Goal: Contribute content: Contribute content

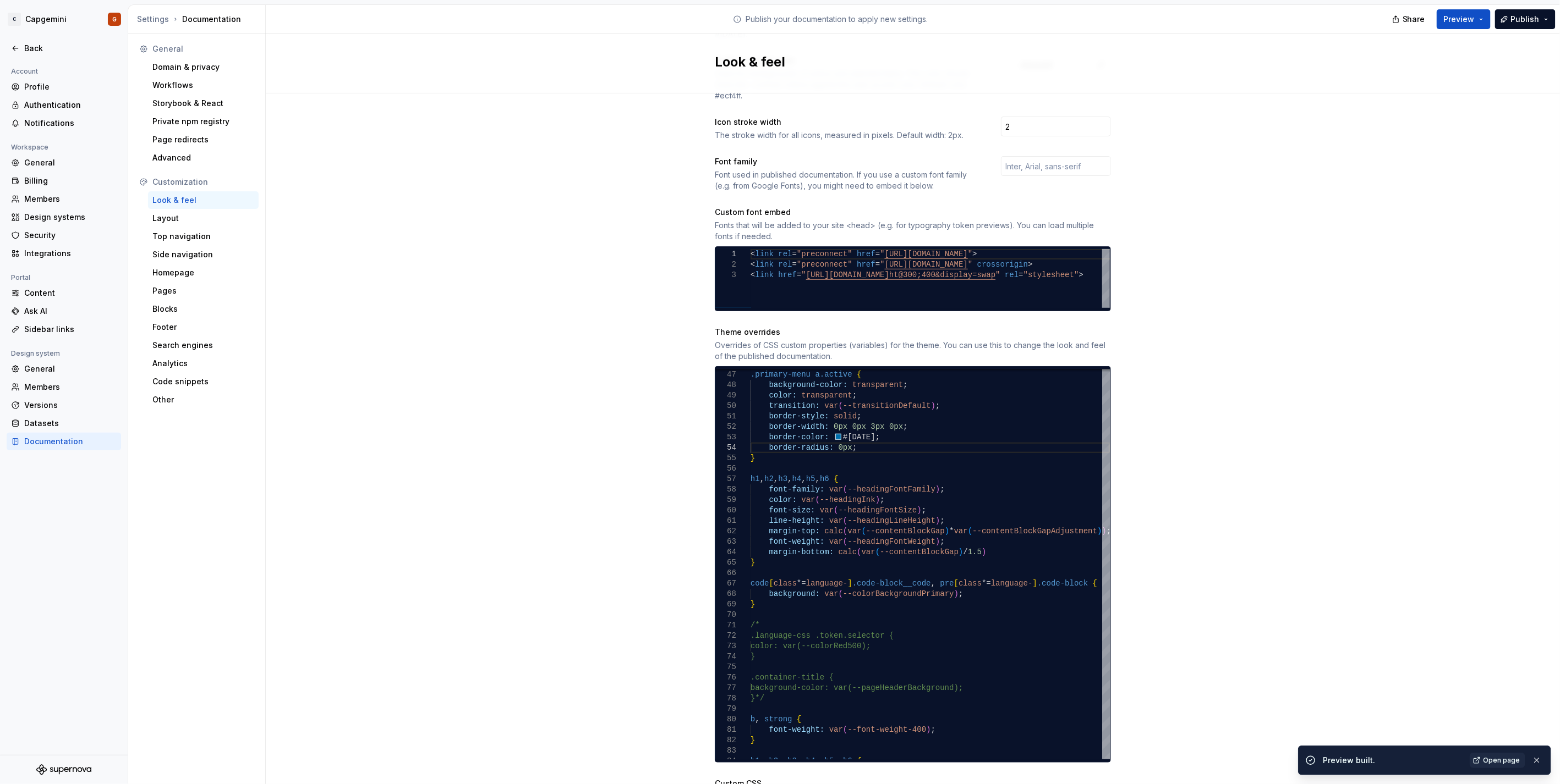
scroll to position [31, 96]
click at [771, 447] on div ".primary-menu a.active { background-color: transparent ; color: transparent ; t…" at bounding box center [930, 495] width 359 height 1212
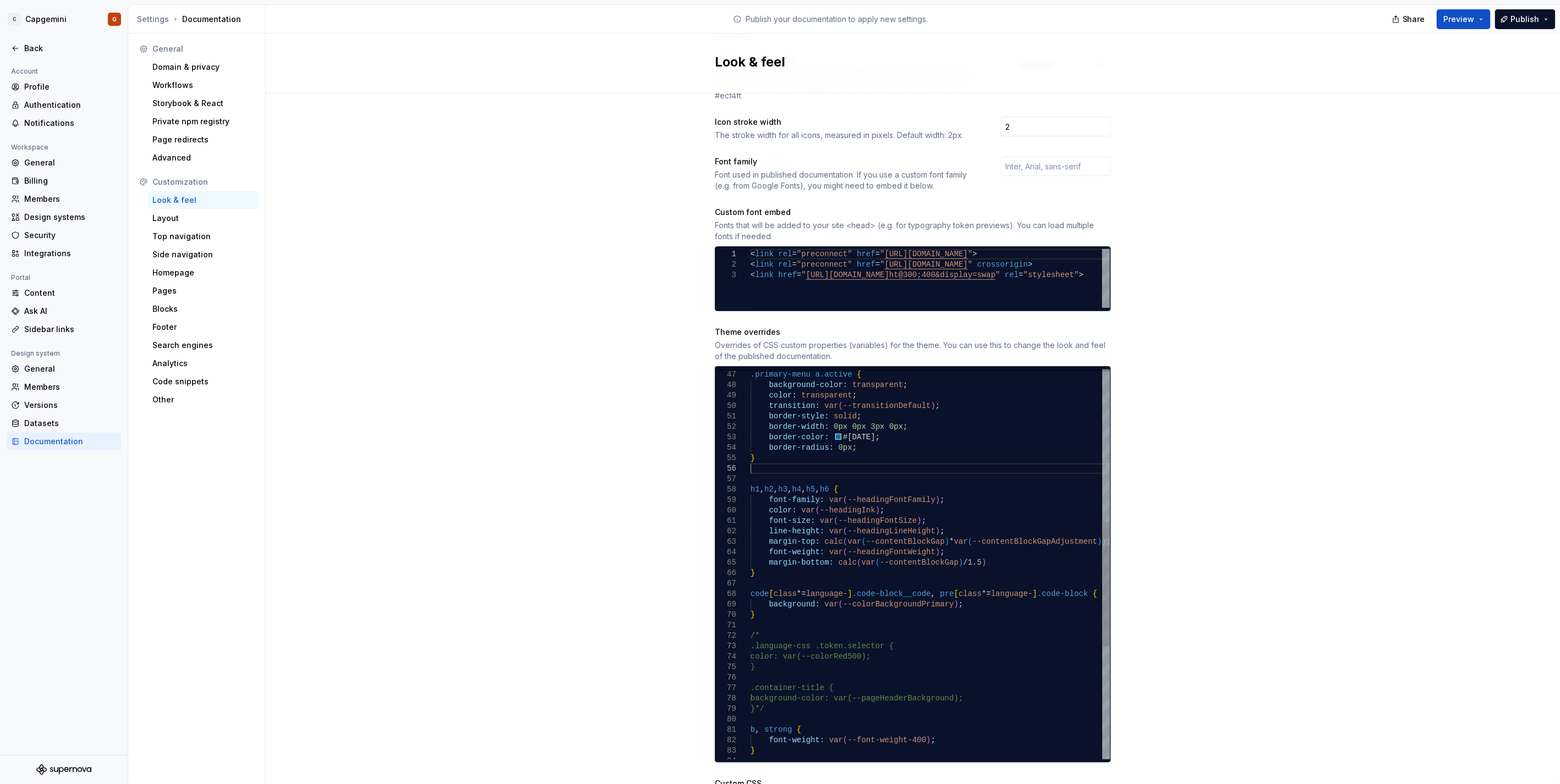
scroll to position [63, 0]
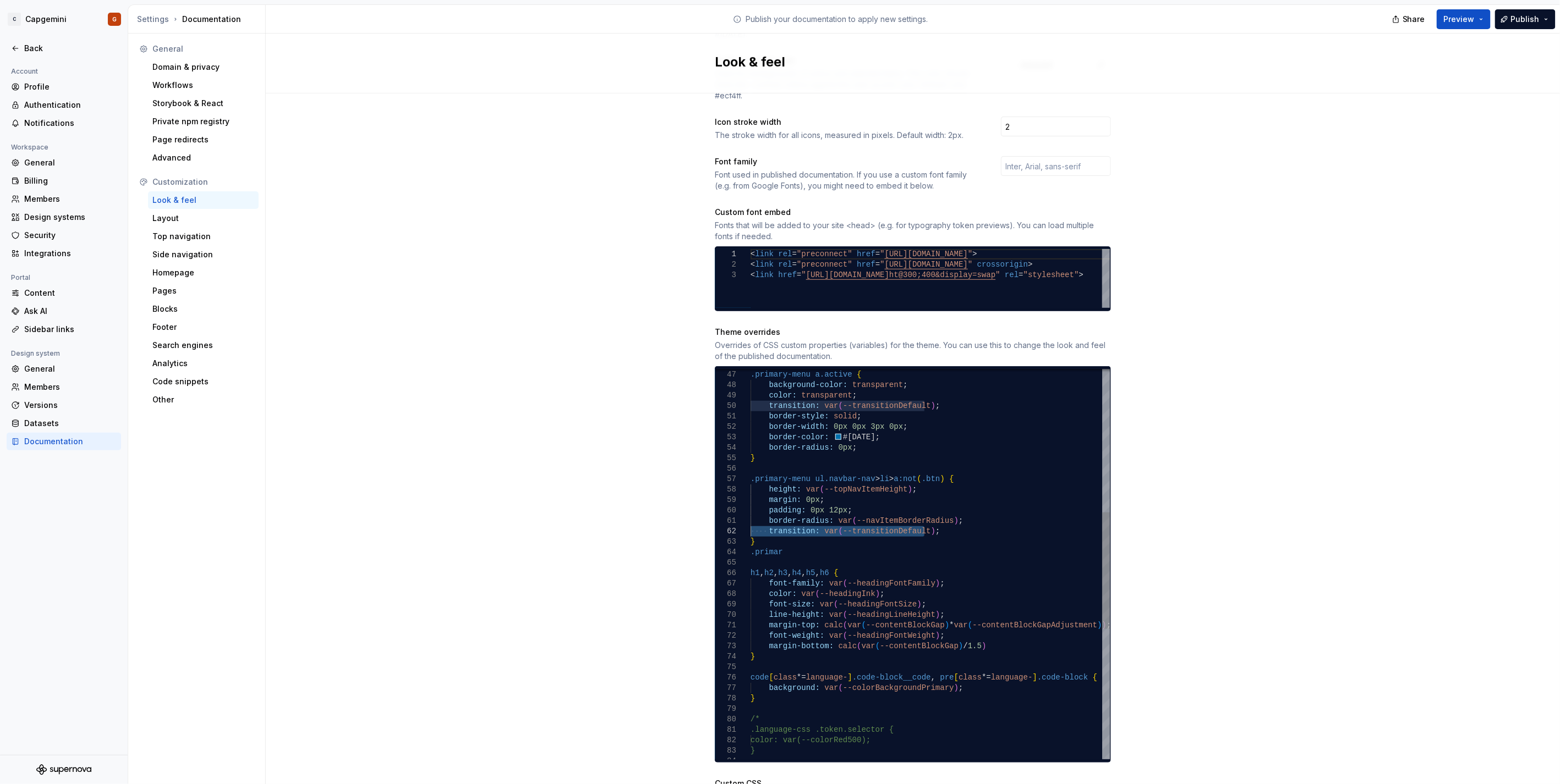
drag, startPoint x: 928, startPoint y: 518, endPoint x: 727, endPoint y: 515, distance: 201.0
click at [751, 515] on div ".primary-menu a.active { background-color: transparent ; color: transparent ; t…" at bounding box center [930, 542] width 359 height 1306
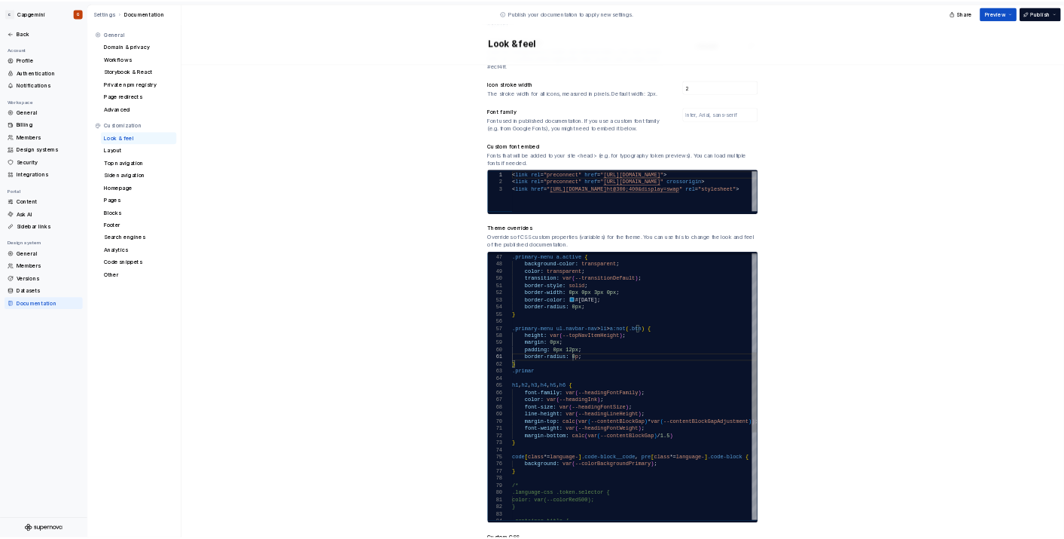
scroll to position [13, 128]
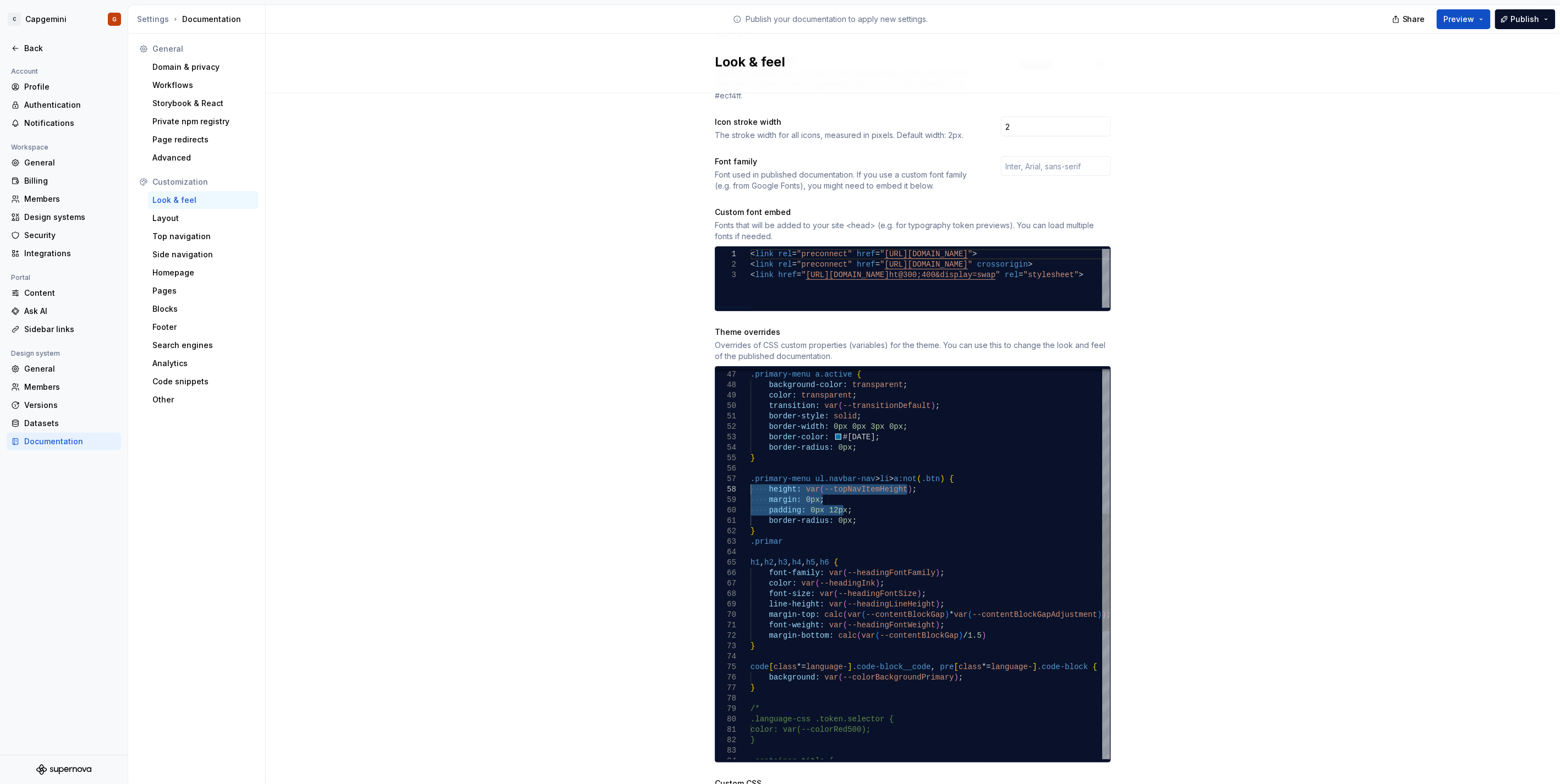
drag, startPoint x: 851, startPoint y: 499, endPoint x: 723, endPoint y: 478, distance: 129.7
click at [751, 478] on div ".primary-menu a.active { background-color: transparent ; color: transparent ; t…" at bounding box center [930, 537] width 359 height 1296
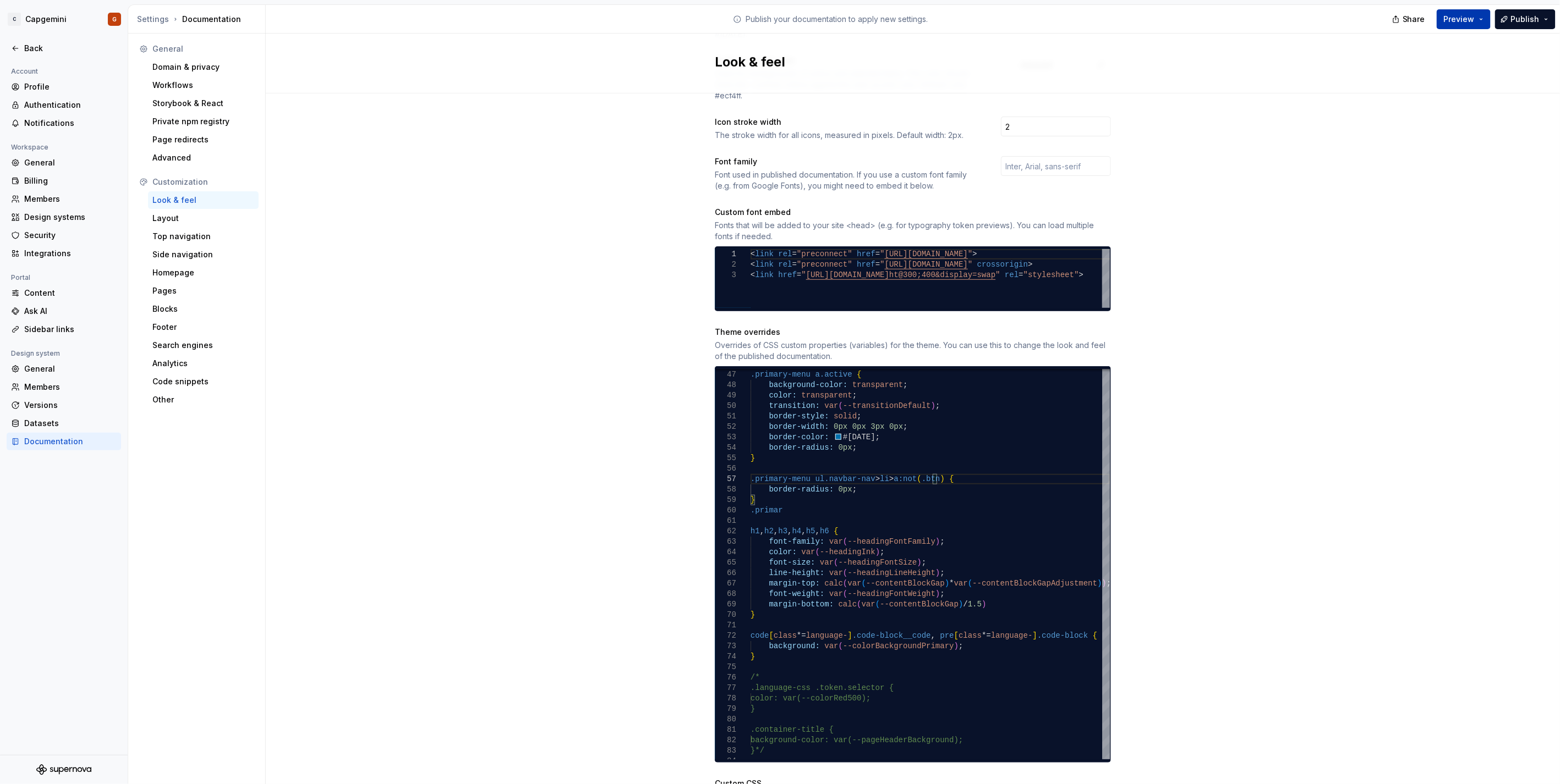
click at [1475, 25] on button "Preview" at bounding box center [1464, 19] width 54 height 20
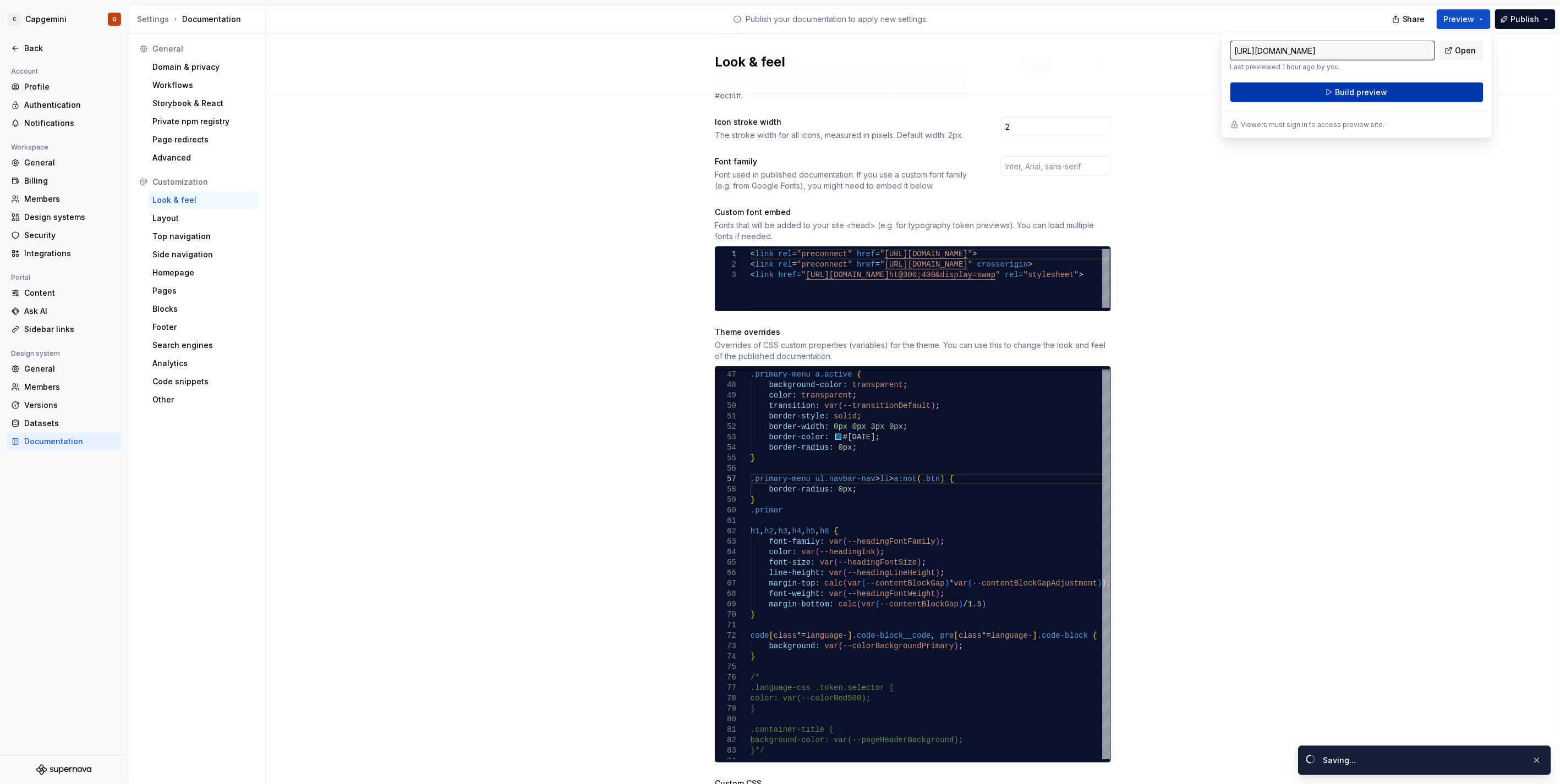
drag, startPoint x: 1475, startPoint y: 25, endPoint x: 1378, endPoint y: 88, distance: 115.7
click at [1378, 88] on span "Build preview" at bounding box center [1361, 92] width 53 height 11
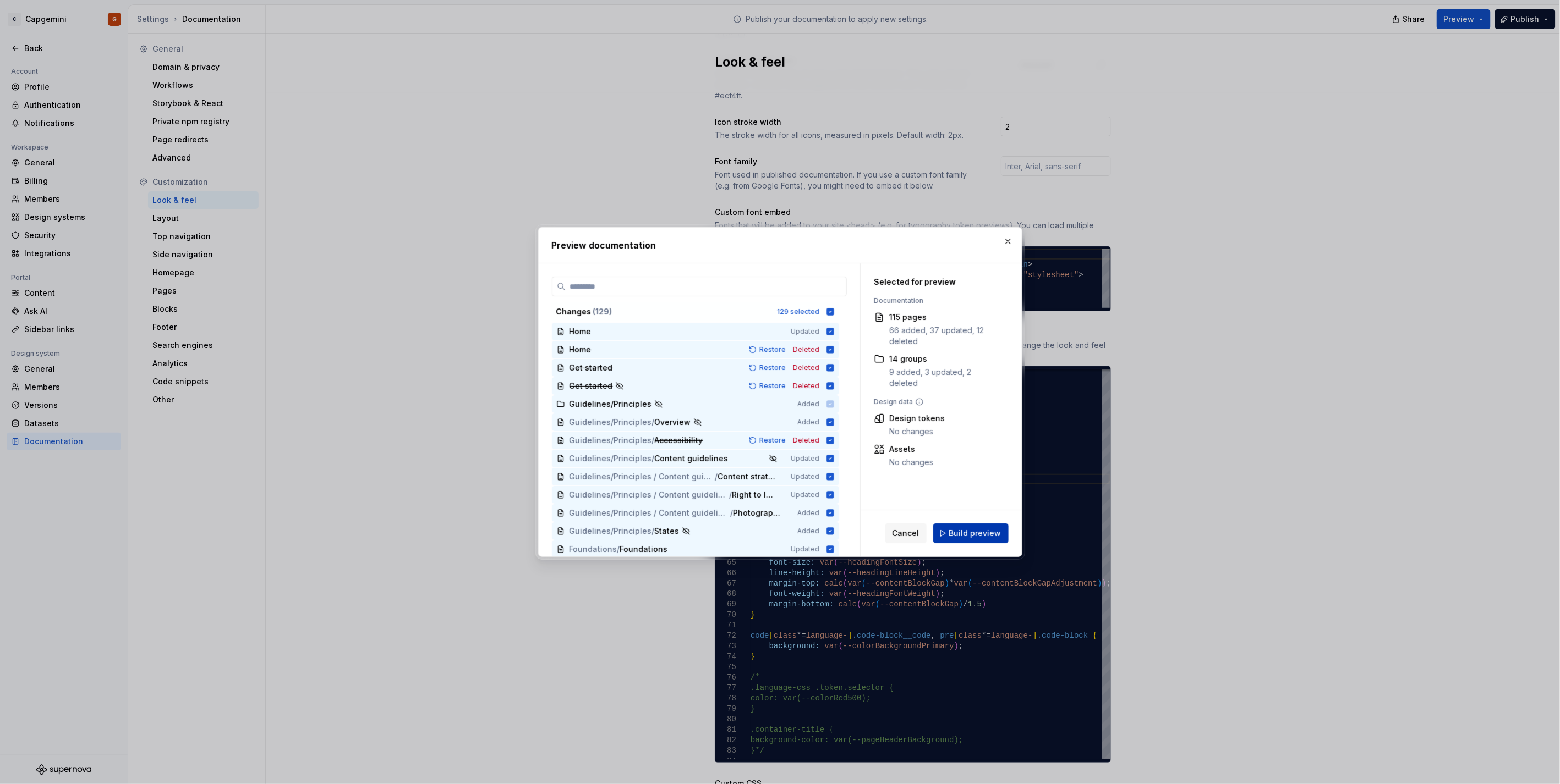
click at [960, 526] on button "Build preview" at bounding box center [971, 533] width 75 height 20
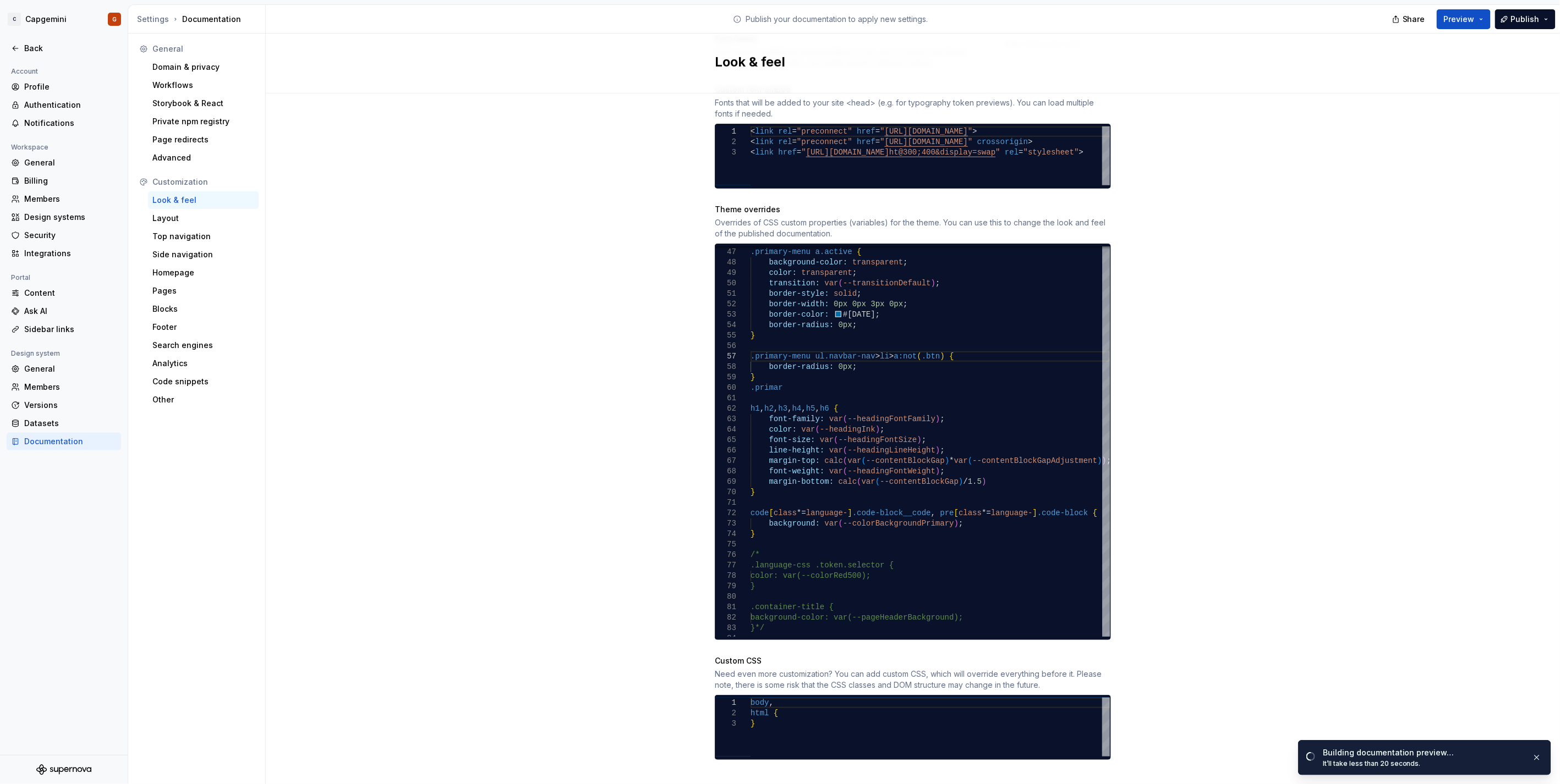
scroll to position [474, 0]
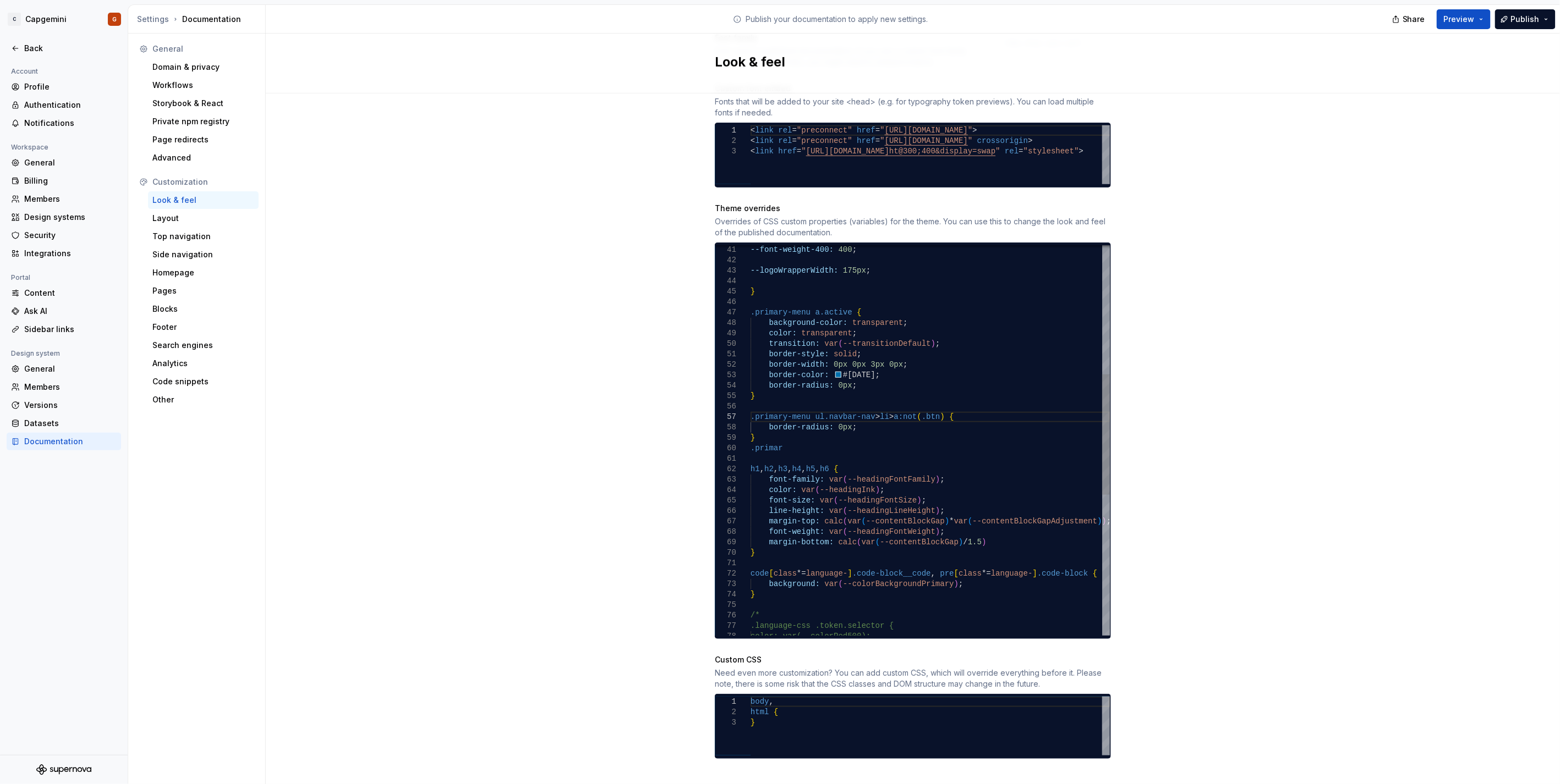
click at [819, 431] on div "color: transparent ; transition: var ( --transitionDefault ) ; border-style: so…" at bounding box center [930, 459] width 359 height 1264
click at [768, 435] on div "color: transparent ; transition: var ( --transitionDefault ) ; border-style: so…" at bounding box center [930, 459] width 359 height 1264
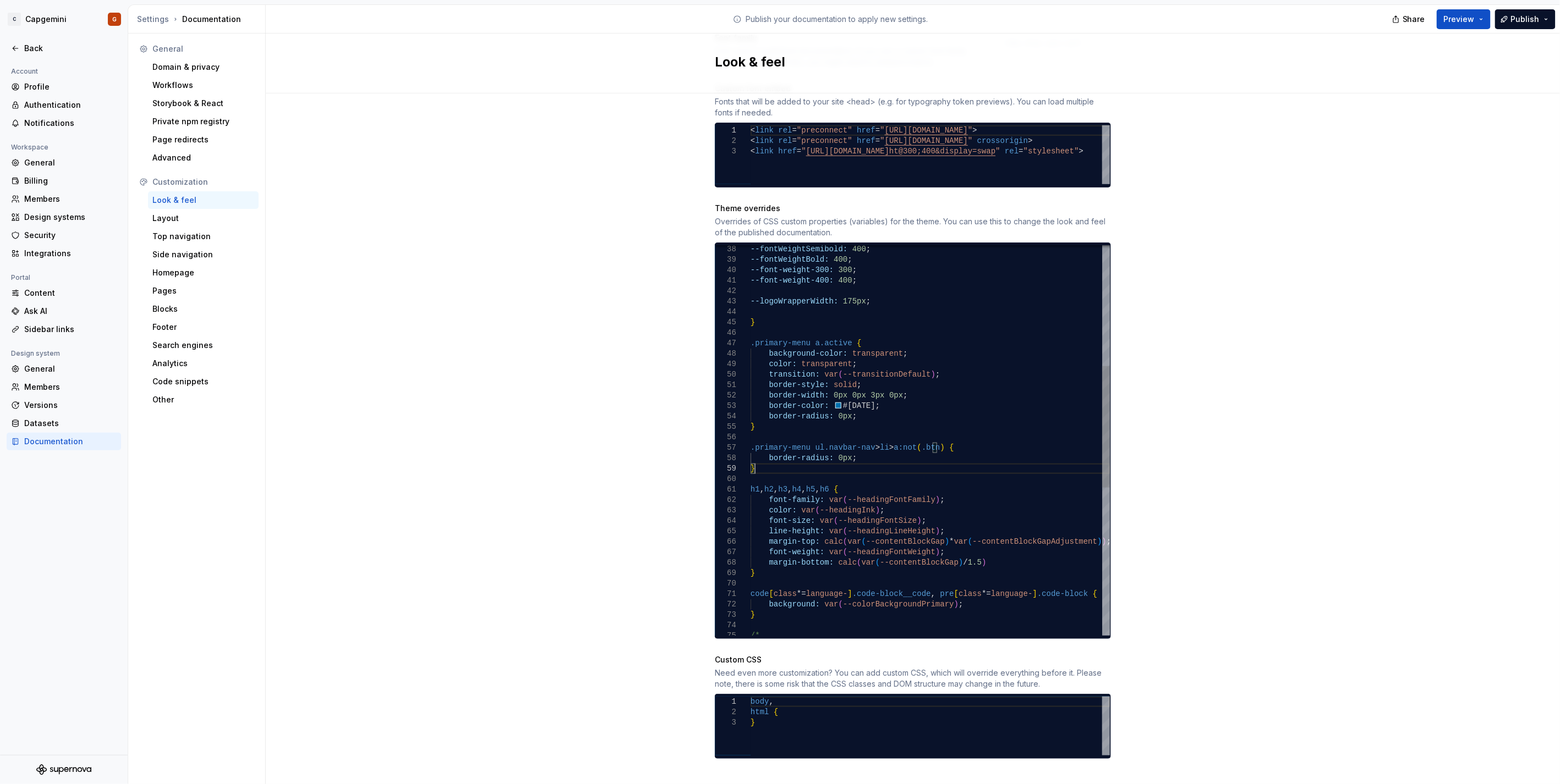
click at [821, 353] on div "color: transparent ; transition: var ( --transitionDefault ) ; border-style: so…" at bounding box center [930, 485] width 359 height 1254
click at [825, 364] on div "color: transparent ; transition: var ( --transitionDefault ) ; border-style: so…" at bounding box center [930, 485] width 359 height 1254
click at [879, 365] on div "color: transparent ; transition: var ( --transitionDefault ) ; border-style: so…" at bounding box center [930, 485] width 359 height 1254
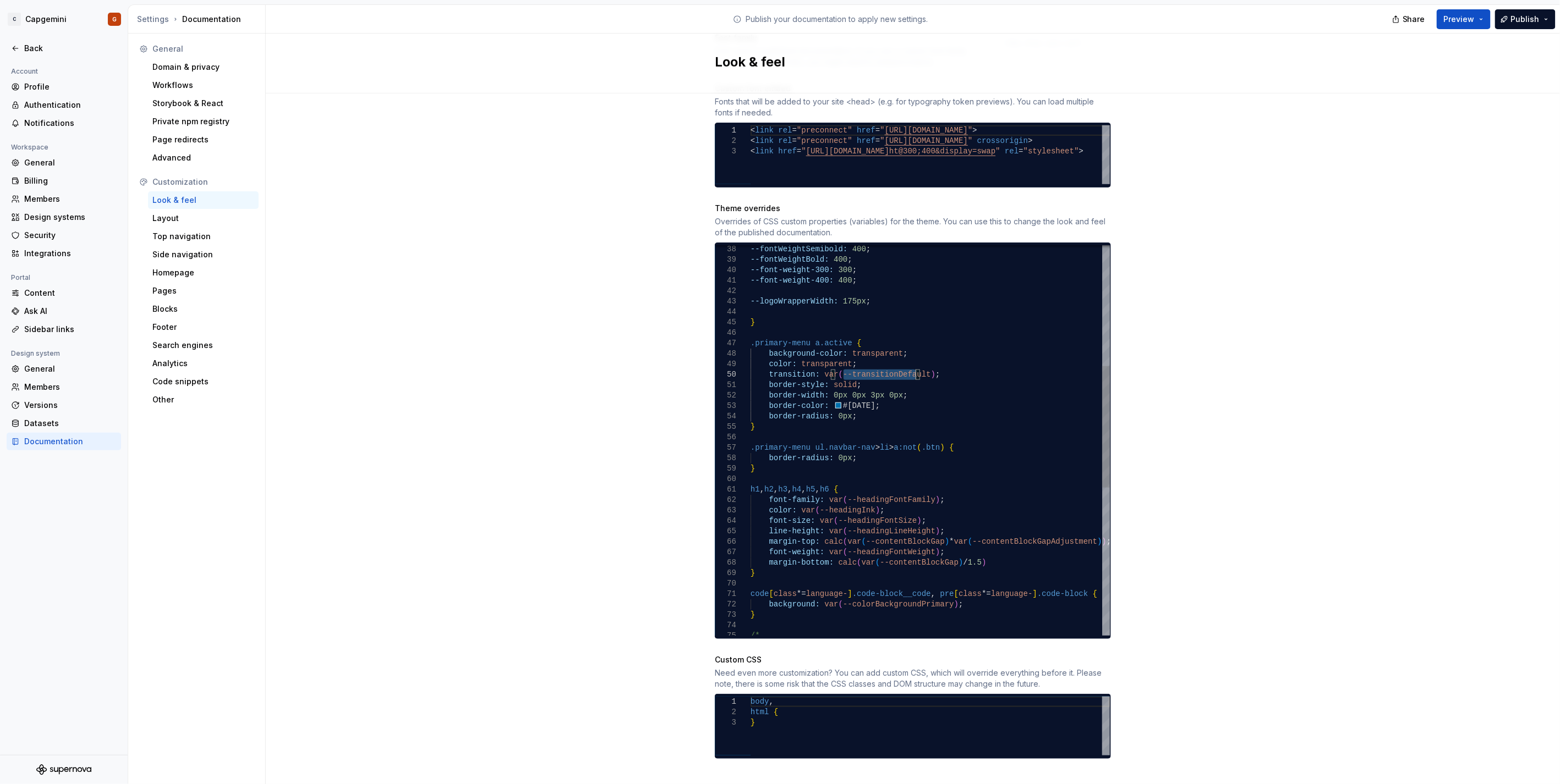
click at [879, 365] on div "color: transparent ; transition: var ( --transitionDefault ) ; border-style: so…" at bounding box center [930, 485] width 359 height 1254
click at [890, 364] on div "color: transparent ; transition: var ( --transitionDefault ) ; border-style: so…" at bounding box center [930, 485] width 359 height 1254
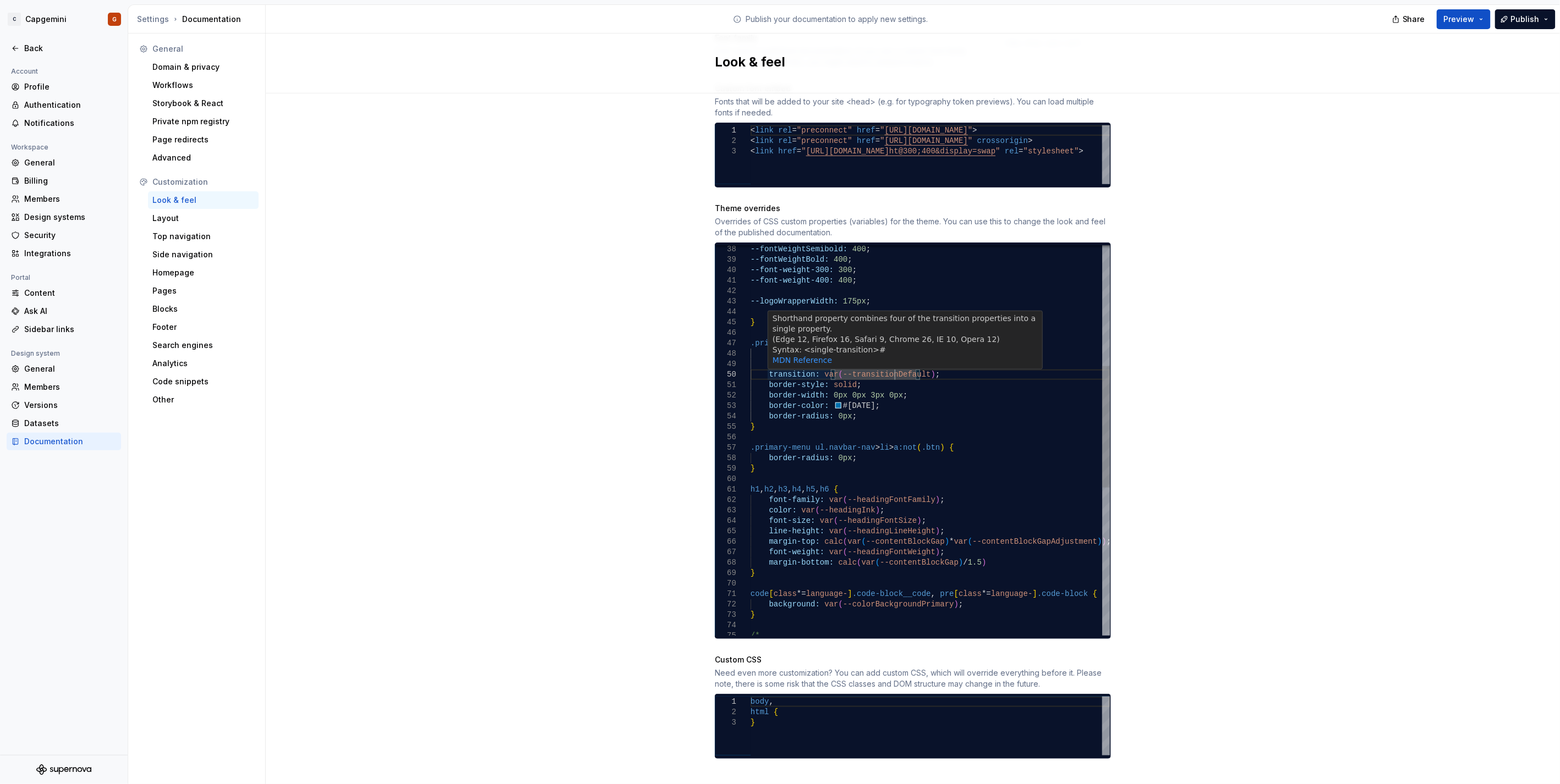
click at [806, 378] on div "color: transparent ; transition: var ( --transitionDefault ) ; border-style: so…" at bounding box center [930, 485] width 359 height 1254
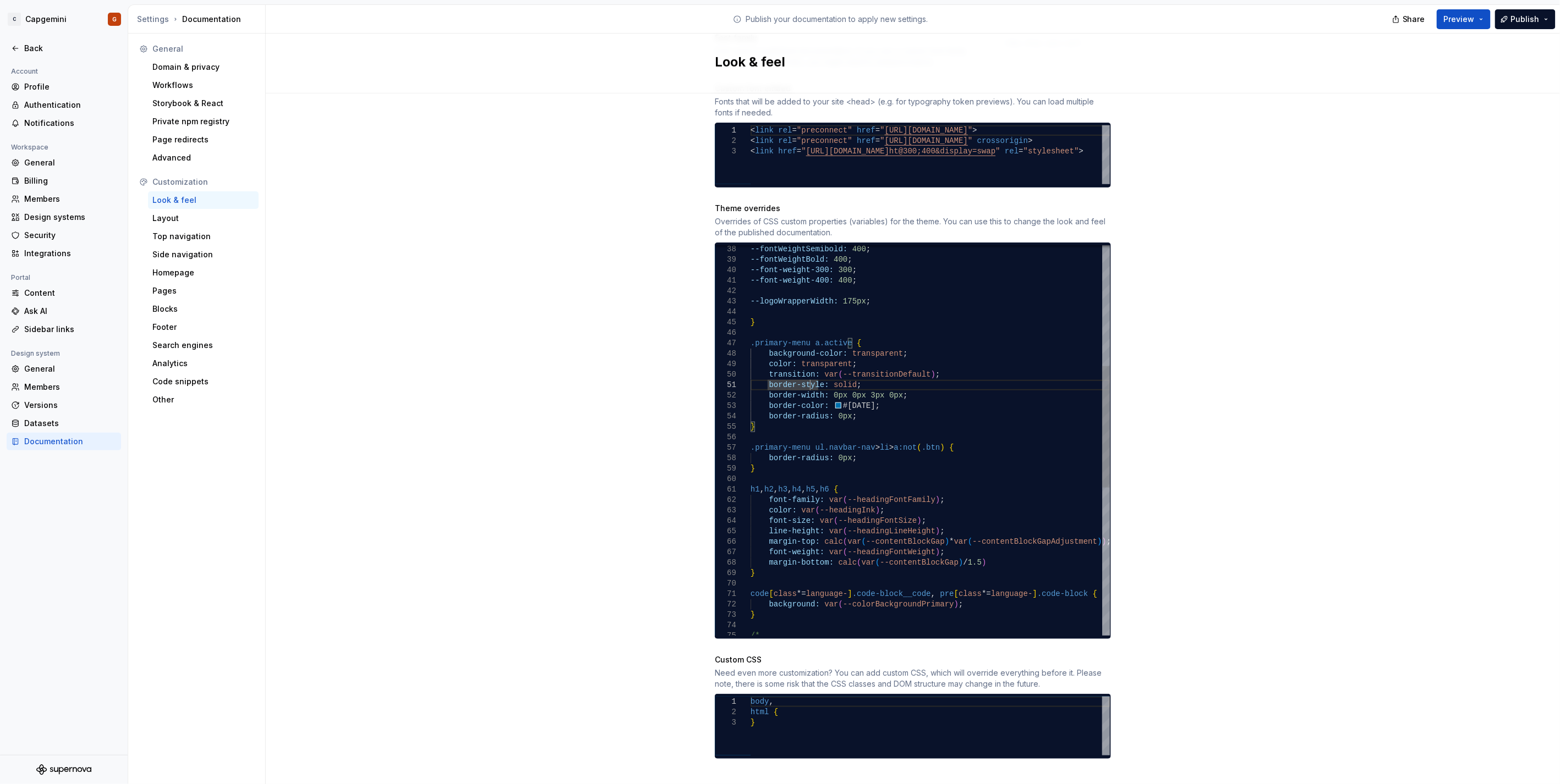
click at [934, 452] on div "color: transparent ; transition: var ( --transitionDefault ) ; border-style: so…" at bounding box center [930, 485] width 359 height 1254
click at [865, 341] on div "color: transparent ; transition: var ( --transitionDefault ) ; border-style: so…" at bounding box center [930, 485] width 359 height 1254
click at [816, 356] on div "color: transparent ; transition: var ( --transitionDefault ) ; border-style: so…" at bounding box center [930, 485] width 359 height 1254
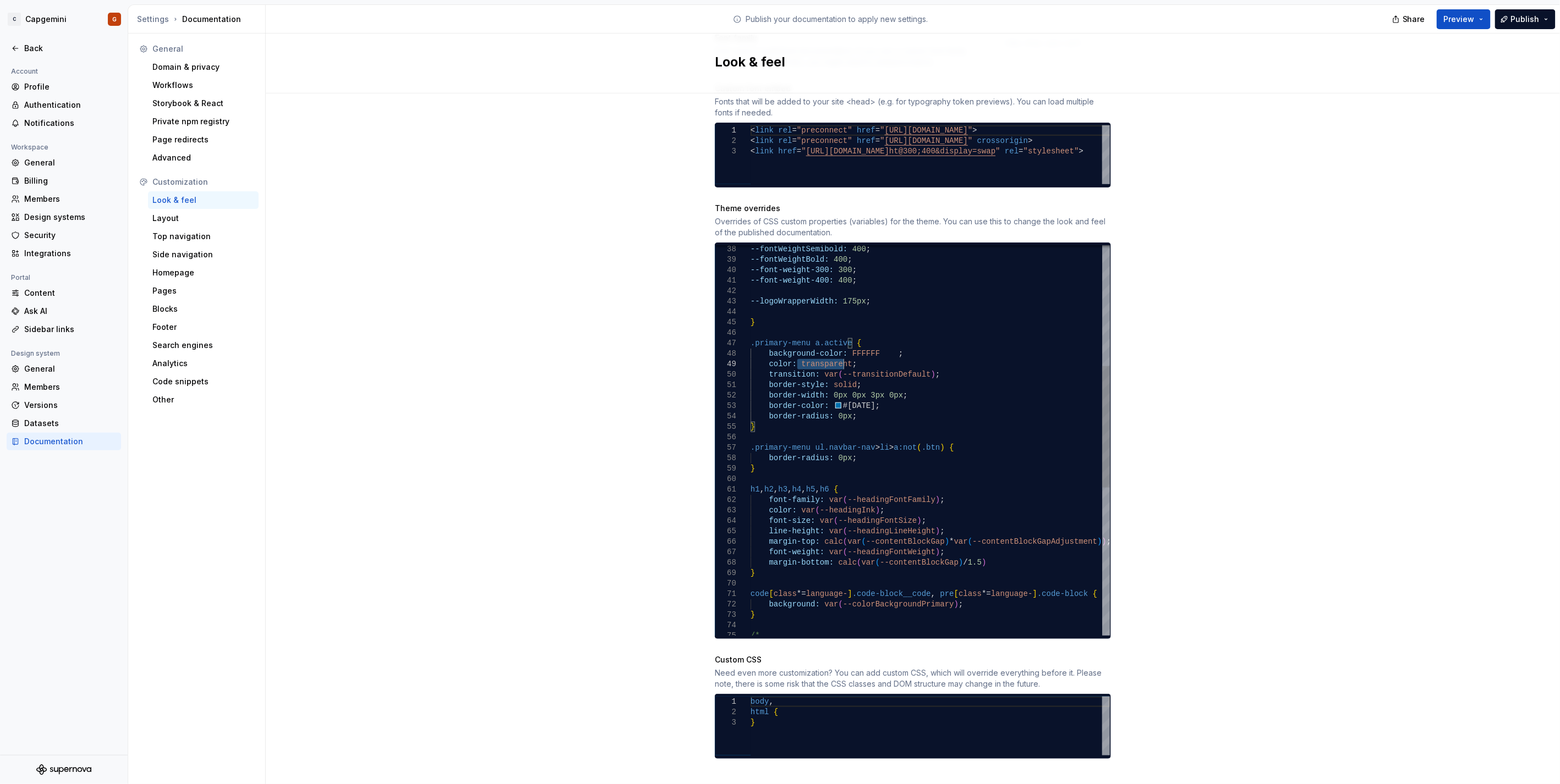
click at [816, 356] on div "color: transparent ; transition: var ( --transitionDefault ) ; border-style: so…" at bounding box center [930, 485] width 359 height 1254
click at [881, 342] on div "color: FFFFFF ; transition: var ( --transitionDefault ) ; border-style: solid ;…" at bounding box center [930, 485] width 359 height 1254
click at [806, 352] on div "color: FFFFFF ; transition: var ( --transitionDefault ) ; border-style: solid ;…" at bounding box center [930, 485] width 359 height 1254
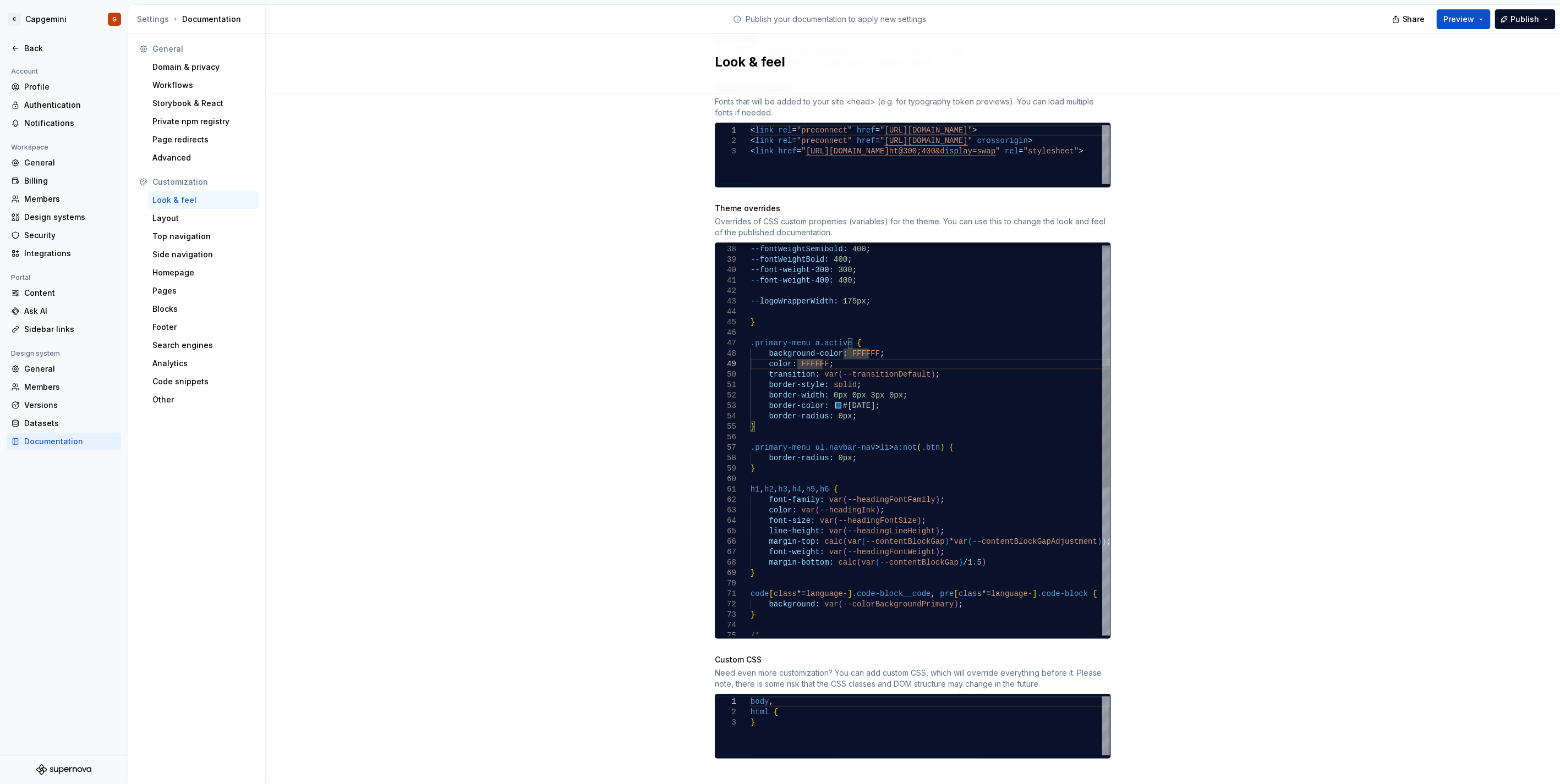
click at [806, 352] on div "color: FFFFFF ; transition: var ( --transitionDefault ) ; border-style: solid ;…" at bounding box center [930, 485] width 359 height 1254
click at [1471, 15] on span "Preview" at bounding box center [1459, 19] width 31 height 11
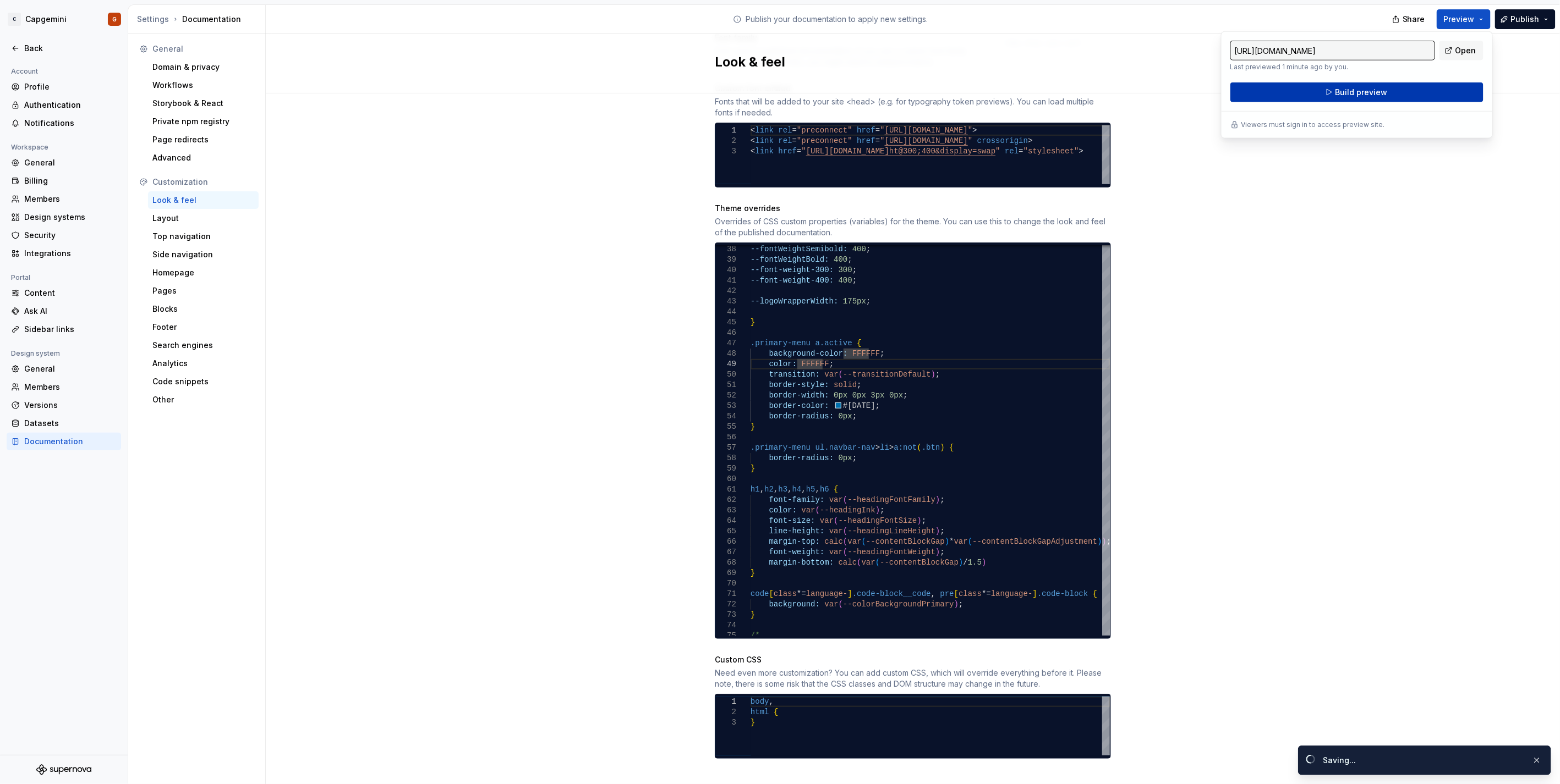
drag, startPoint x: 1471, startPoint y: 15, endPoint x: 1384, endPoint y: 91, distance: 115.5
click at [1384, 91] on span "Build preview" at bounding box center [1361, 92] width 53 height 11
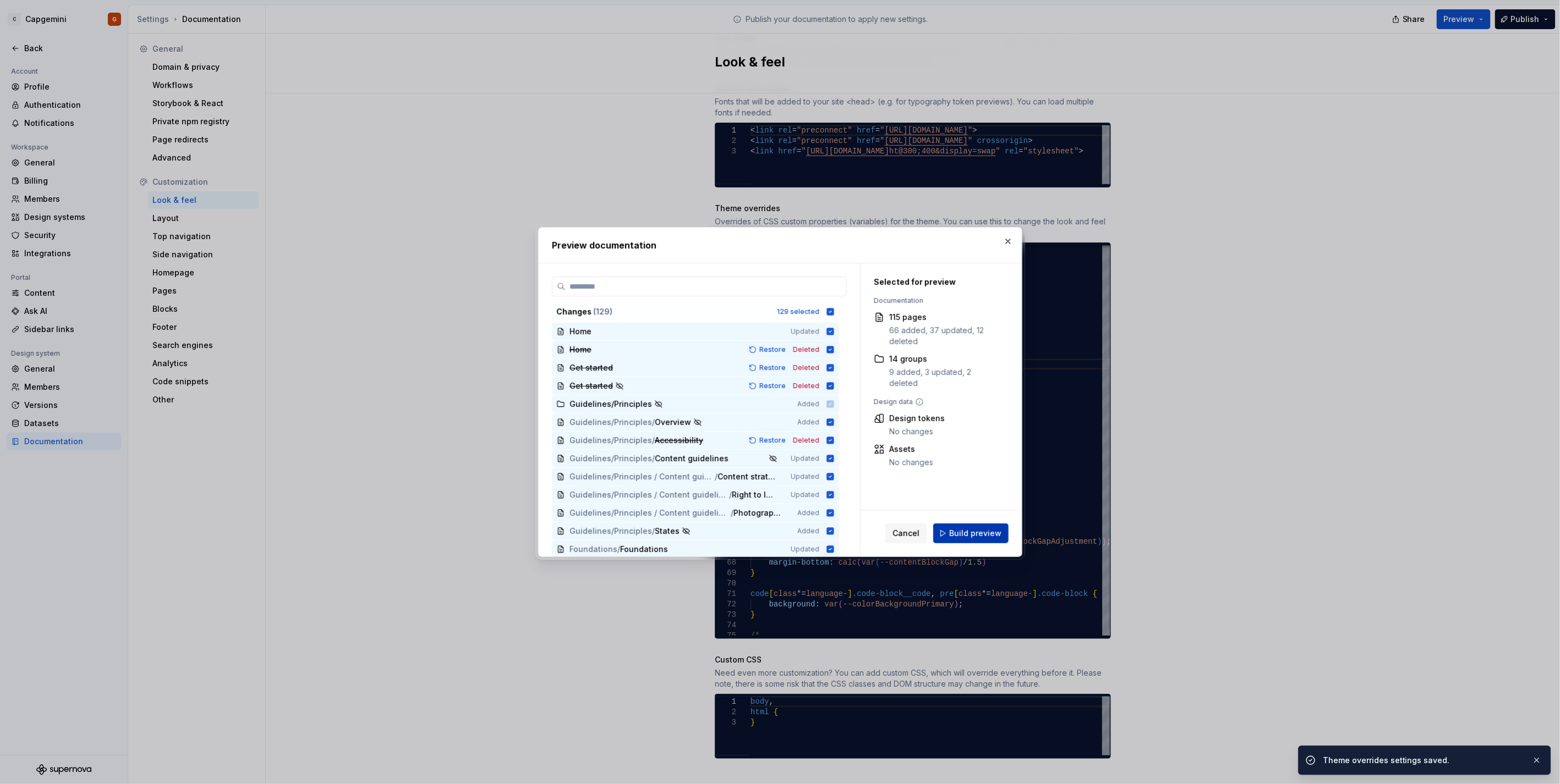
click at [963, 537] on span "Build preview" at bounding box center [975, 533] width 53 height 11
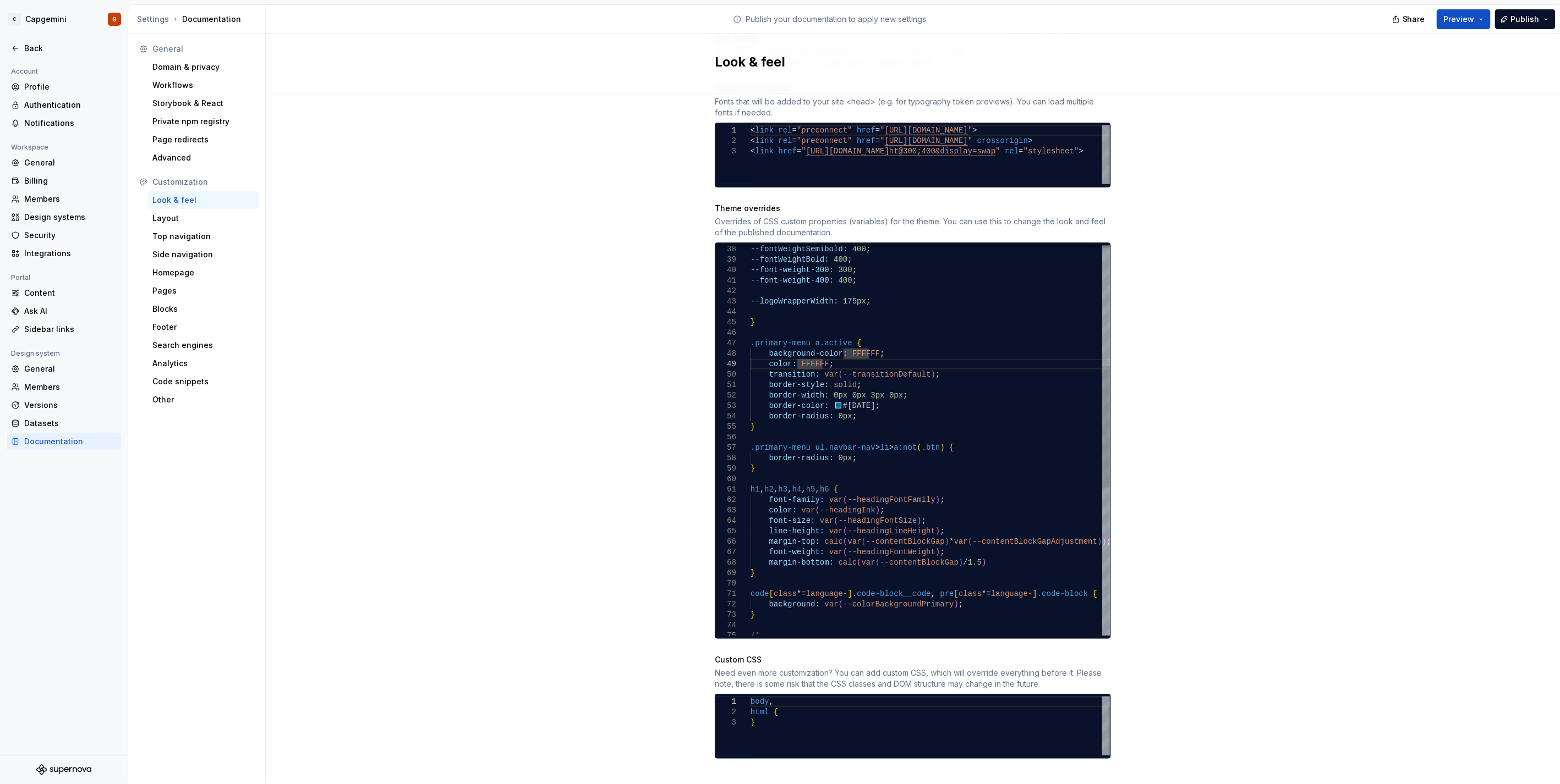
scroll to position [84, 58]
click at [844, 399] on div "color: FFFFFF ; transition: var ( --transitionDefault ) ; border-style: solid ;…" at bounding box center [930, 485] width 359 height 1254
click at [938, 419] on div "color: FFFFFF ; transition: var ( --transitionDefault ) ; border-style: solid ;…" at bounding box center [930, 485] width 359 height 1254
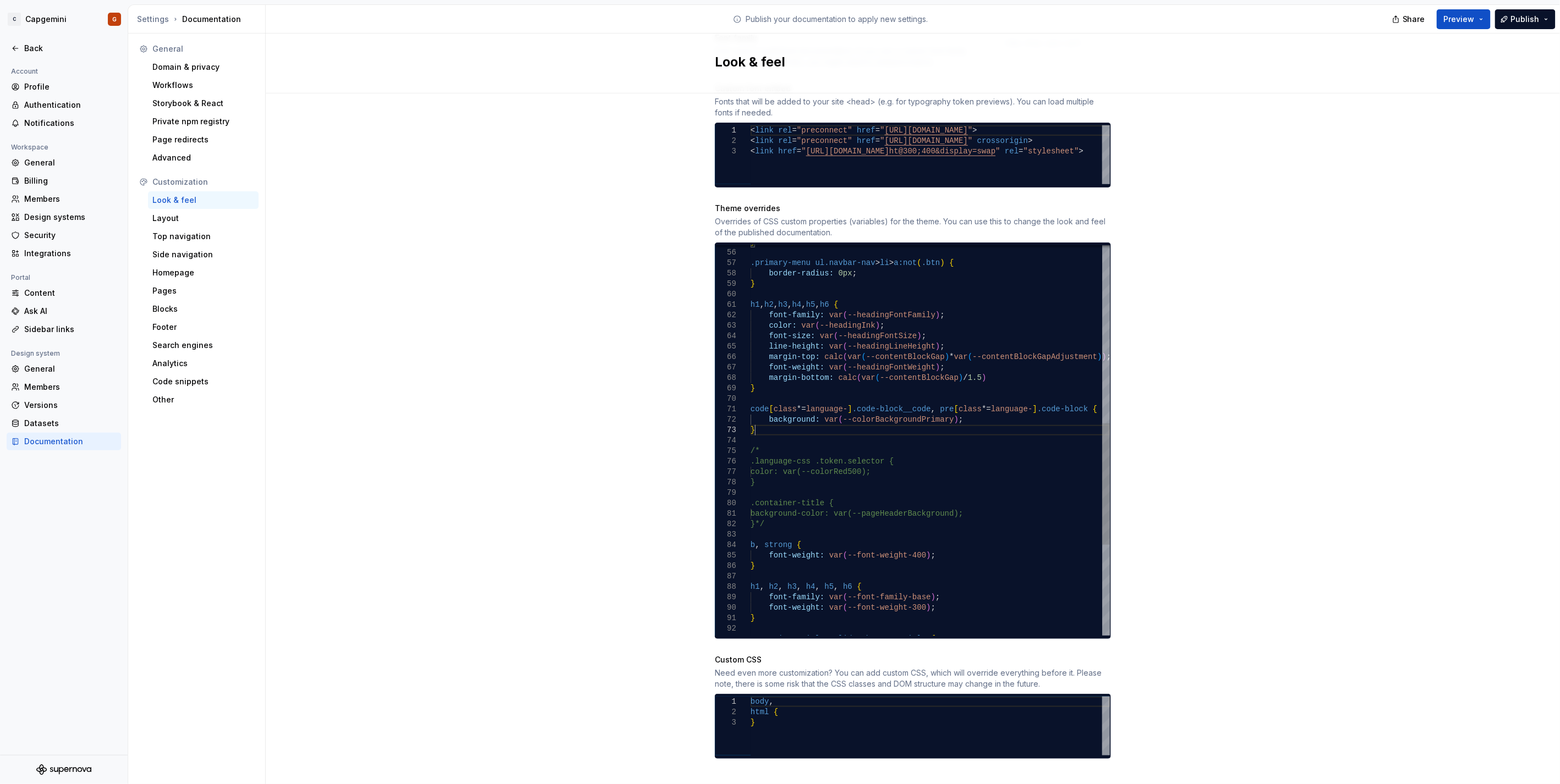
click at [768, 423] on div "} .primary-menu ul.navbar-nav > li > a:not ( .btn ) { border-radius: 0px ; } h1…" at bounding box center [930, 300] width 359 height 1254
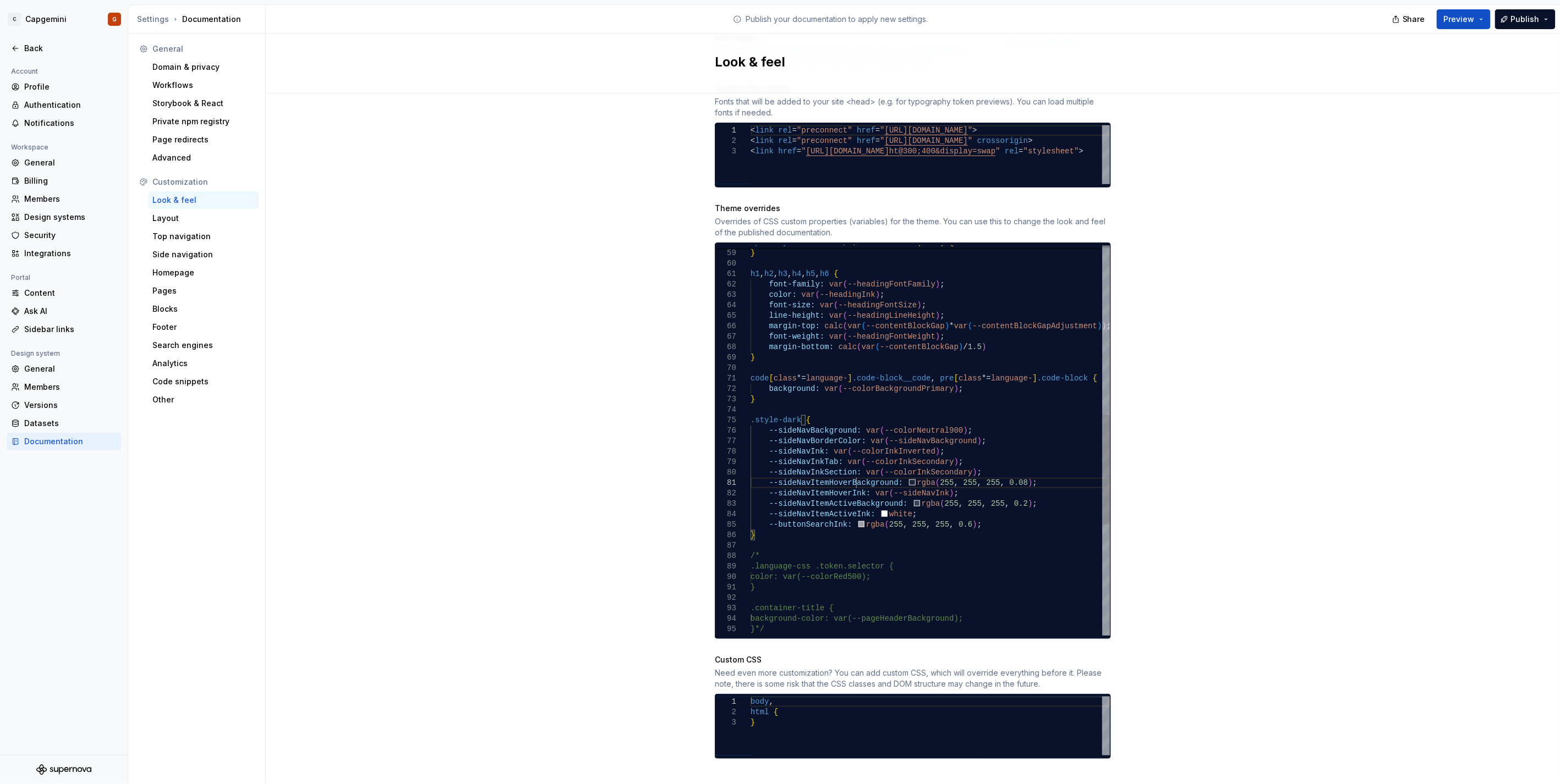
click at [850, 469] on div "border-radius: 0px ; } h1 , h2 , h3 , h4 , h5 , h6 { font-family: var ( --headi…" at bounding box center [930, 337] width 359 height 1390
click at [803, 499] on div "border-radius: 0px ; } h1 , h2 , h3 , h4 , h5 , h6 { font-family: var ( --headi…" at bounding box center [930, 337] width 359 height 1390
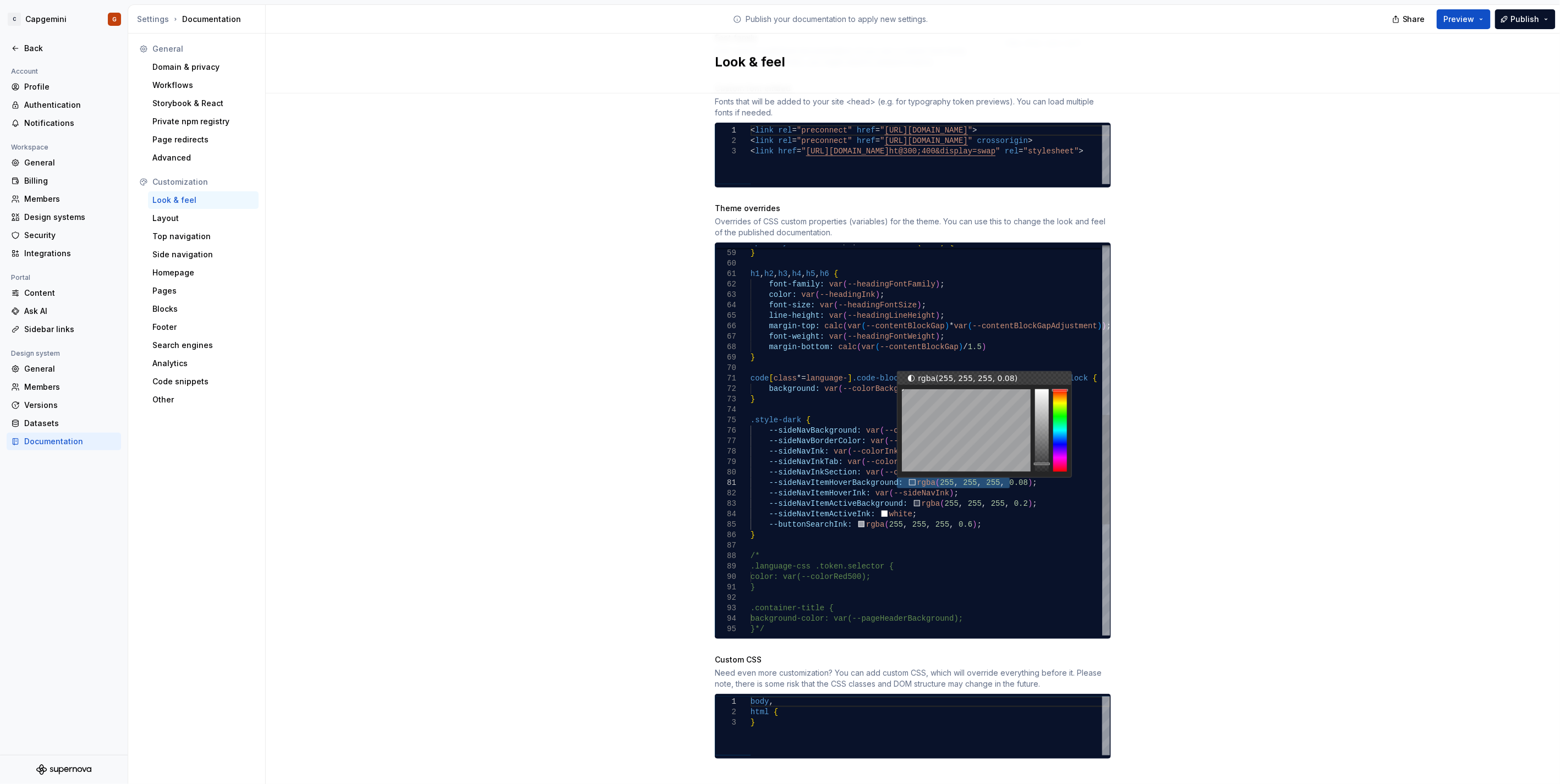
drag, startPoint x: 1005, startPoint y: 474, endPoint x: 893, endPoint y: 475, distance: 112.0
click at [893, 475] on div "border-radius: 0px ; } h1 , h2 , h3 , h4 , h5 , h6 { font-family: var ( --headi…" at bounding box center [930, 337] width 359 height 1390
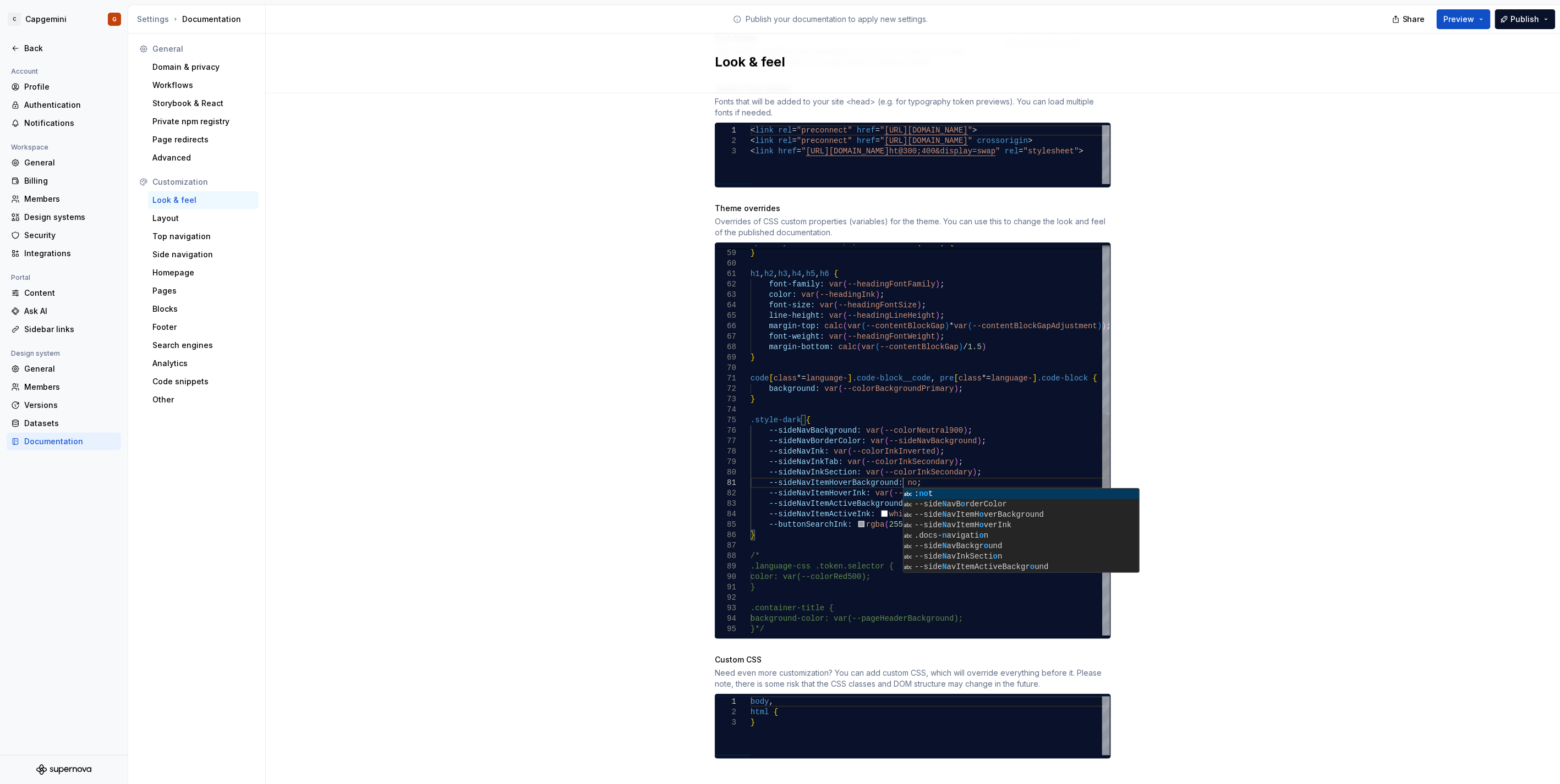
scroll to position [9, 156]
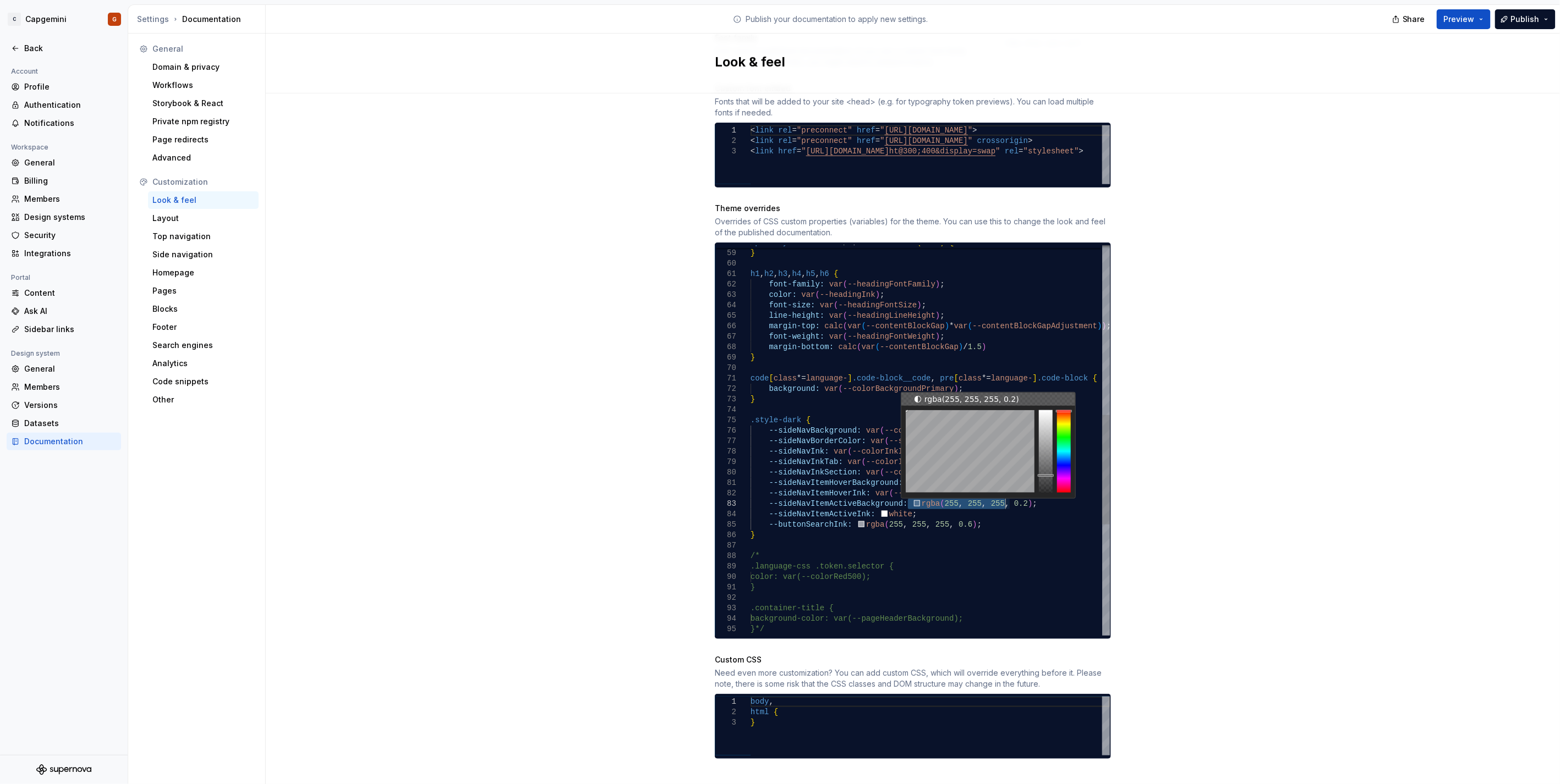
drag, startPoint x: 894, startPoint y: 493, endPoint x: 1003, endPoint y: 489, distance: 109.1
click at [1003, 489] on div "border-radius: 0px ; } h1 , h2 , h3 , h4 , h5 , h6 { font-family: var ( --headi…" at bounding box center [930, 337] width 359 height 1390
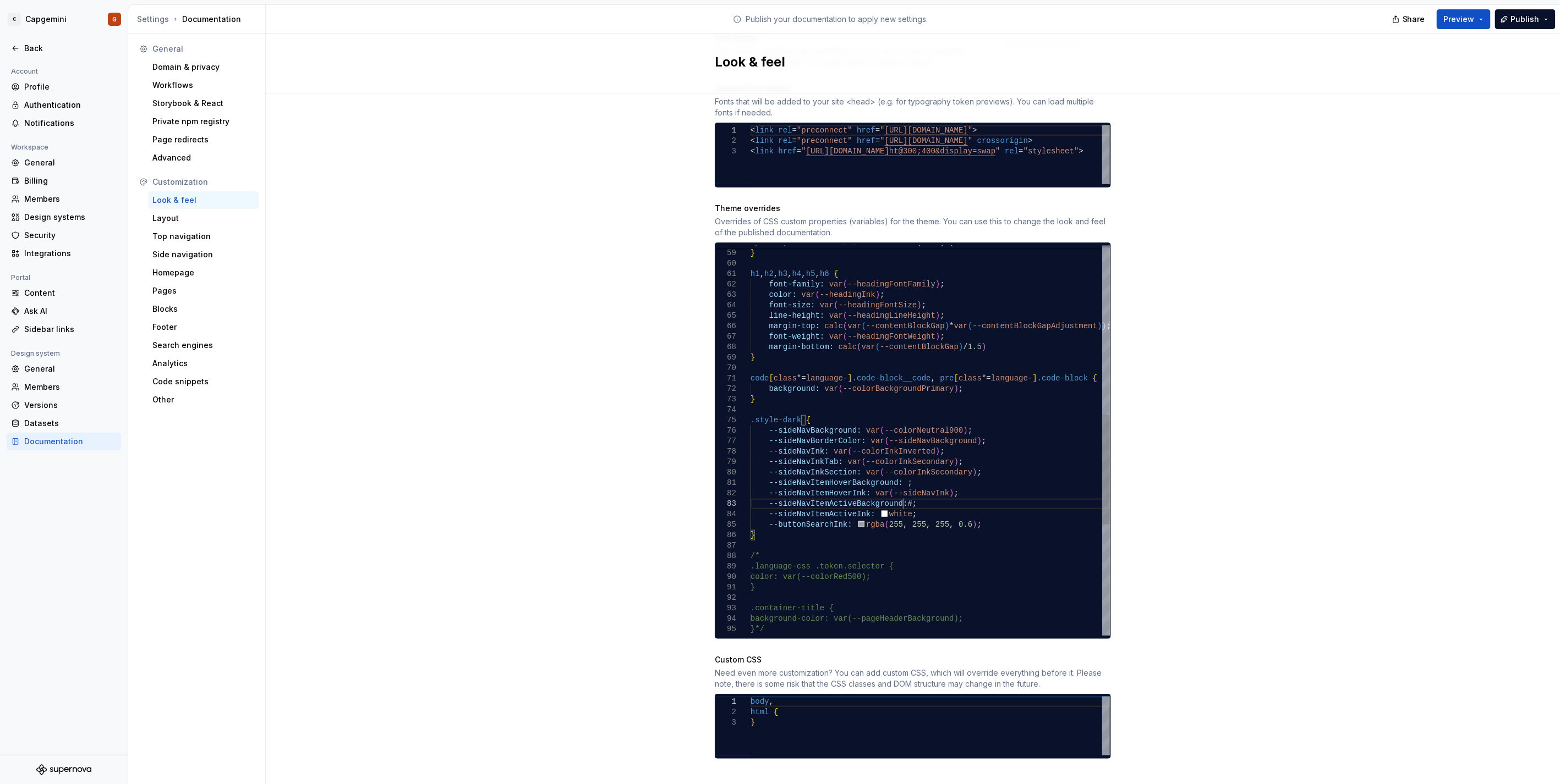
scroll to position [21, 153]
click at [1164, 480] on div "Site logo A company logo that will be displayed on all pages on your documentat…" at bounding box center [913, 210] width 1294 height 1182
click at [1483, 20] on button "Preview" at bounding box center [1464, 19] width 54 height 20
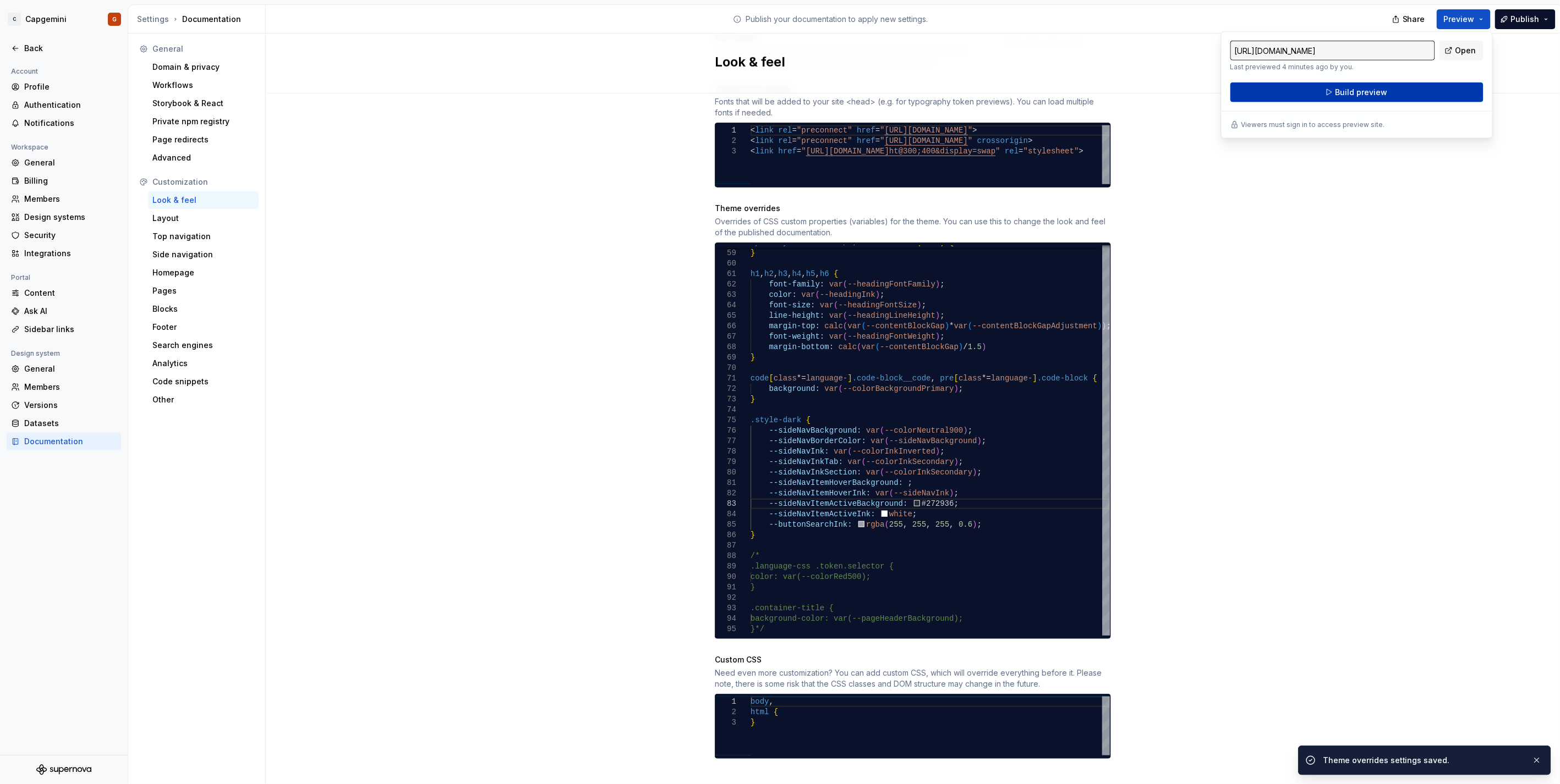
click at [1364, 92] on span "Build preview" at bounding box center [1361, 92] width 53 height 11
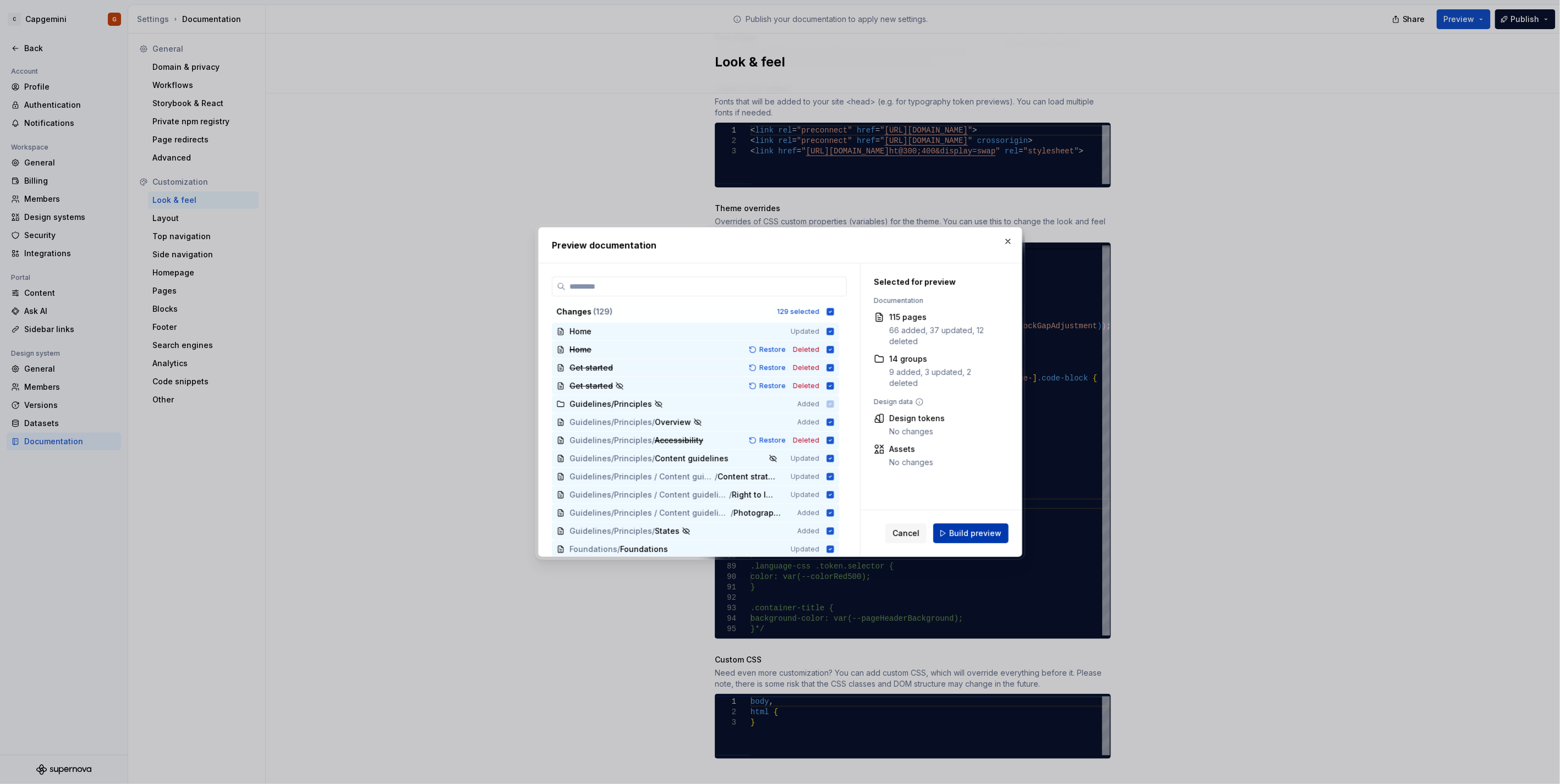
click at [986, 532] on span "Build preview" at bounding box center [975, 533] width 53 height 11
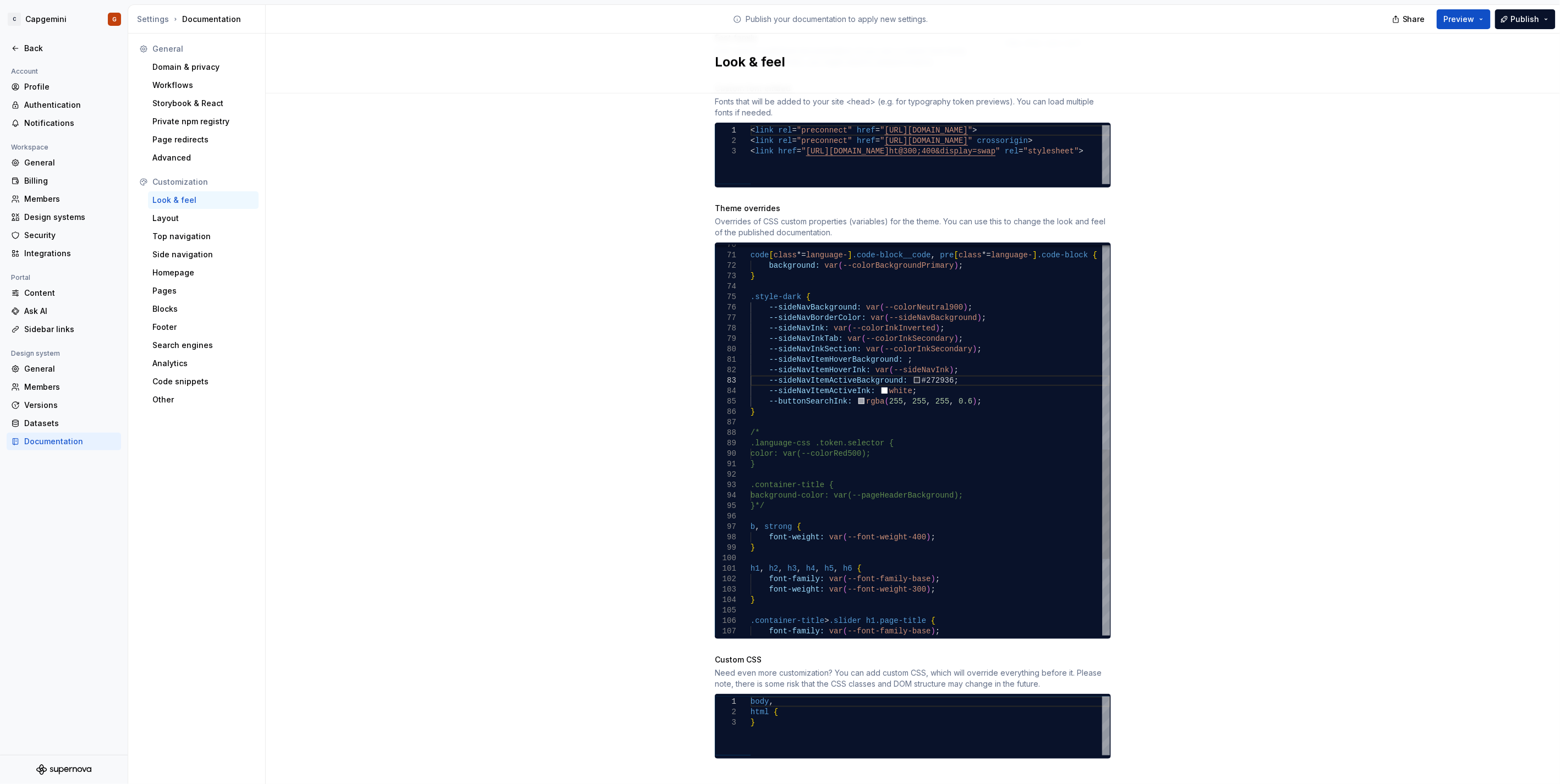
click at [771, 402] on div "code [ class *= language- ] .code-block__code , pre [ class *= language- ] .cod…" at bounding box center [930, 214] width 359 height 1390
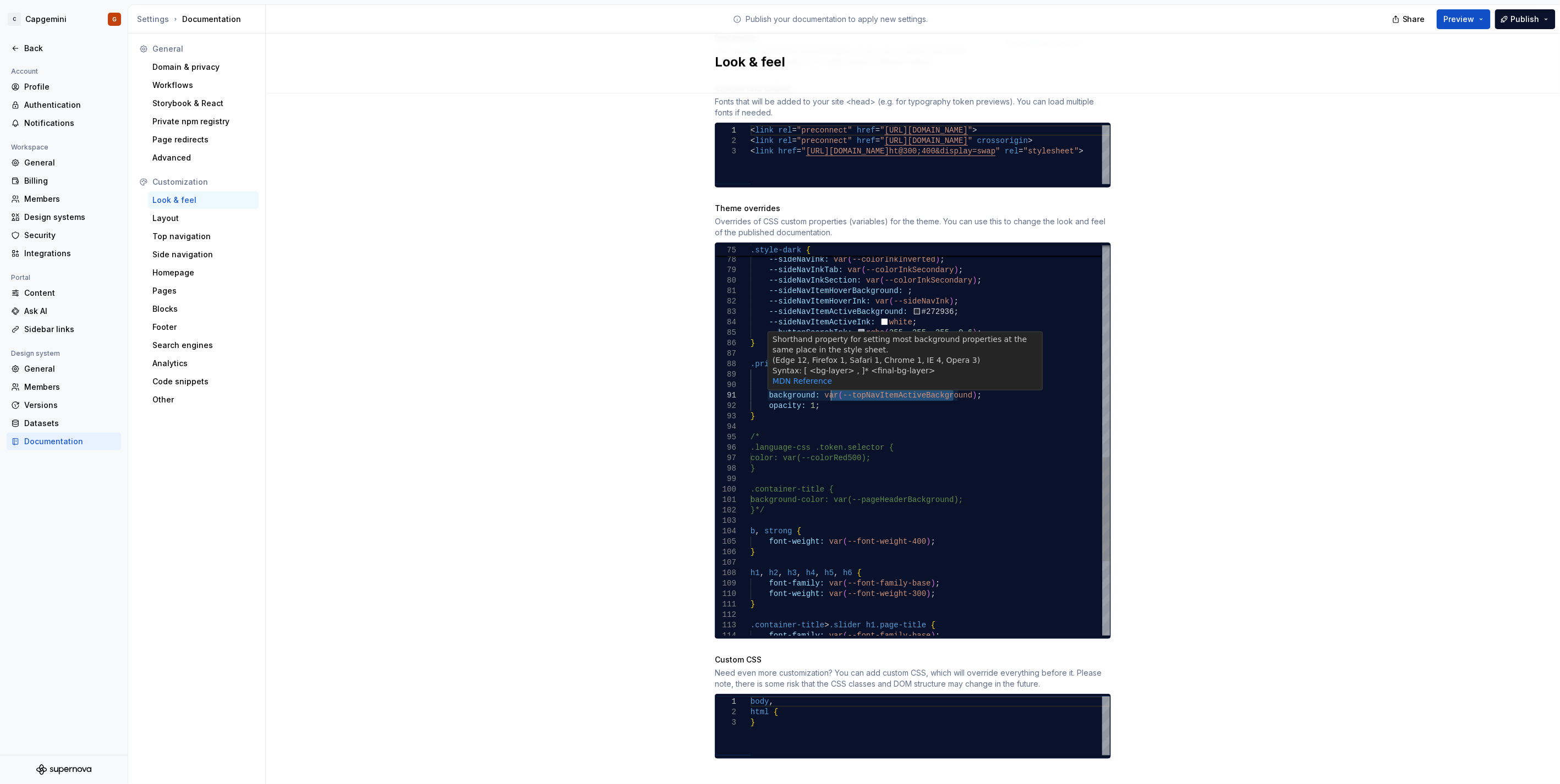
drag, startPoint x: 948, startPoint y: 385, endPoint x: 828, endPoint y: 385, distance: 120.0
click at [828, 385] on div "b , strong { font-weight: var ( --font-weight-400 ) ; } h1 , h2 , h3 , h4 , h5 …" at bounding box center [930, 182] width 359 height 1463
click at [817, 398] on div "b , strong { font-weight: var ( --font-weight-400 ) ; } h1 , h2 , h3 , h4 , h5 …" at bounding box center [930, 182] width 359 height 1463
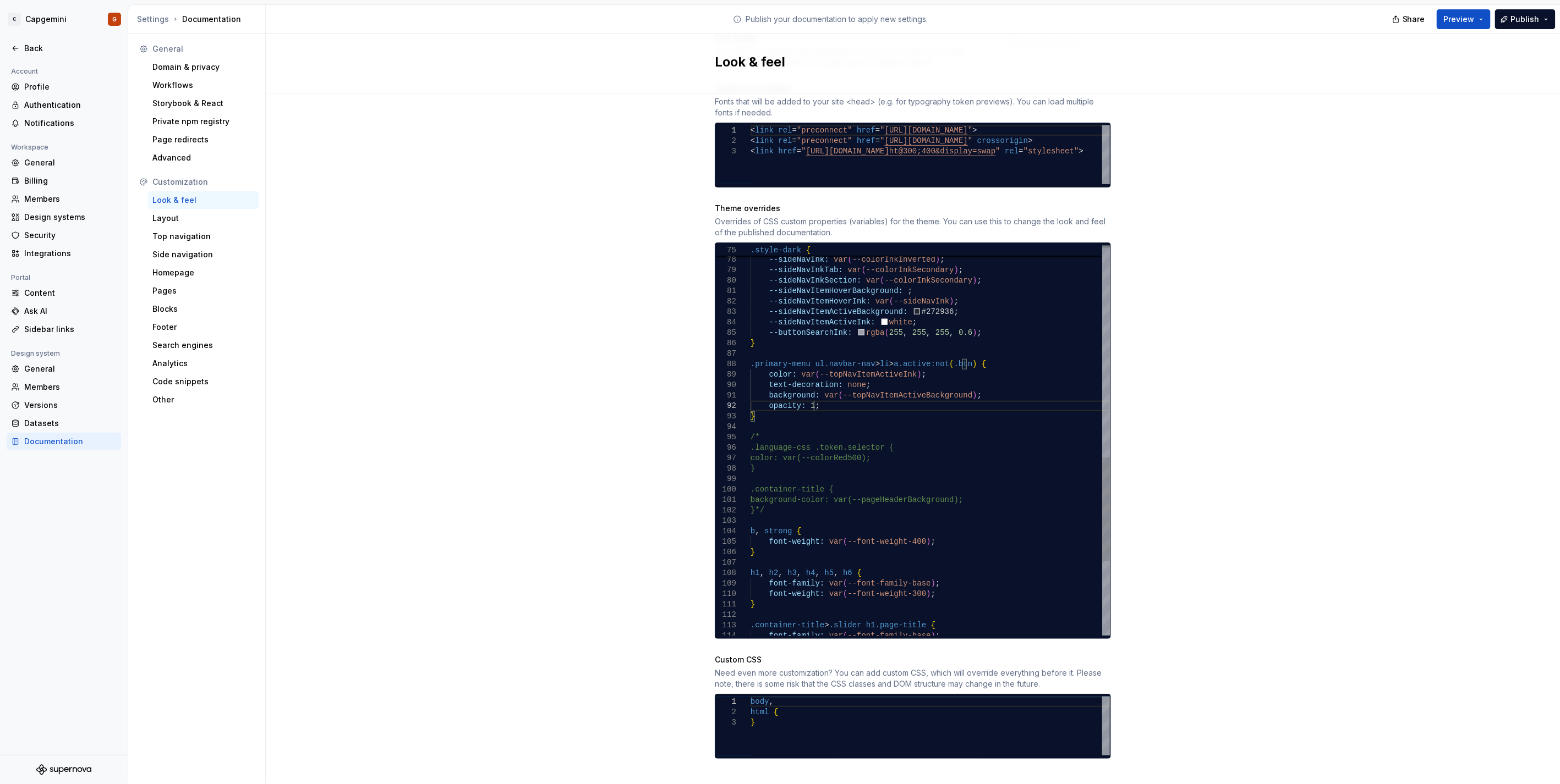
click at [768, 316] on div "b , strong { font-weight: var ( --font-weight-400 ) ; } h1 , h2 , h3 , h4 , h5 …" at bounding box center [930, 182] width 359 height 1463
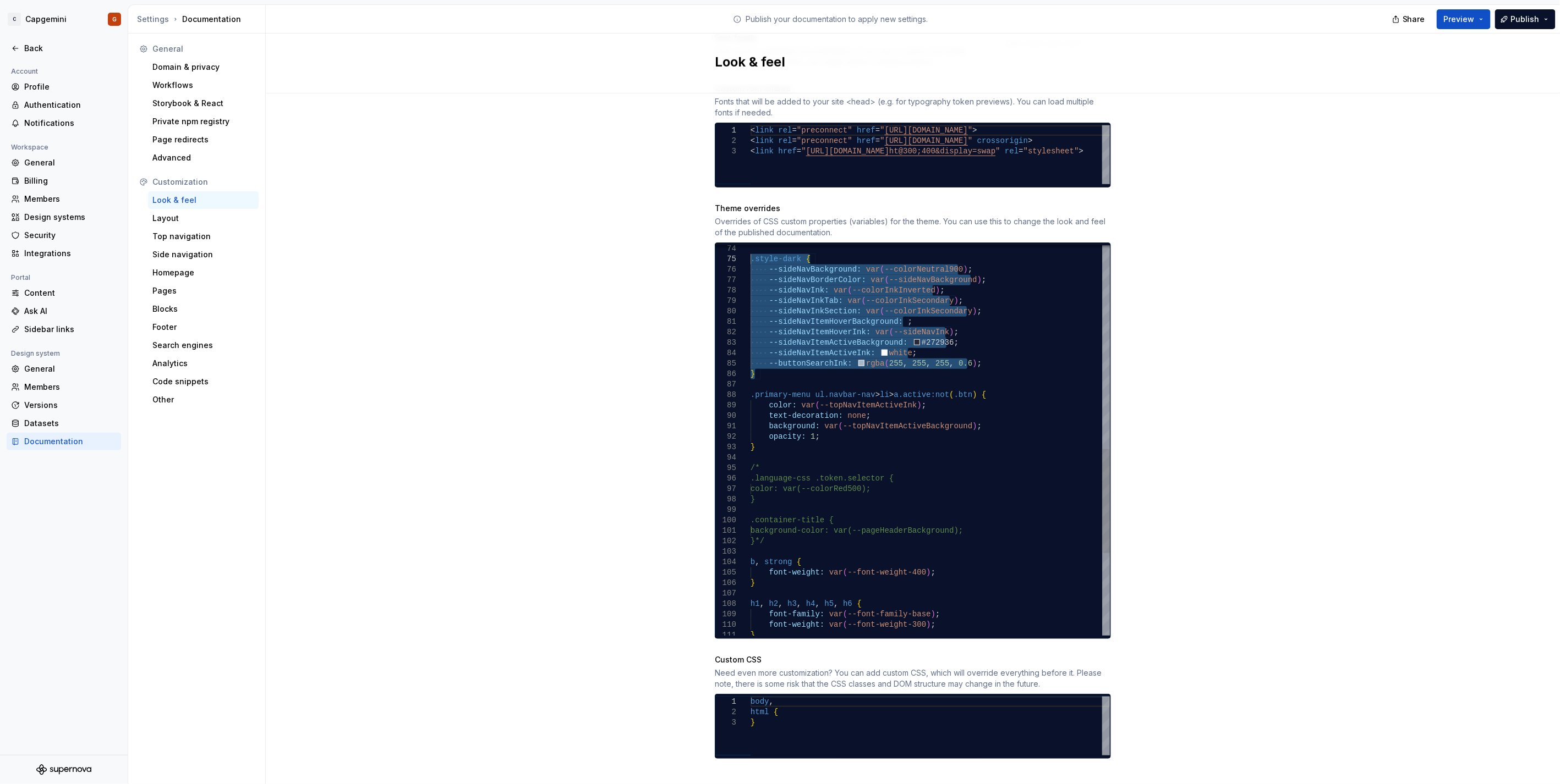
drag, startPoint x: 768, startPoint y: 334, endPoint x: 743, endPoint y: 251, distance: 86.7
click at [751, 251] on div "b , strong { font-weight: var ( --font-weight-400 ) ; } h1 , h2 , h3 , h4 , h5 …" at bounding box center [930, 212] width 359 height 1463
click at [860, 416] on div "b , strong { font-weight: var ( --font-weight-400 ) ; } h1 , h2 , h3 , h4 , h5 …" at bounding box center [930, 212] width 359 height 1463
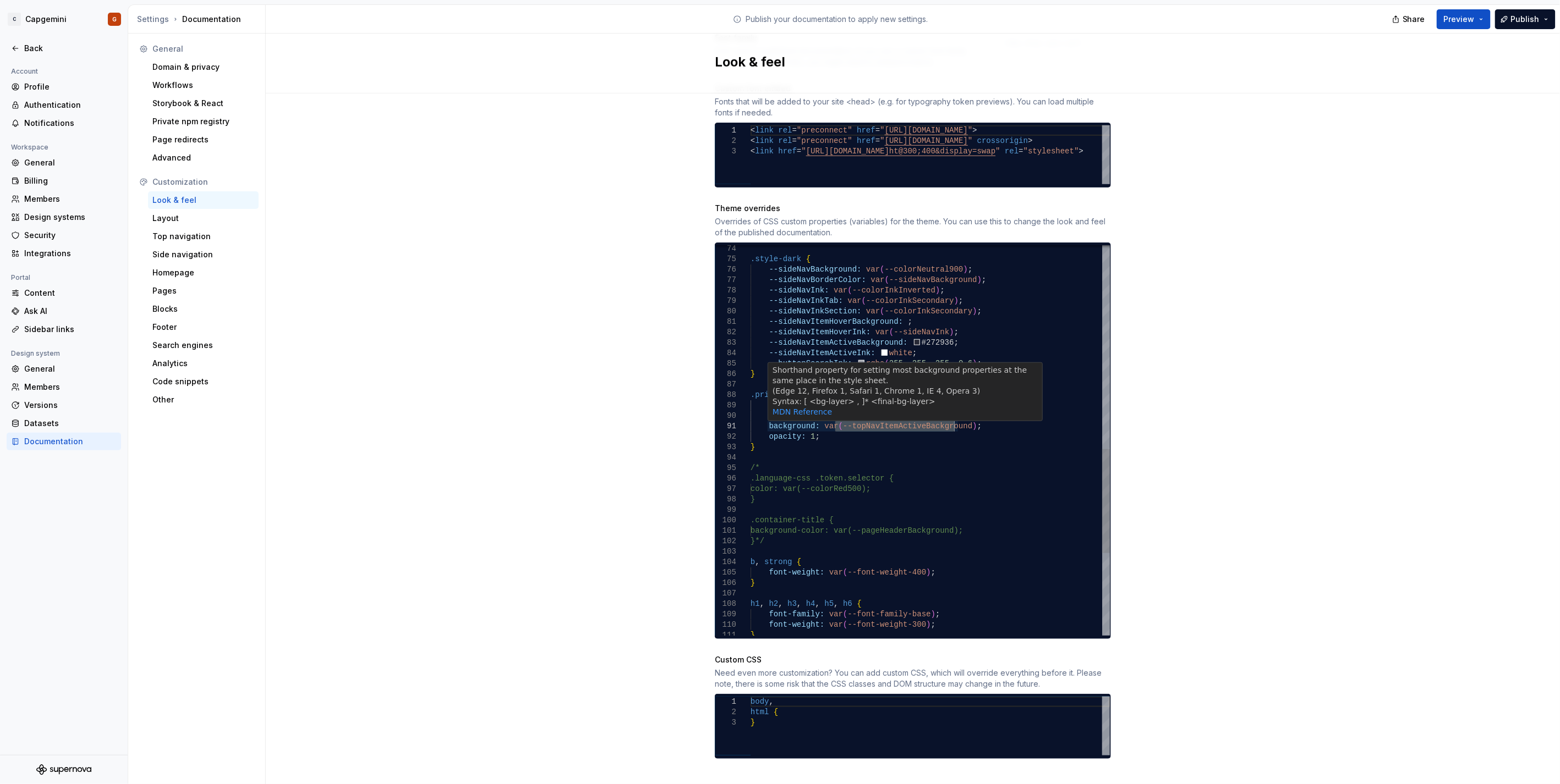
drag, startPoint x: 832, startPoint y: 415, endPoint x: 949, endPoint y: 418, distance: 117.0
click at [949, 418] on div "b , strong { font-weight: var ( --font-weight-400 ) ; } h1 , h2 , h3 , h4 , h5 …" at bounding box center [930, 212] width 359 height 1463
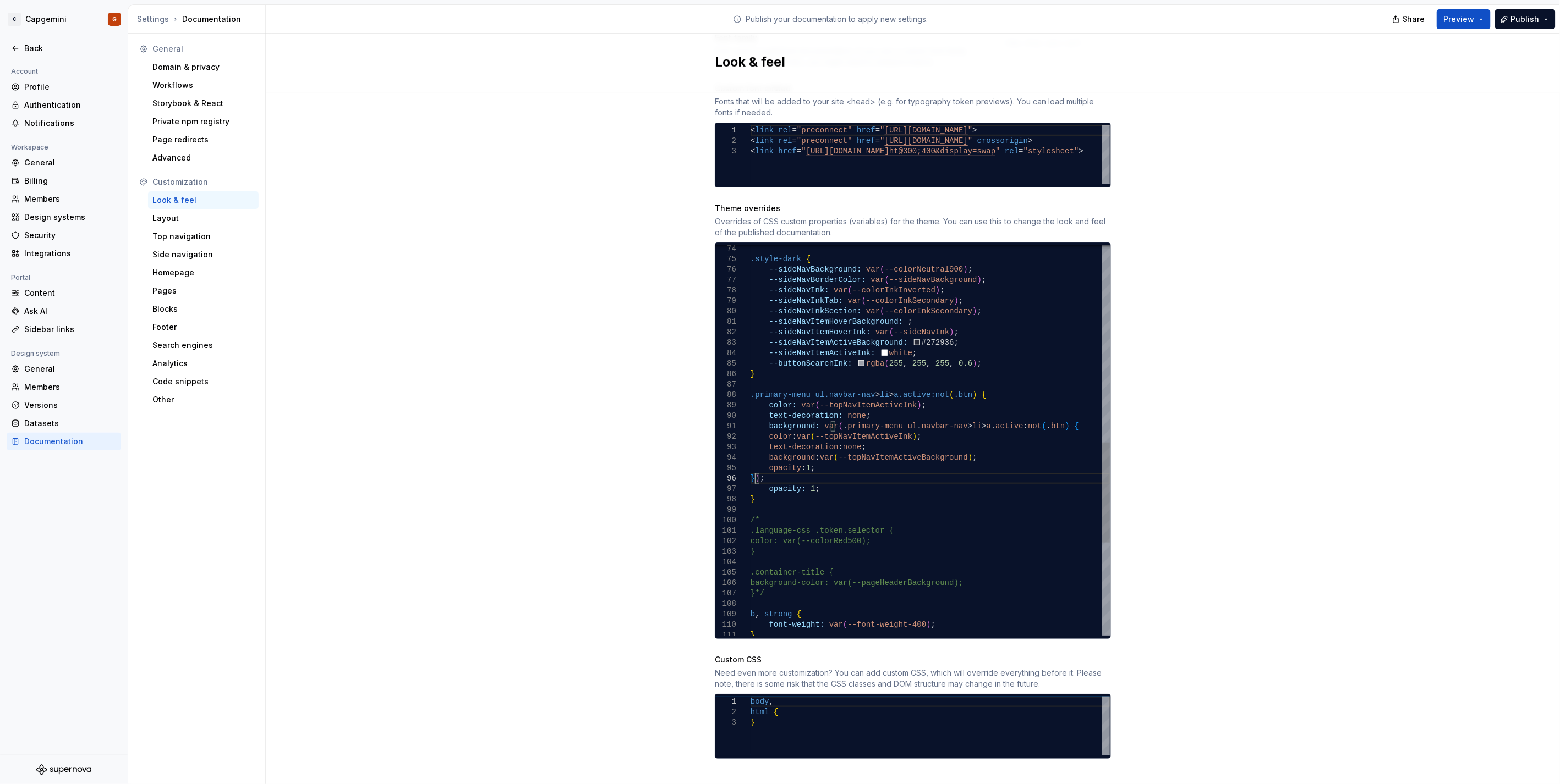
type textarea "**********"
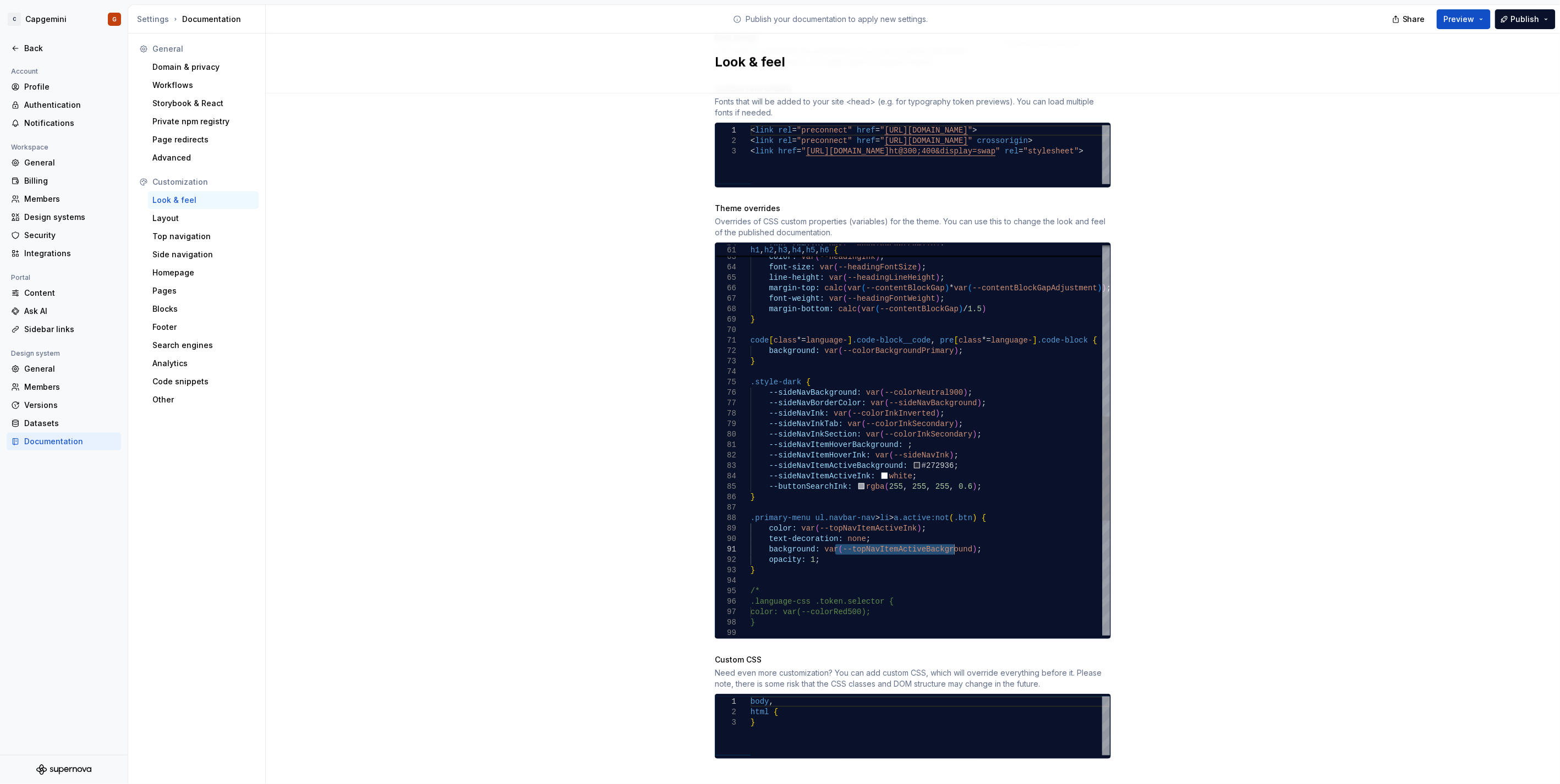
type textarea "**********"
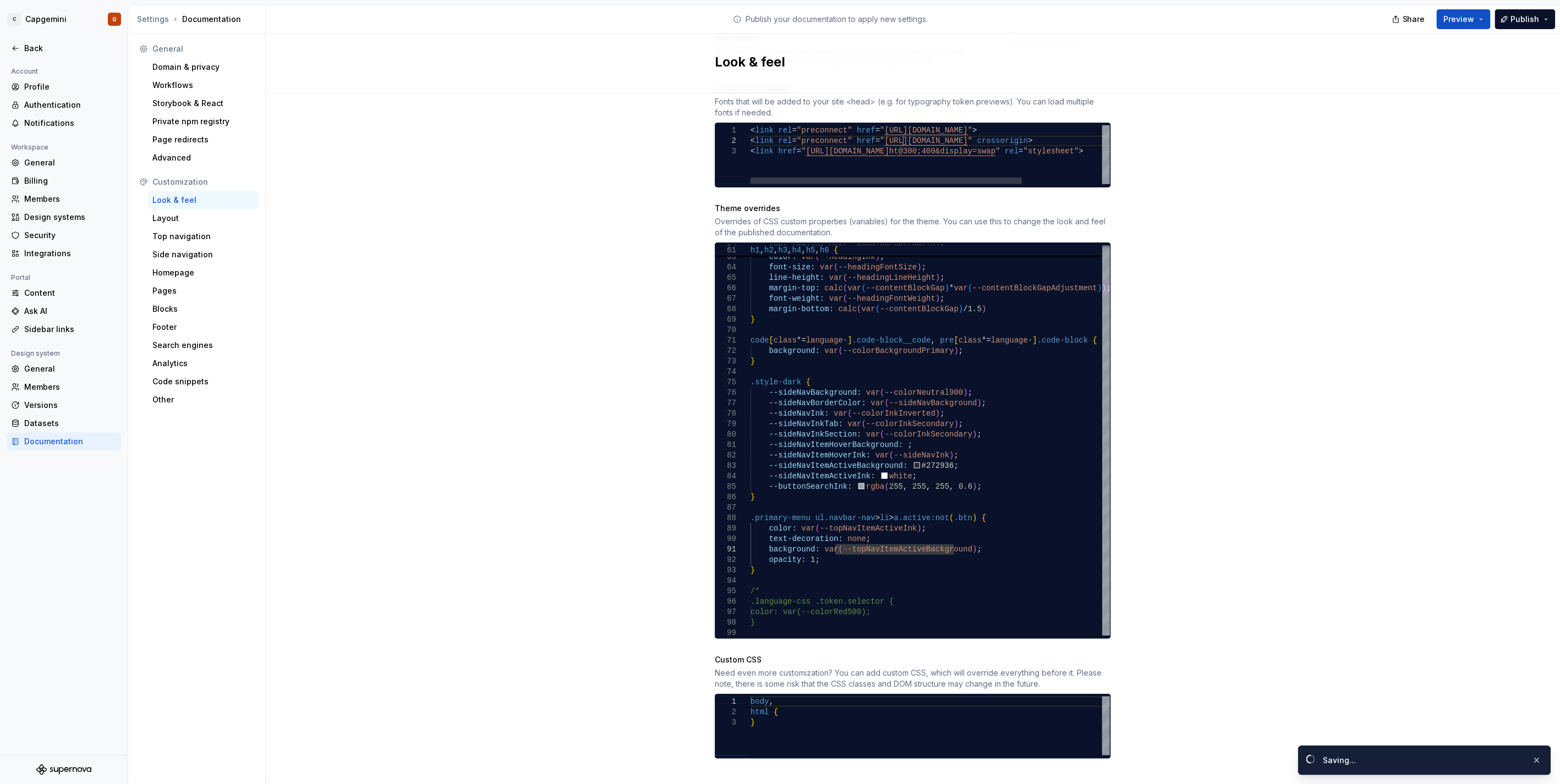
scroll to position [0, 439]
drag, startPoint x: 884, startPoint y: 129, endPoint x: 496, endPoint y: 210, distance: 396.4
click at [496, 210] on div "Site logo A company logo that will be displayed on all pages on your documentat…" at bounding box center [913, 210] width 1294 height 1182
click at [950, 538] on div ".primary-menu ul.navbar-nav > li > a.active:not ( .btn ) { color: var ( --topNa…" at bounding box center [930, 336] width 359 height 1463
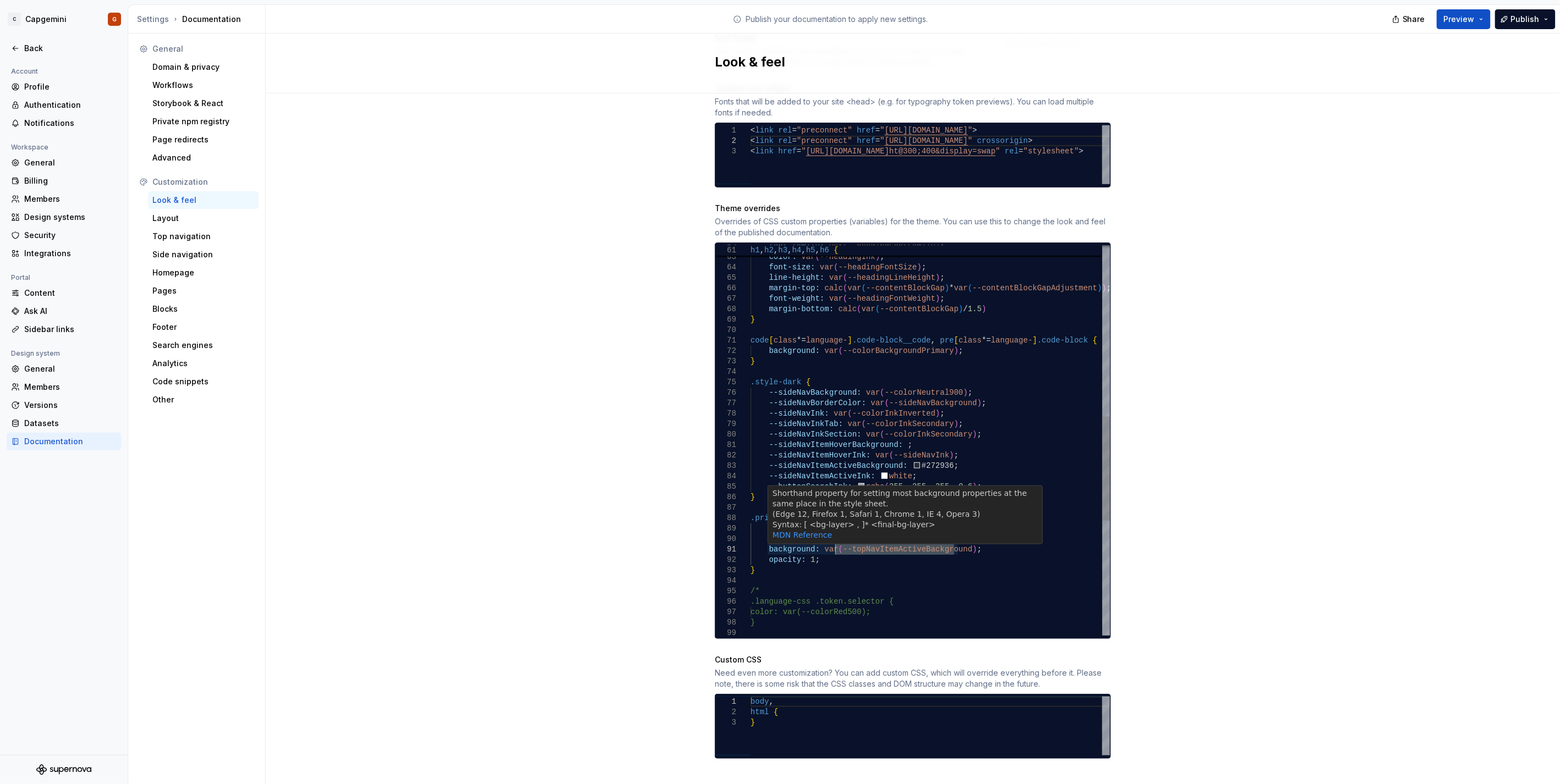
drag, startPoint x: 951, startPoint y: 539, endPoint x: 830, endPoint y: 539, distance: 121.0
click at [830, 539] on div ".primary-menu ul.navbar-nav > li > a.active:not ( .btn ) { color: var ( --topNa…" at bounding box center [930, 336] width 359 height 1463
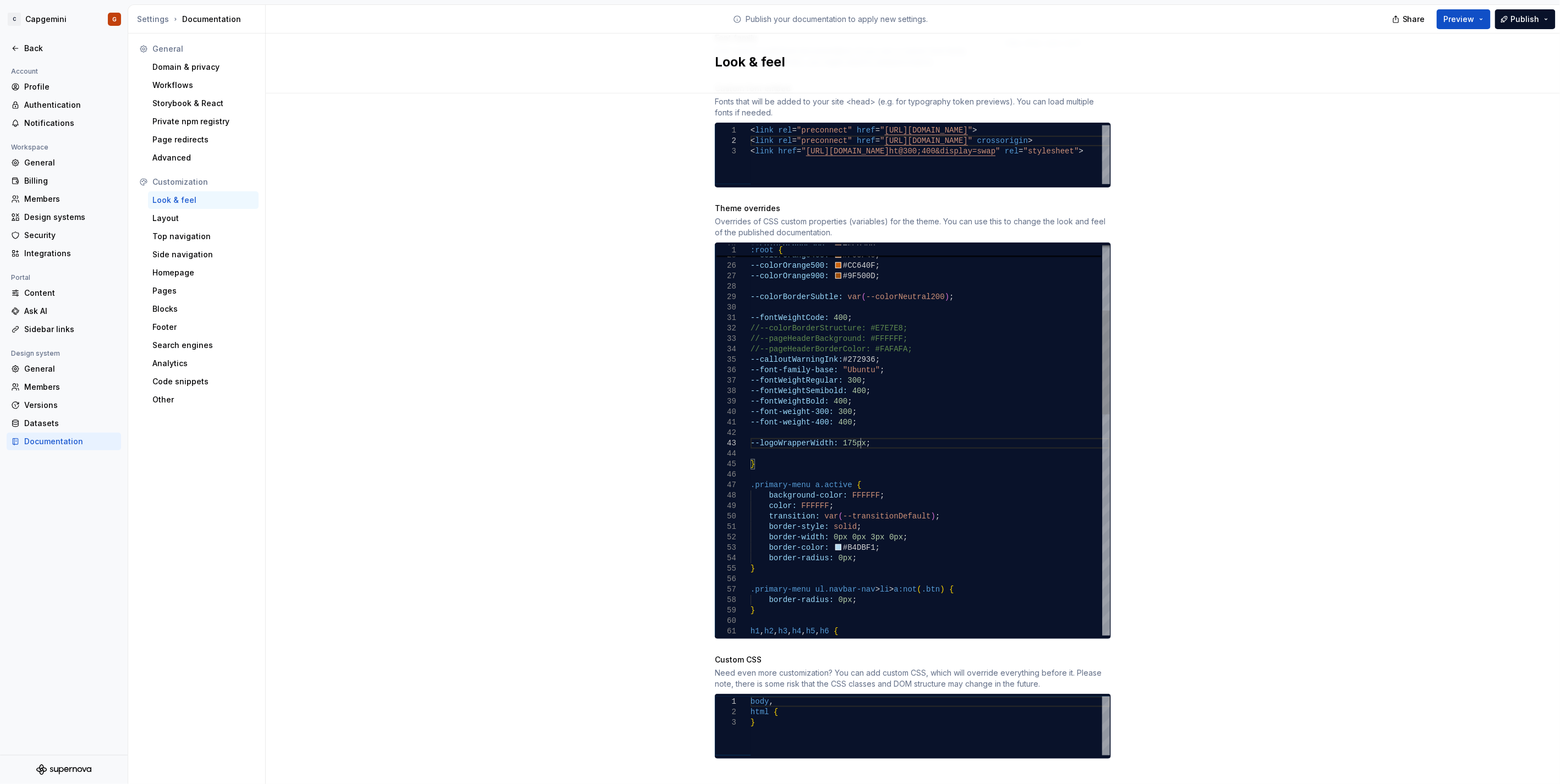
click at [864, 431] on div "--fontWeightSemibold: 400 ; --calloutWarningInk: #272936 ; --font-family-base: …" at bounding box center [930, 731] width 359 height 1463
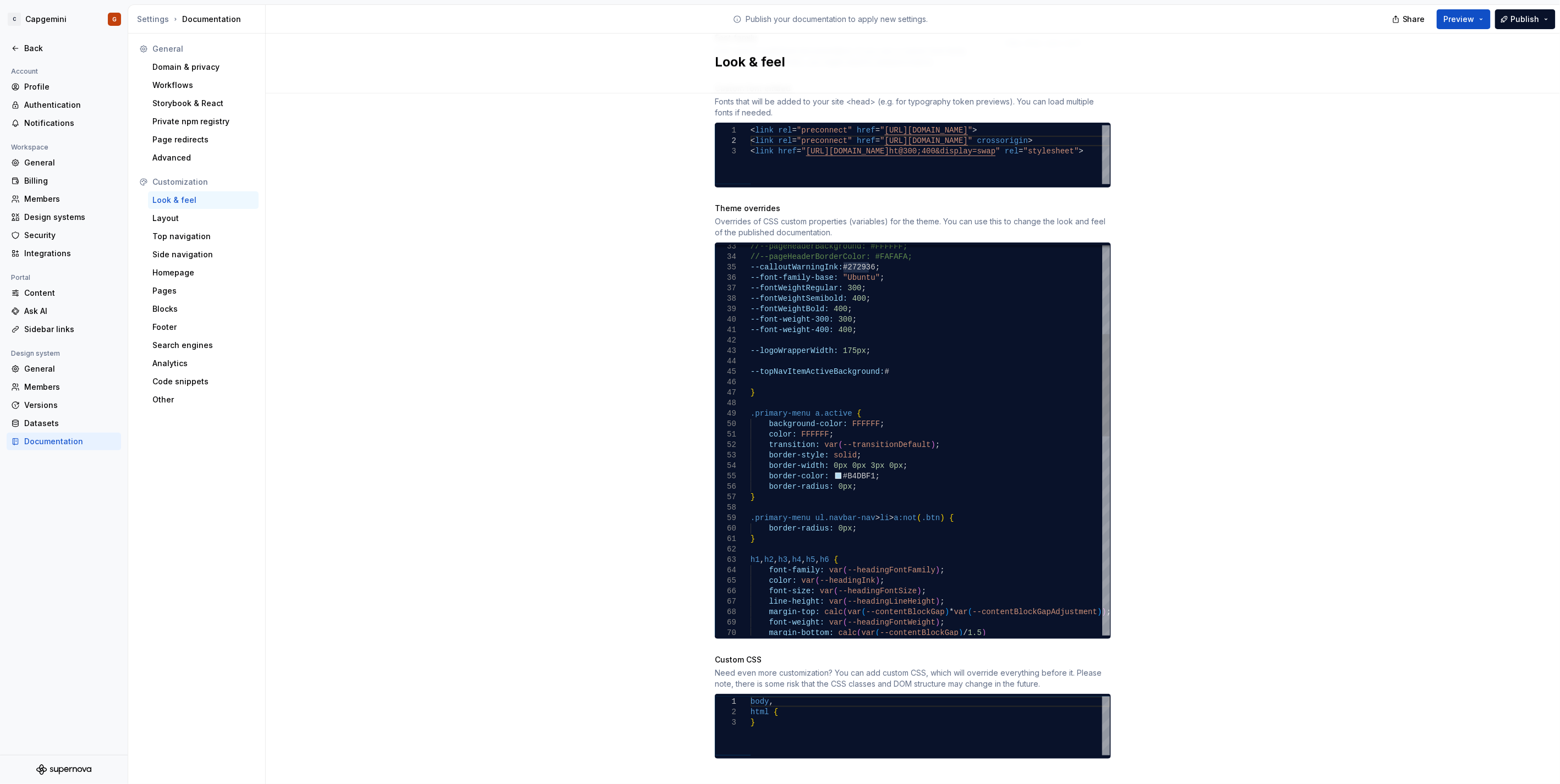
click at [871, 361] on div "--fontWeightBold: 400 ; --font-weight-300: 300 ; --font-weight-400: 400 ; --log…" at bounding box center [930, 649] width 359 height 1483
click at [876, 361] on div "--fontWeightBold: 400 ; --font-weight-300: 300 ; --font-weight-400: 400 ; --log…" at bounding box center [930, 649] width 359 height 1483
click at [941, 382] on div "--fontWeightBold: 400 ; --font-weight-300: 300 ; --font-weight-400: 400 ; --log…" at bounding box center [930, 649] width 359 height 1483
click at [1477, 20] on button "Preview" at bounding box center [1464, 19] width 54 height 20
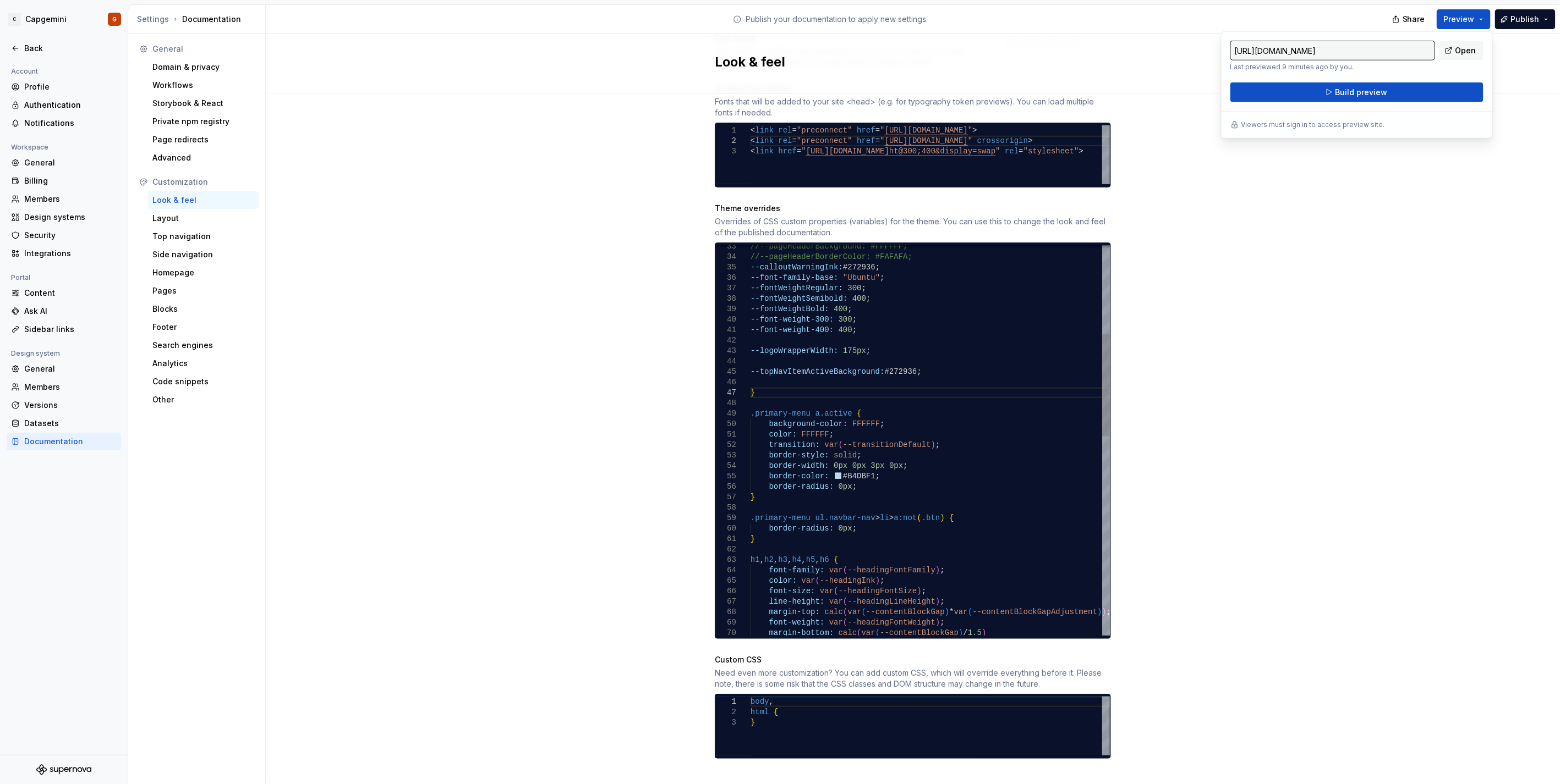
click at [1033, 308] on div "--fontWeightBold: 400 ; --font-weight-300: 300 ; --font-weight-400: 400 ; --log…" at bounding box center [930, 649] width 359 height 1483
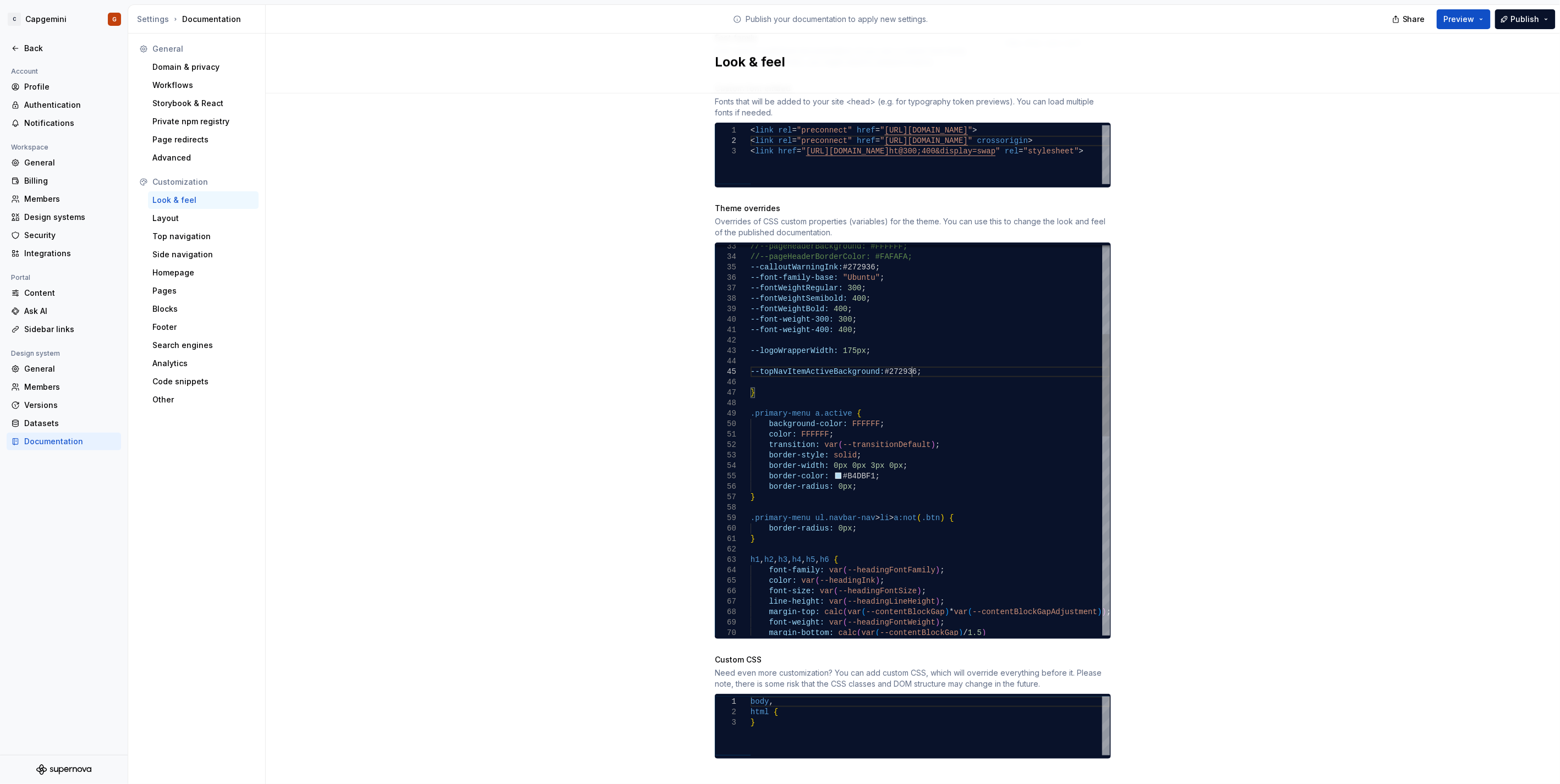
click at [942, 361] on div "--fontWeightBold: 400 ; --font-weight-300: 300 ; --font-weight-400: 400 ; --log…" at bounding box center [930, 649] width 359 height 1483
click at [1490, 12] on button "Preview" at bounding box center [1464, 19] width 54 height 20
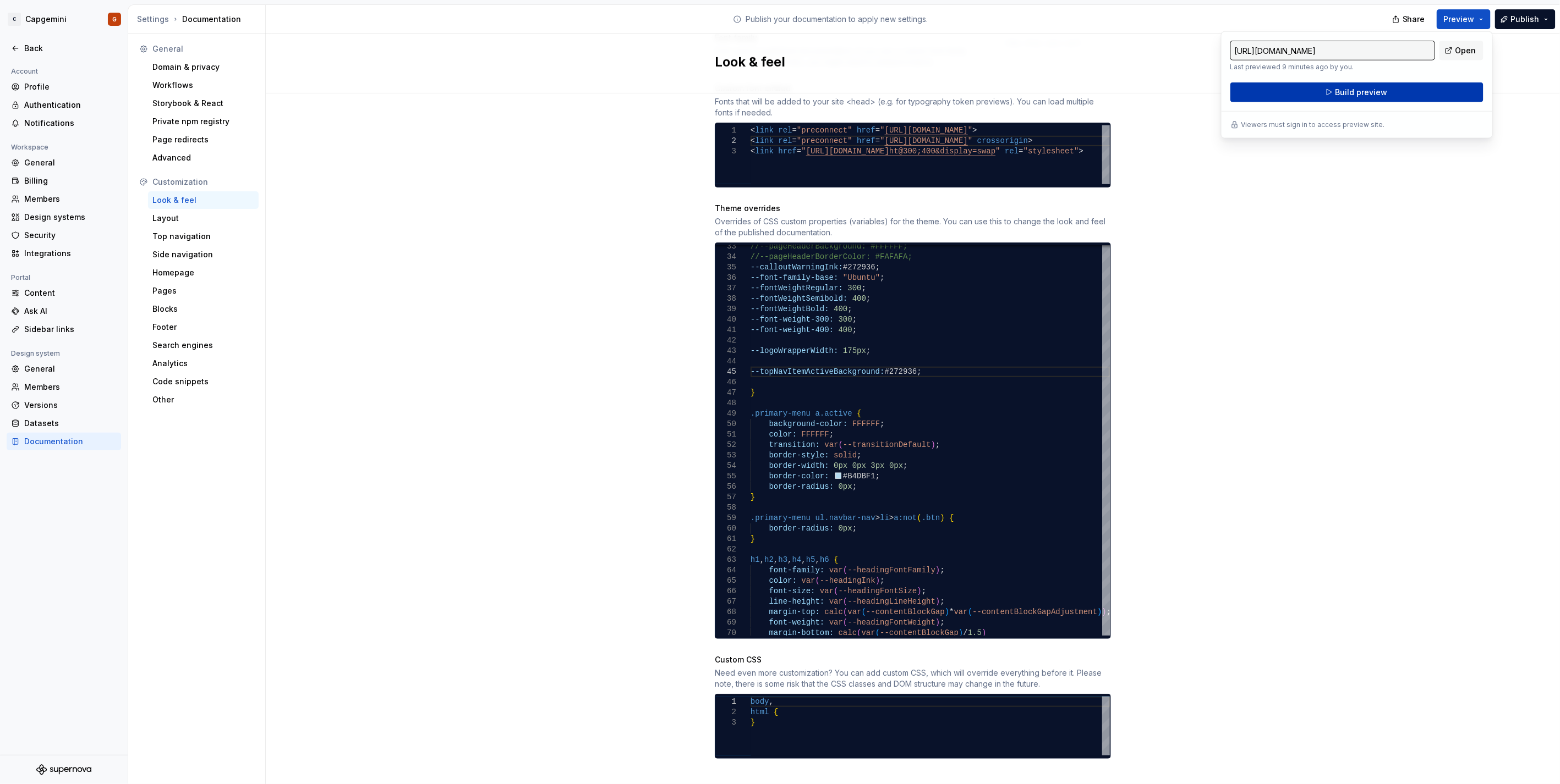
drag, startPoint x: 1490, startPoint y: 12, endPoint x: 1418, endPoint y: 92, distance: 107.6
click at [1418, 92] on button "Build preview" at bounding box center [1356, 92] width 253 height 20
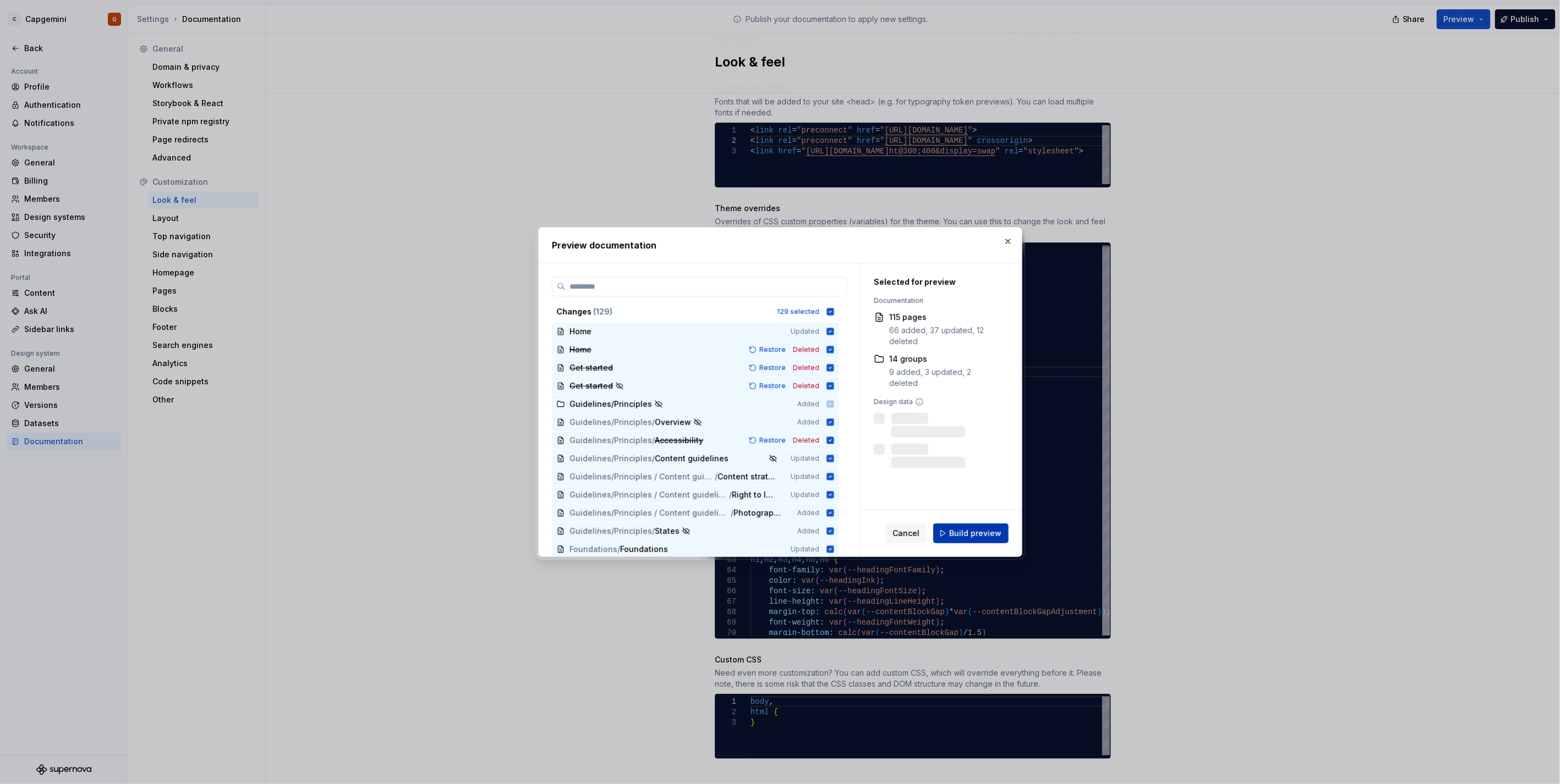
click at [953, 524] on button "Build preview" at bounding box center [971, 533] width 75 height 20
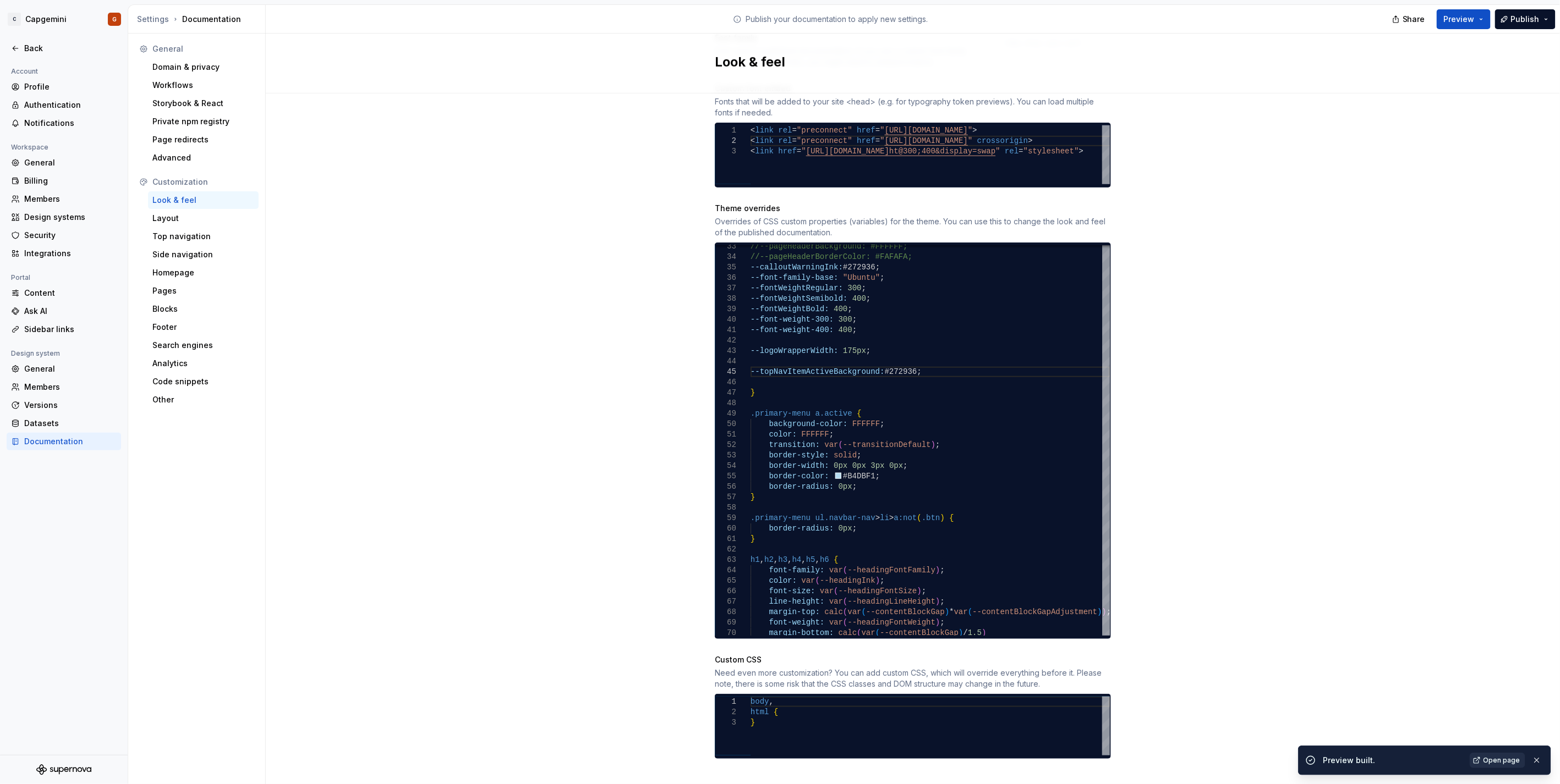
click at [1488, 753] on link "Open page" at bounding box center [1497, 760] width 56 height 15
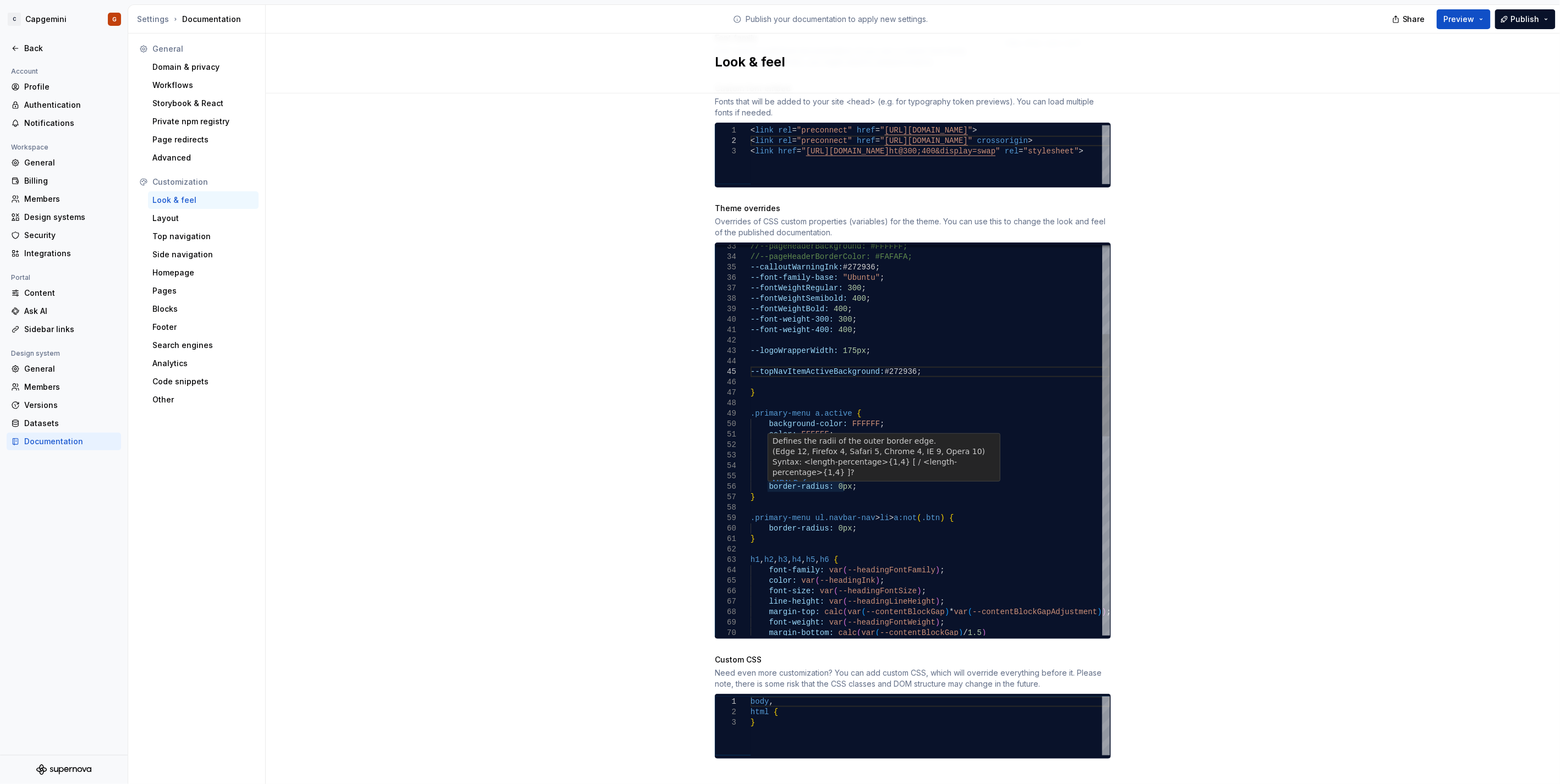
click at [827, 508] on div "--fontWeightBold: 400 ; --font-weight-300: 300 ; --font-weight-400: 400 ; --log…" at bounding box center [930, 649] width 359 height 1483
click at [851, 576] on div "--fontWeightBold: 400 ; --font-weight-300: 300 ; --font-weight-400: 400 ; --log…" at bounding box center [930, 649] width 359 height 1483
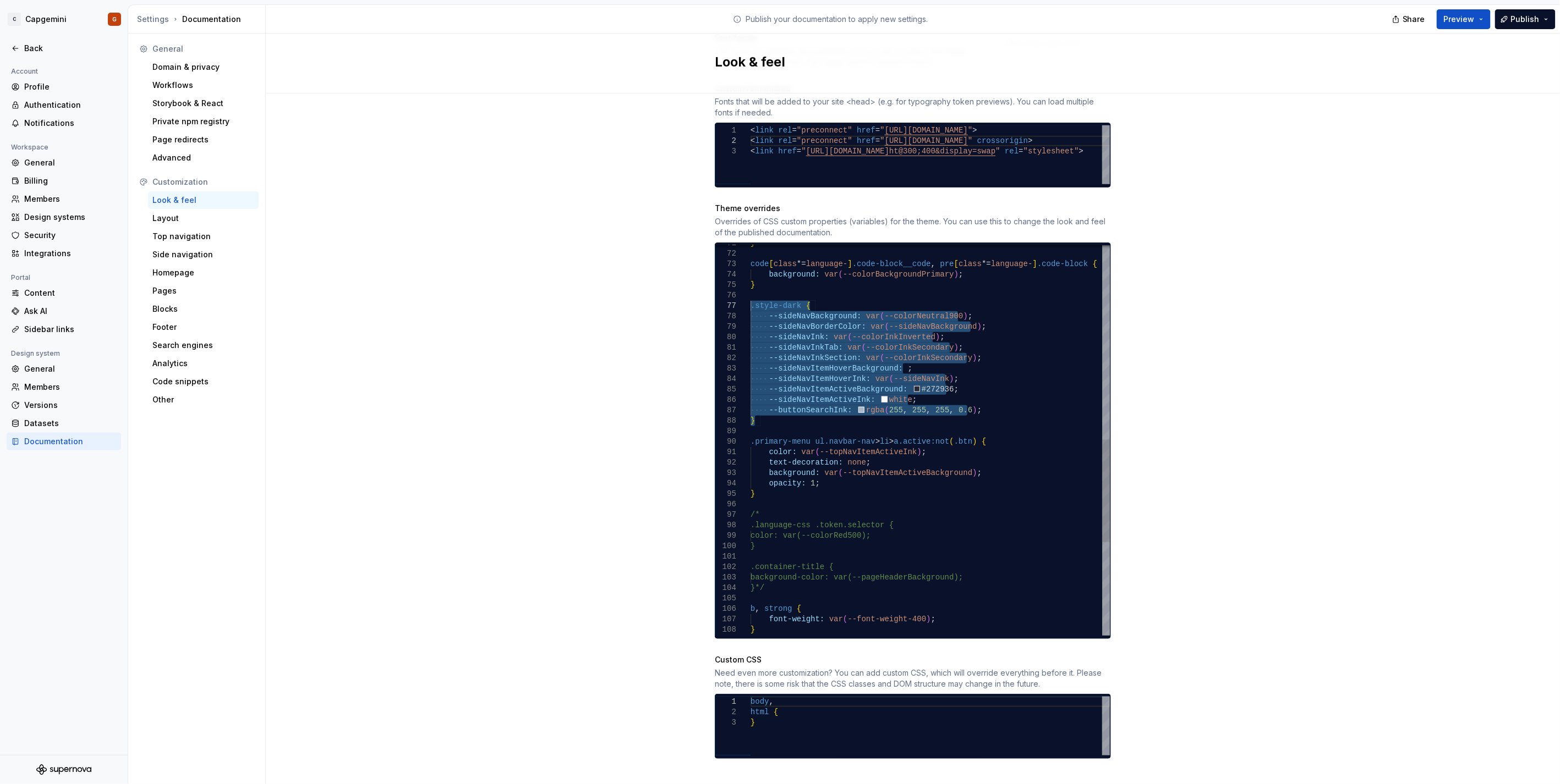
drag, startPoint x: 808, startPoint y: 410, endPoint x: 733, endPoint y: 299, distance: 134.0
click at [751, 299] on div "} code [ class *= language- ] .code-block__code , pre [ class *= language- ] .c…" at bounding box center [930, 248] width 359 height 1483
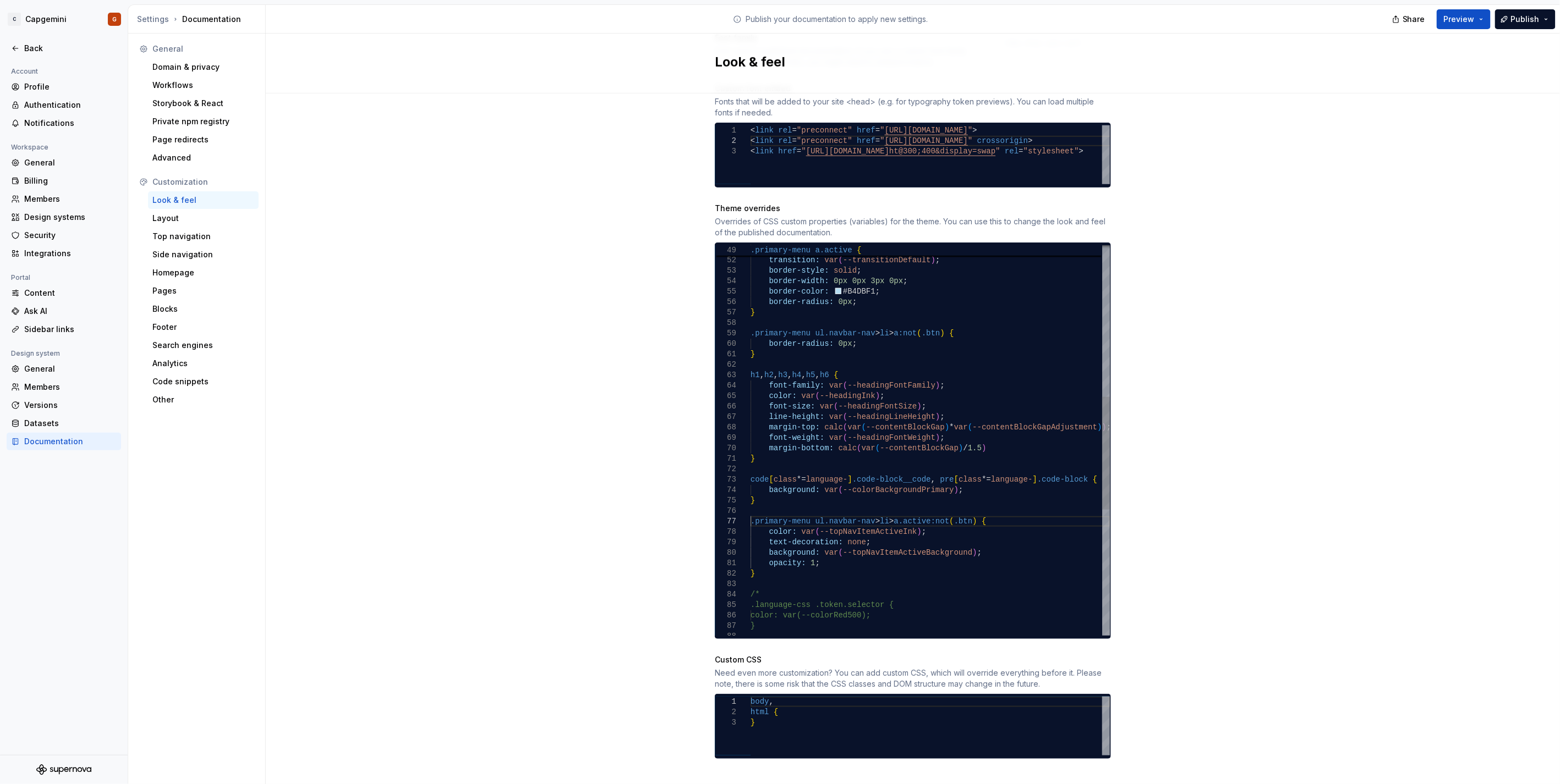
click at [862, 270] on div "} code [ class *= language- ] .code-block__code , pre [ class *= language- ] .c…" at bounding box center [930, 396] width 359 height 1348
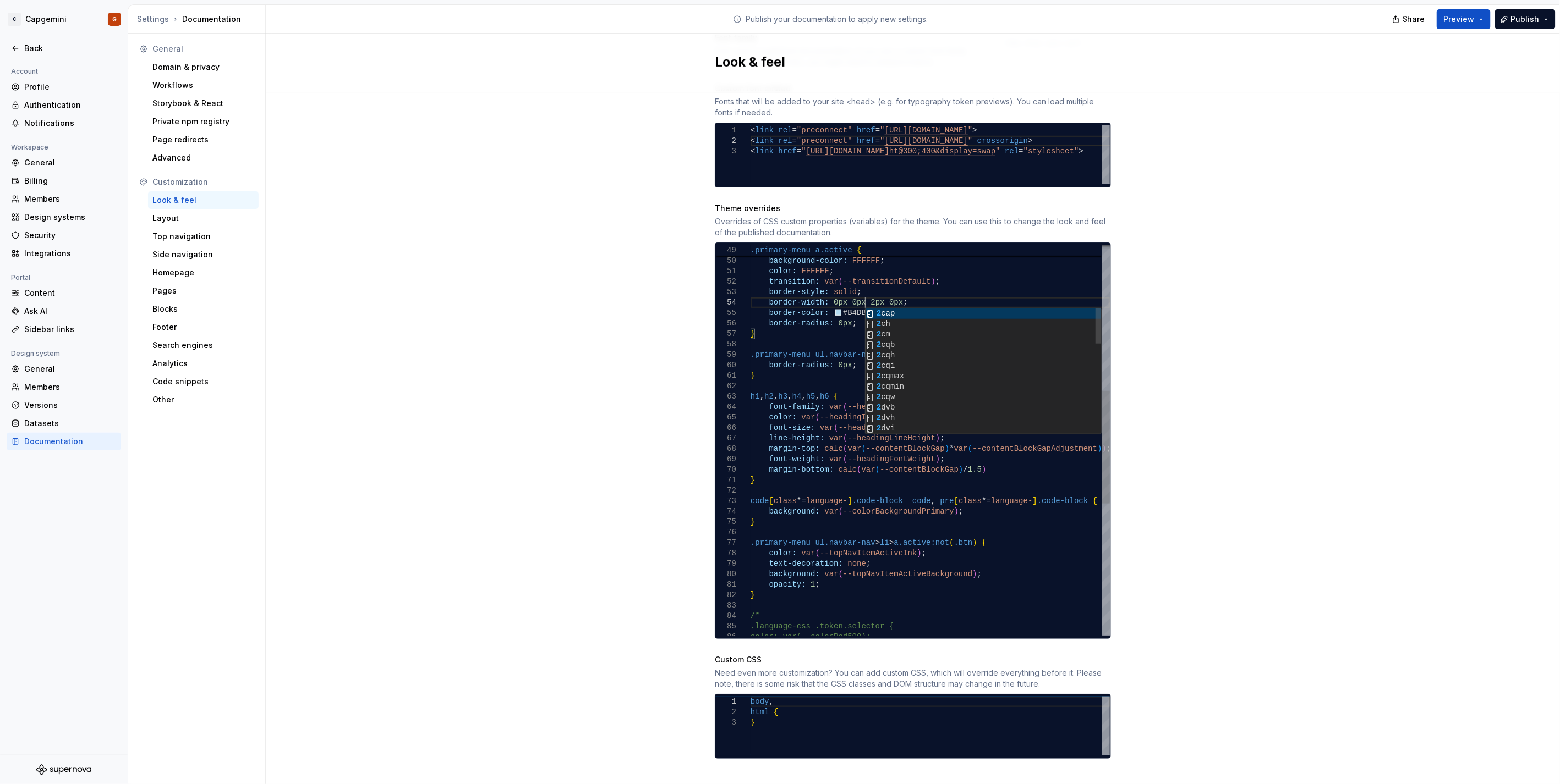
scroll to position [41, 115]
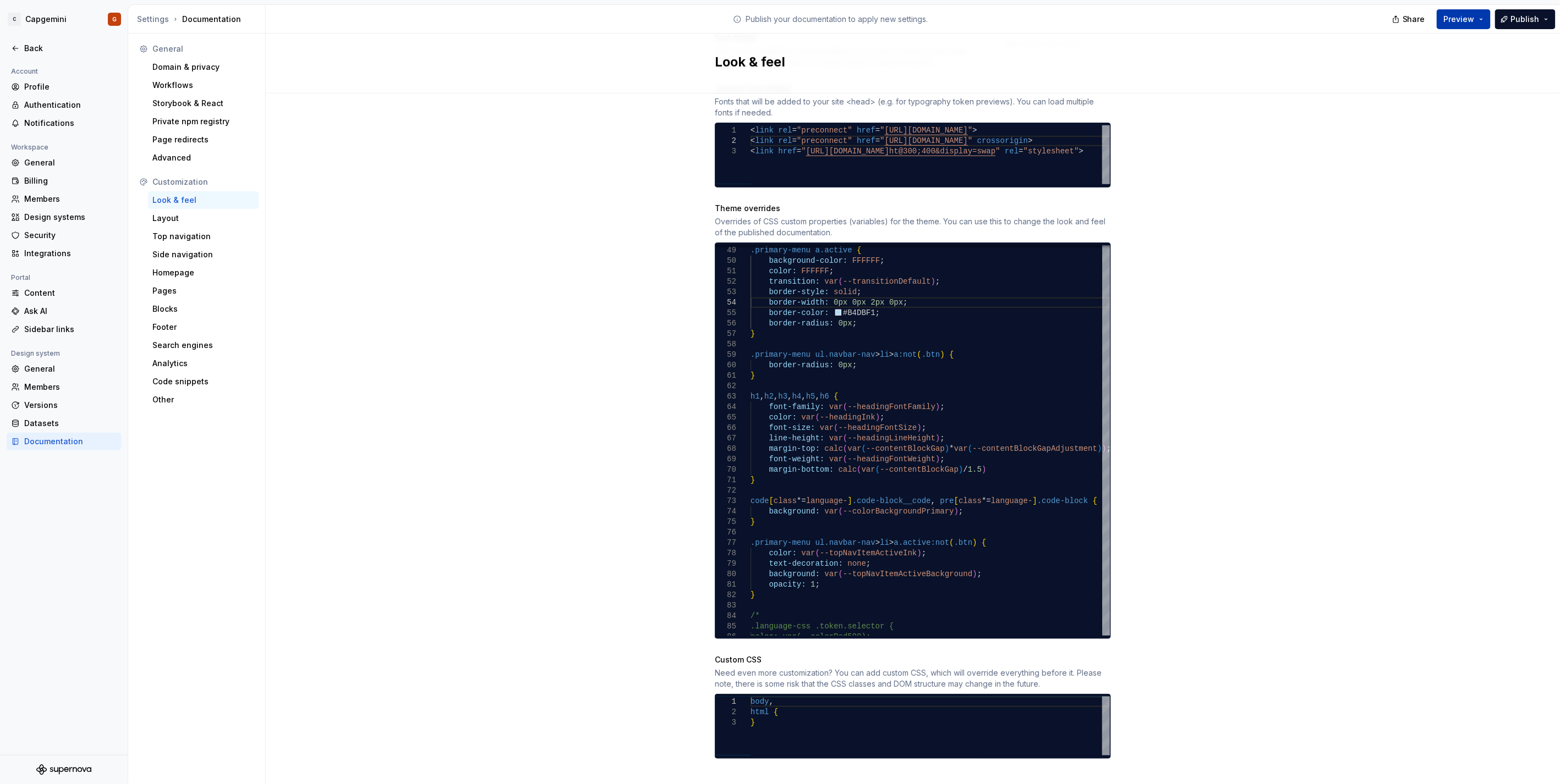
click at [1480, 19] on button "Preview" at bounding box center [1464, 19] width 54 height 20
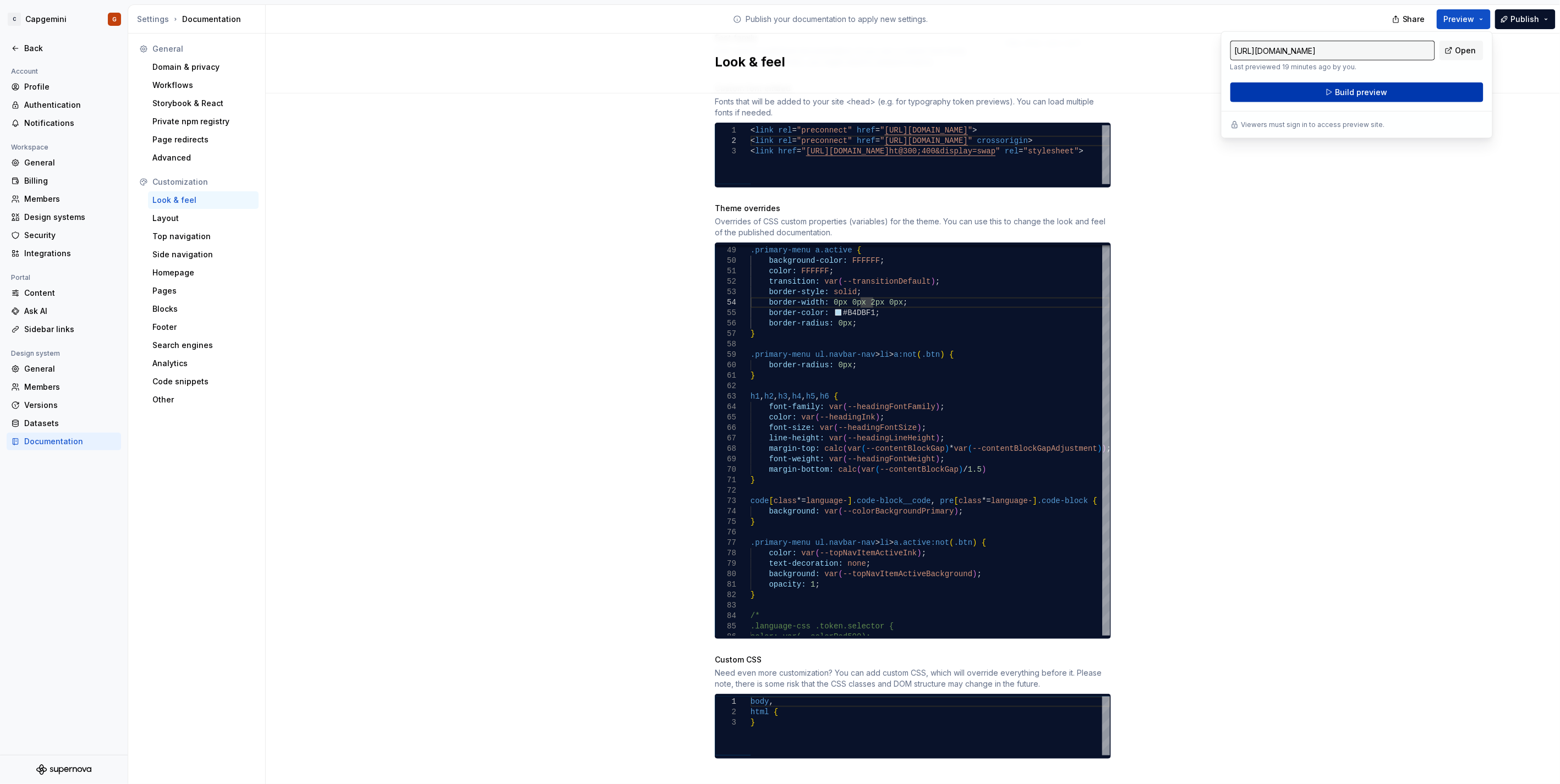
drag, startPoint x: 1480, startPoint y: 19, endPoint x: 1410, endPoint y: 87, distance: 97.6
click at [1410, 87] on button "Build preview" at bounding box center [1356, 92] width 253 height 20
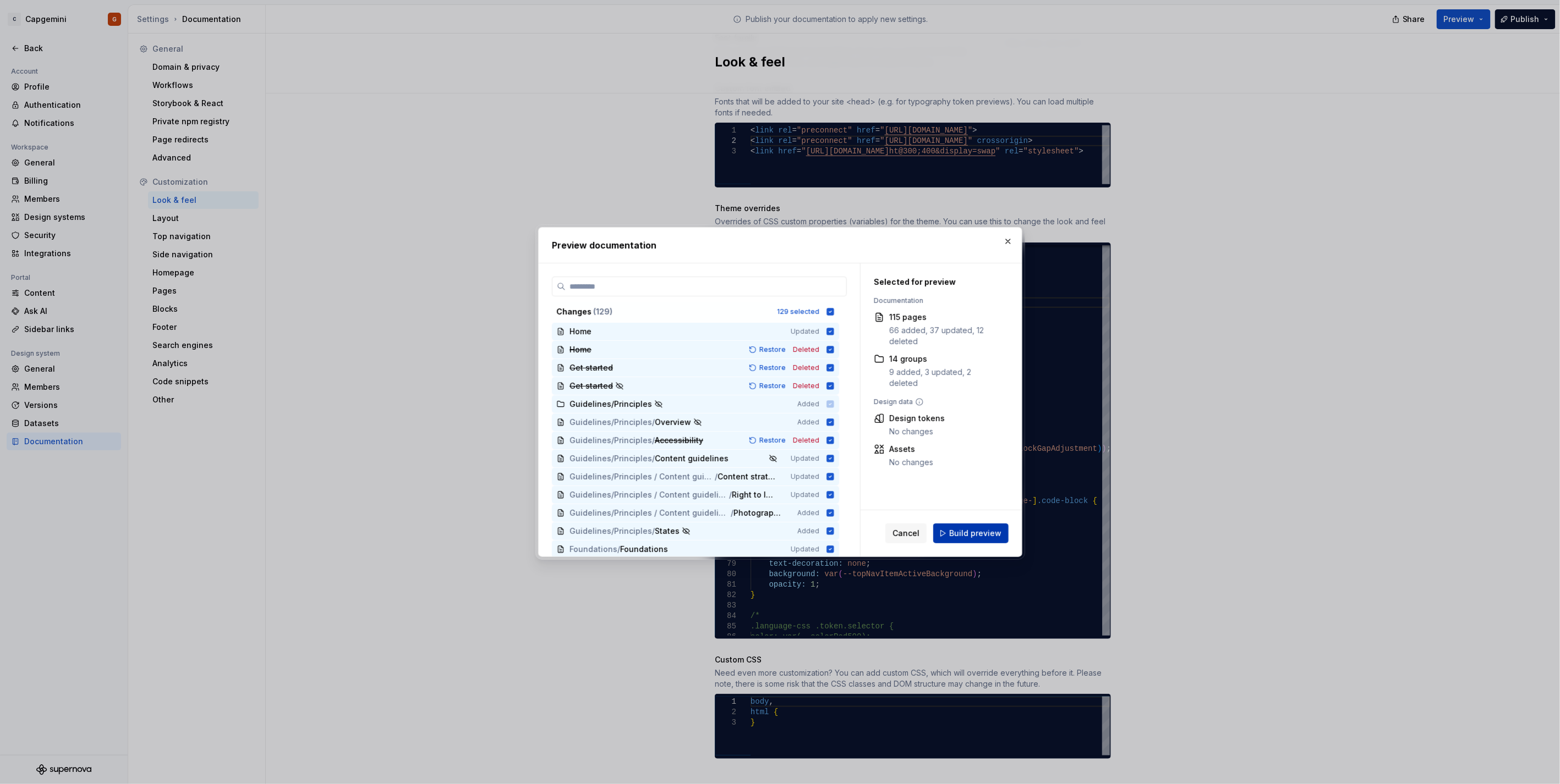
click at [968, 528] on span "Build preview" at bounding box center [975, 533] width 53 height 11
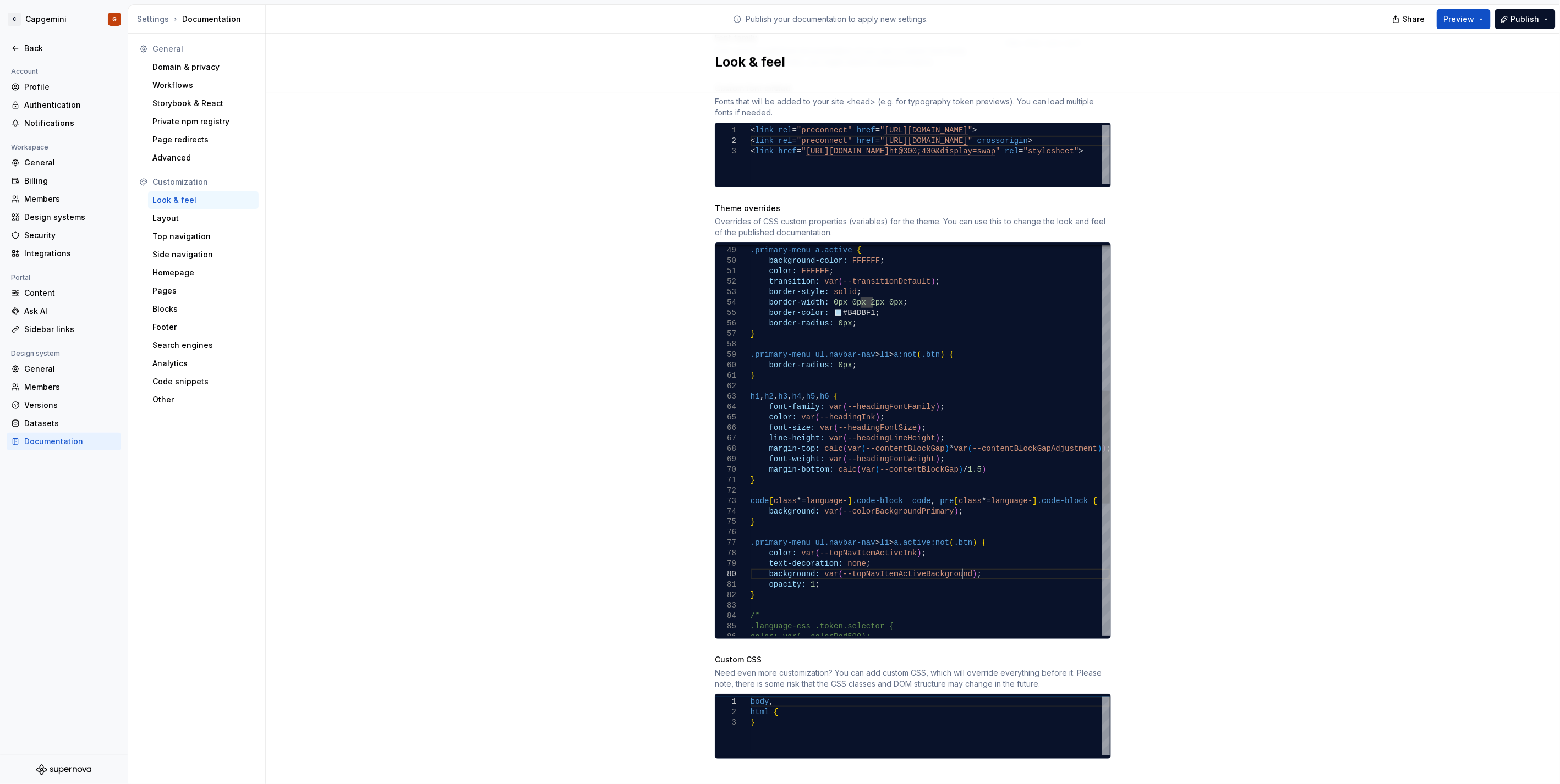
scroll to position [41, 114]
drag, startPoint x: 960, startPoint y: 567, endPoint x: 762, endPoint y: 565, distance: 198.0
click at [762, 565] on div "} code [ class *= language- ] .code-block__code , pre [ class *= language- ] .c…" at bounding box center [930, 418] width 359 height 1348
click at [944, 563] on div "} code [ class *= language- ] .code-block__code , pre [ class *= language- ] .c…" at bounding box center [930, 418] width 359 height 1348
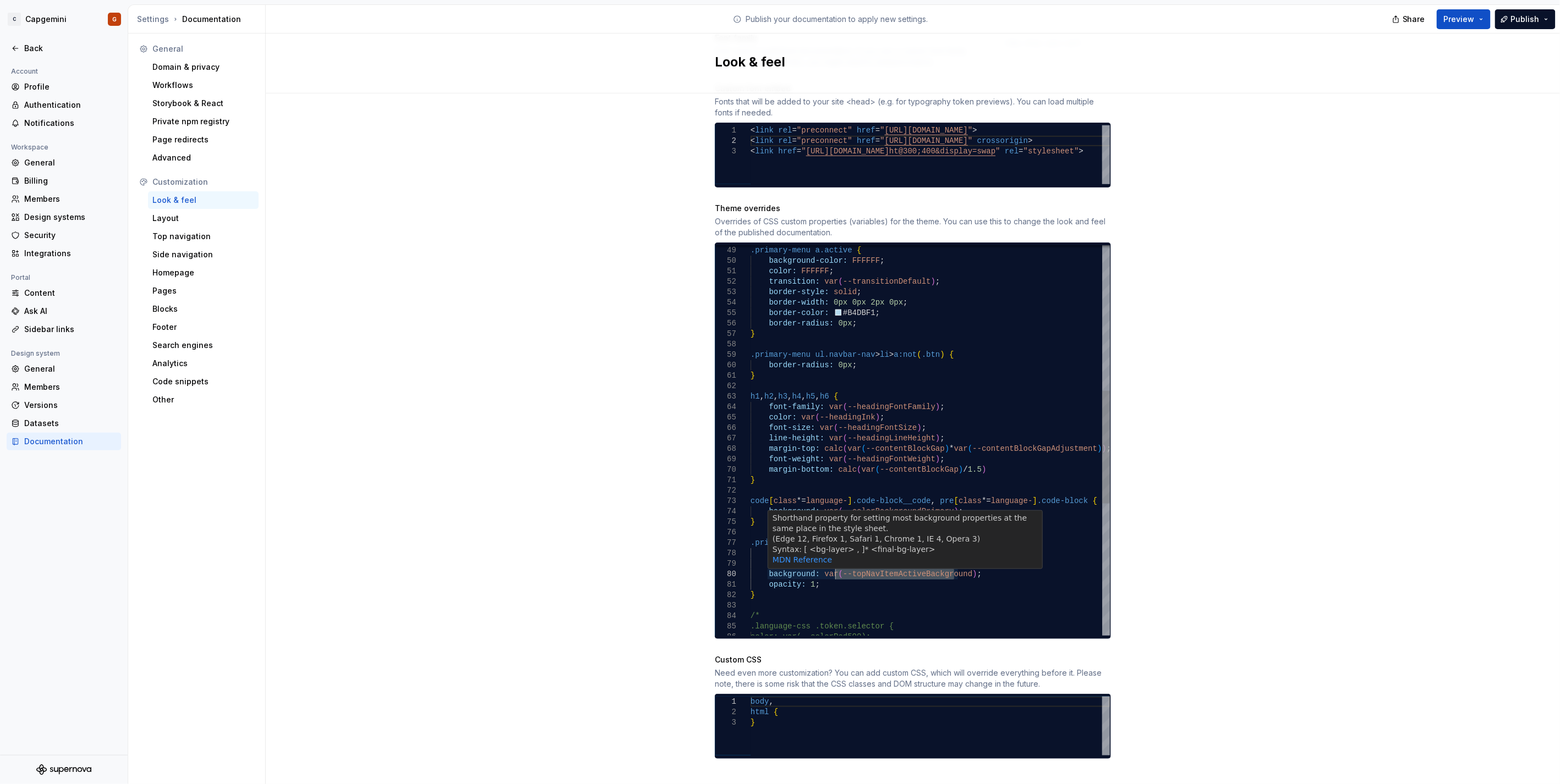
drag, startPoint x: 948, startPoint y: 562, endPoint x: 829, endPoint y: 564, distance: 119.0
click at [829, 564] on div "} code [ class *= language- ] .code-block__code , pre [ class *= language- ] .c…" at bounding box center [930, 418] width 359 height 1348
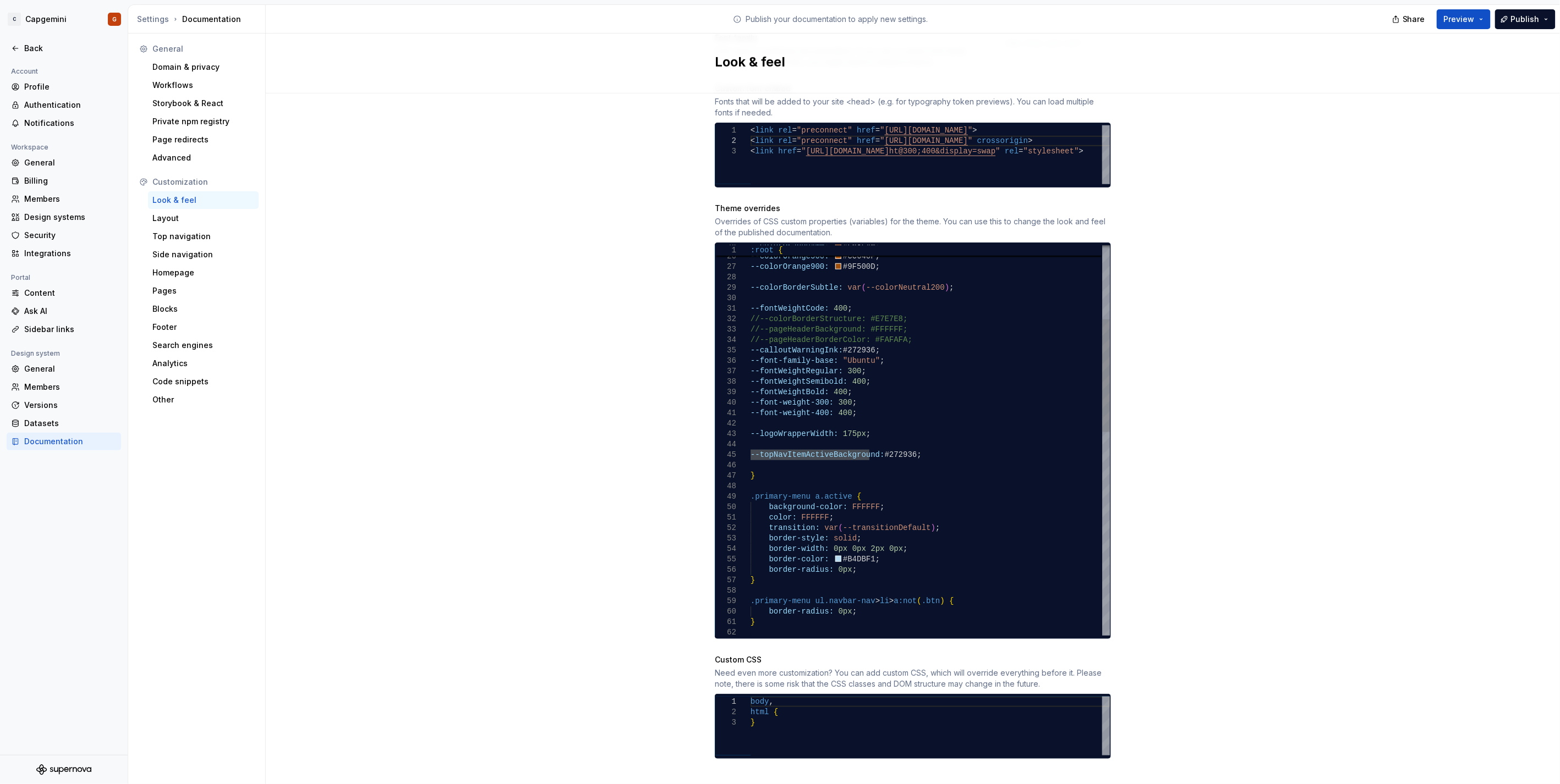
click at [919, 446] on div ".primary-menu ul.navbar-nav > li > a:not ( .btn ) { border-radius: 0px ; } bord…" at bounding box center [930, 664] width 359 height 1348
click at [806, 456] on div ".primary-menu ul.navbar-nav > li > a:not ( .btn ) { border-radius: 0px ; } bord…" at bounding box center [930, 669] width 359 height 1358
drag, startPoint x: 802, startPoint y: 458, endPoint x: 824, endPoint y: 457, distance: 22.0
click at [824, 457] on div ".primary-menu ul.navbar-nav > li > a:not ( .btn ) { border-radius: 0px ; } bord…" at bounding box center [930, 669] width 359 height 1358
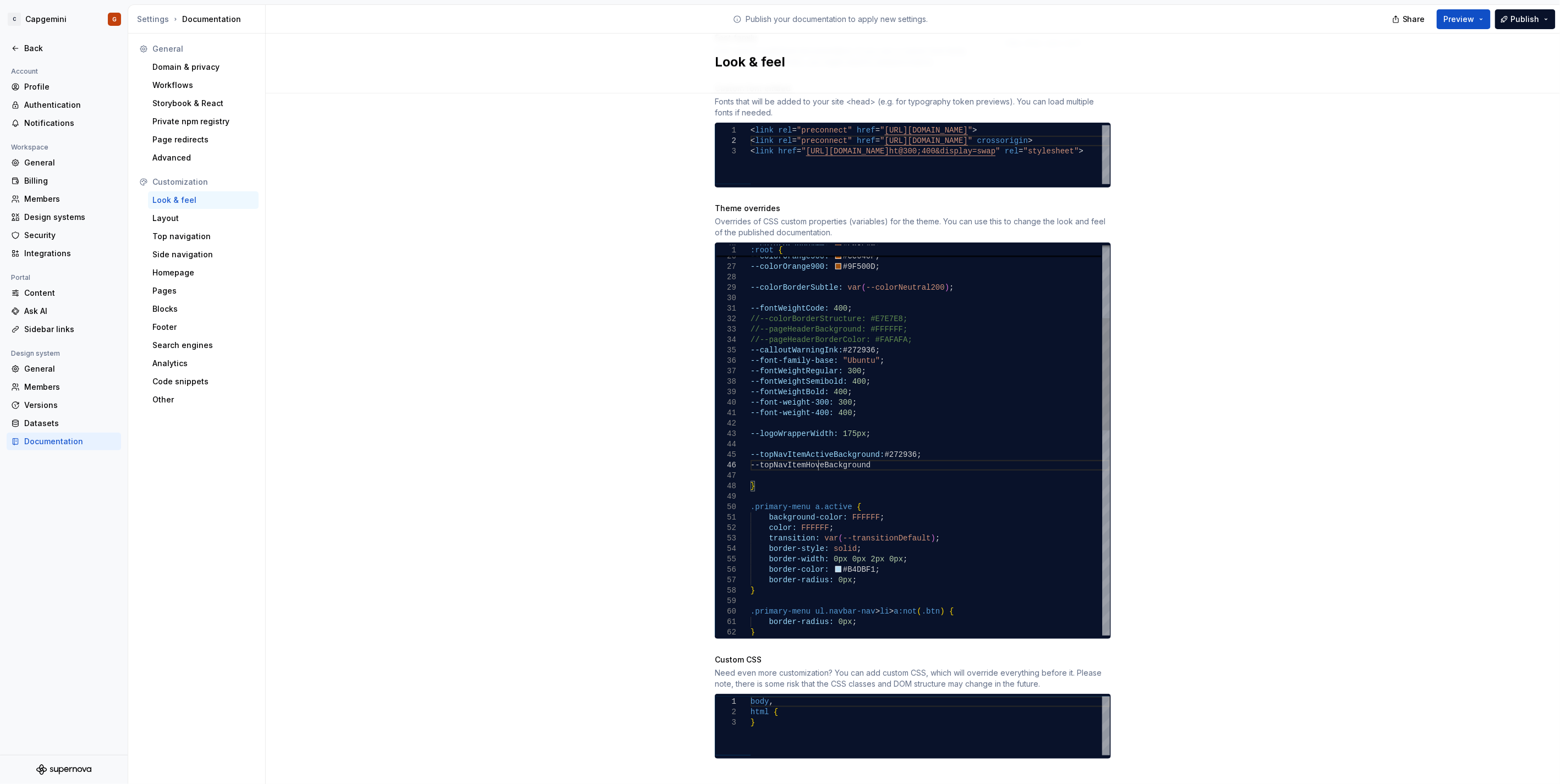
scroll to position [53, 72]
click at [908, 447] on div ".primary-menu ul.navbar-nav > li > a:not ( .btn ) { border-radius: 0px ; } bord…" at bounding box center [930, 669] width 359 height 1358
click at [894, 458] on div ".primary-menu ul.navbar-nav > li > a:not ( .btn ) { border-radius: 0px ; } bord…" at bounding box center [930, 669] width 359 height 1358
click at [899, 458] on div ".primary-menu ul.navbar-nav > li > a:not ( .btn ) { border-radius: 0px ; } bord…" at bounding box center [930, 669] width 359 height 1358
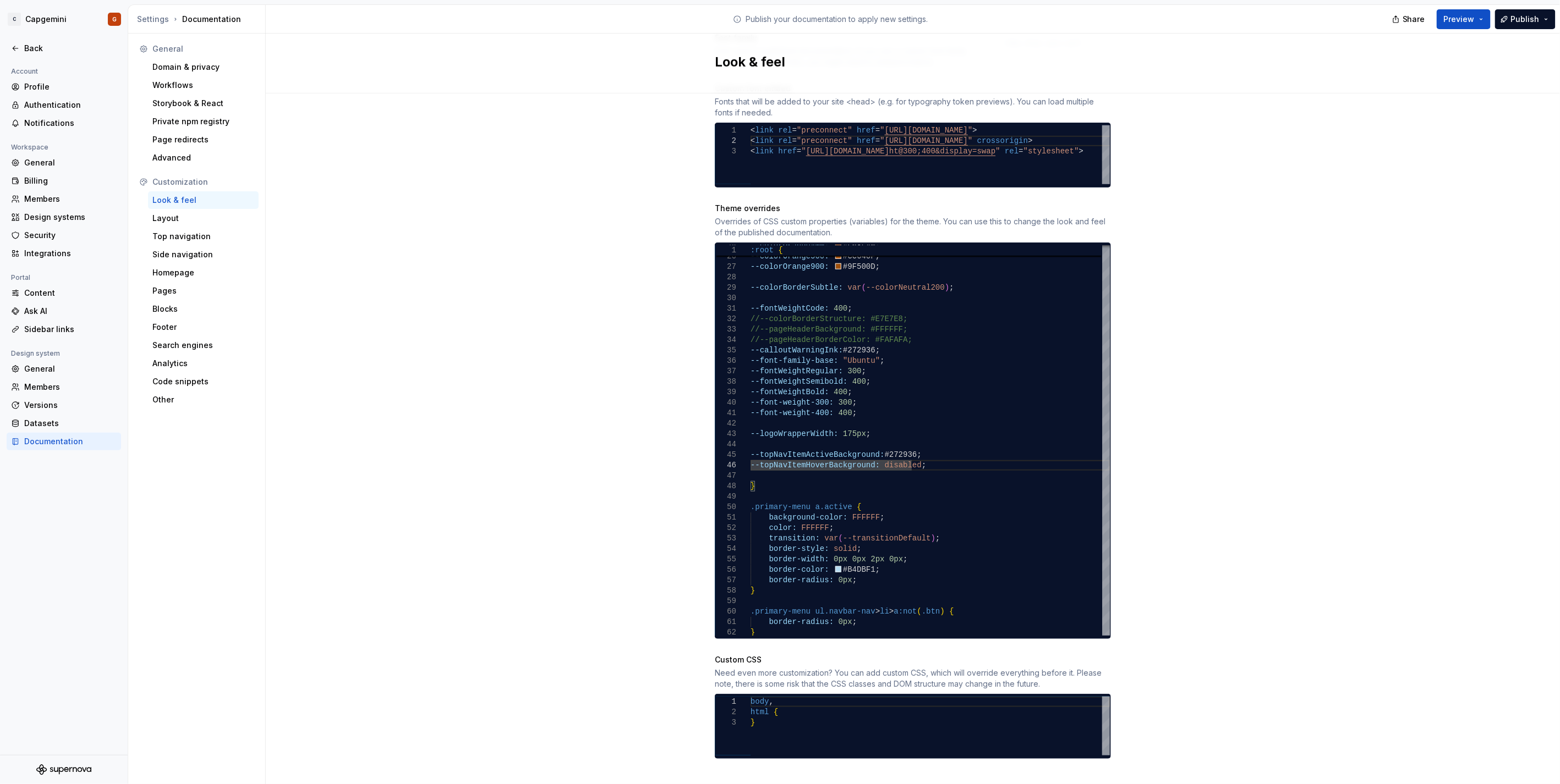
click at [1495, 19] on div "Share Preview Publish" at bounding box center [1477, 19] width 165 height 28
click at [1480, 19] on button "Preview" at bounding box center [1464, 19] width 54 height 20
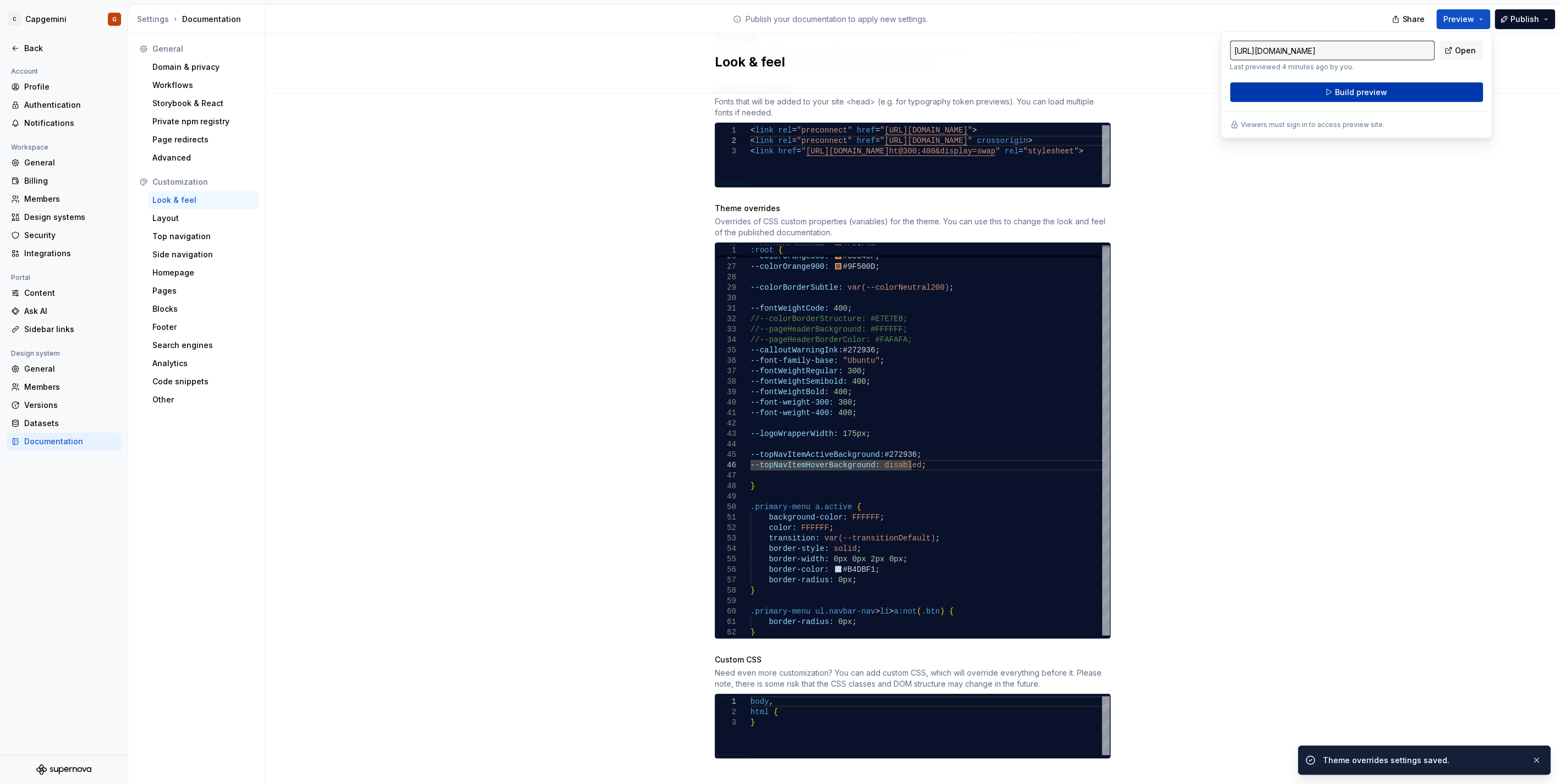
drag, startPoint x: 1480, startPoint y: 19, endPoint x: 1407, endPoint y: 84, distance: 97.7
click at [1407, 84] on button "Build preview" at bounding box center [1356, 92] width 253 height 20
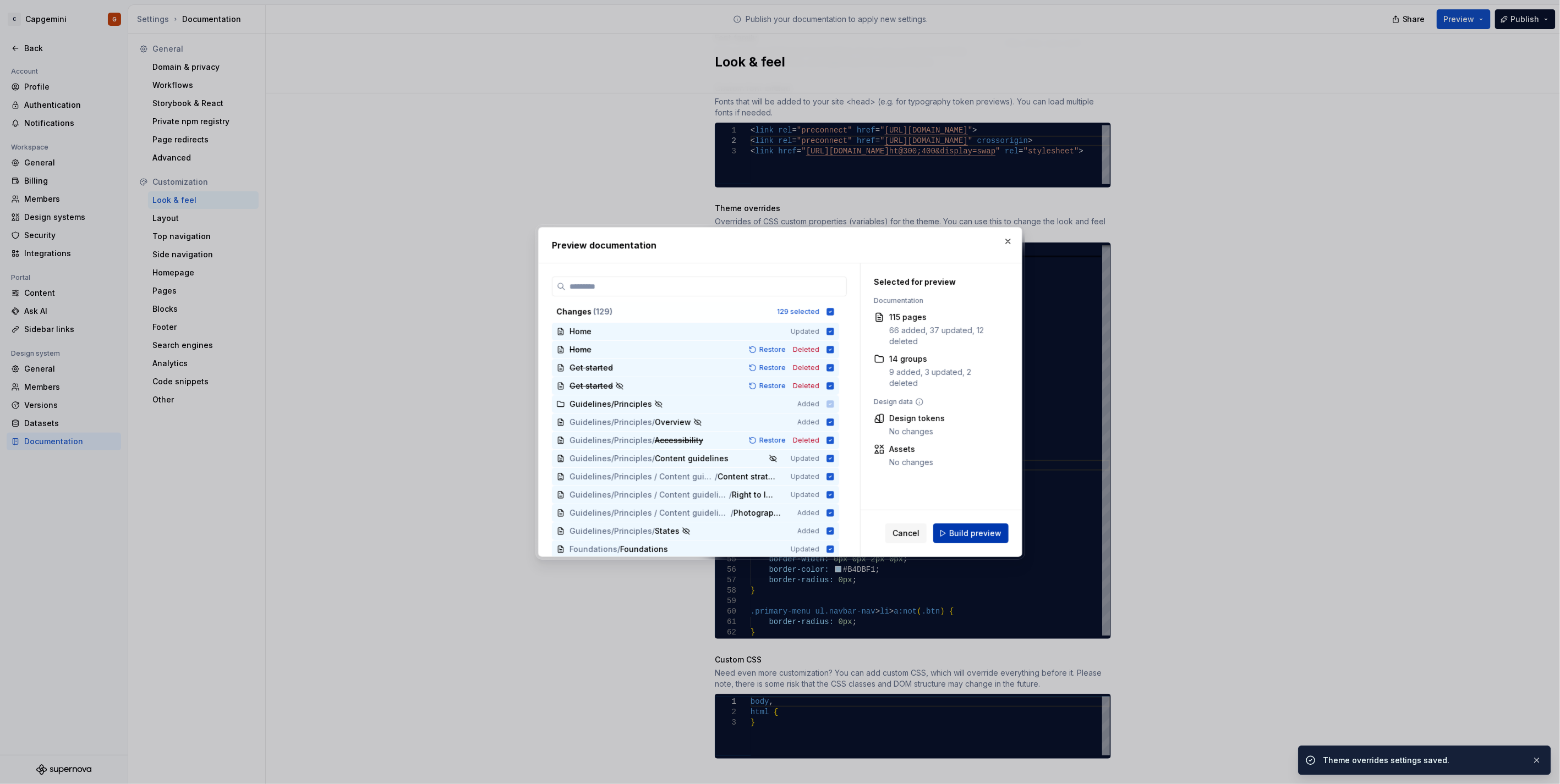
click at [987, 534] on span "Build preview" at bounding box center [975, 533] width 53 height 11
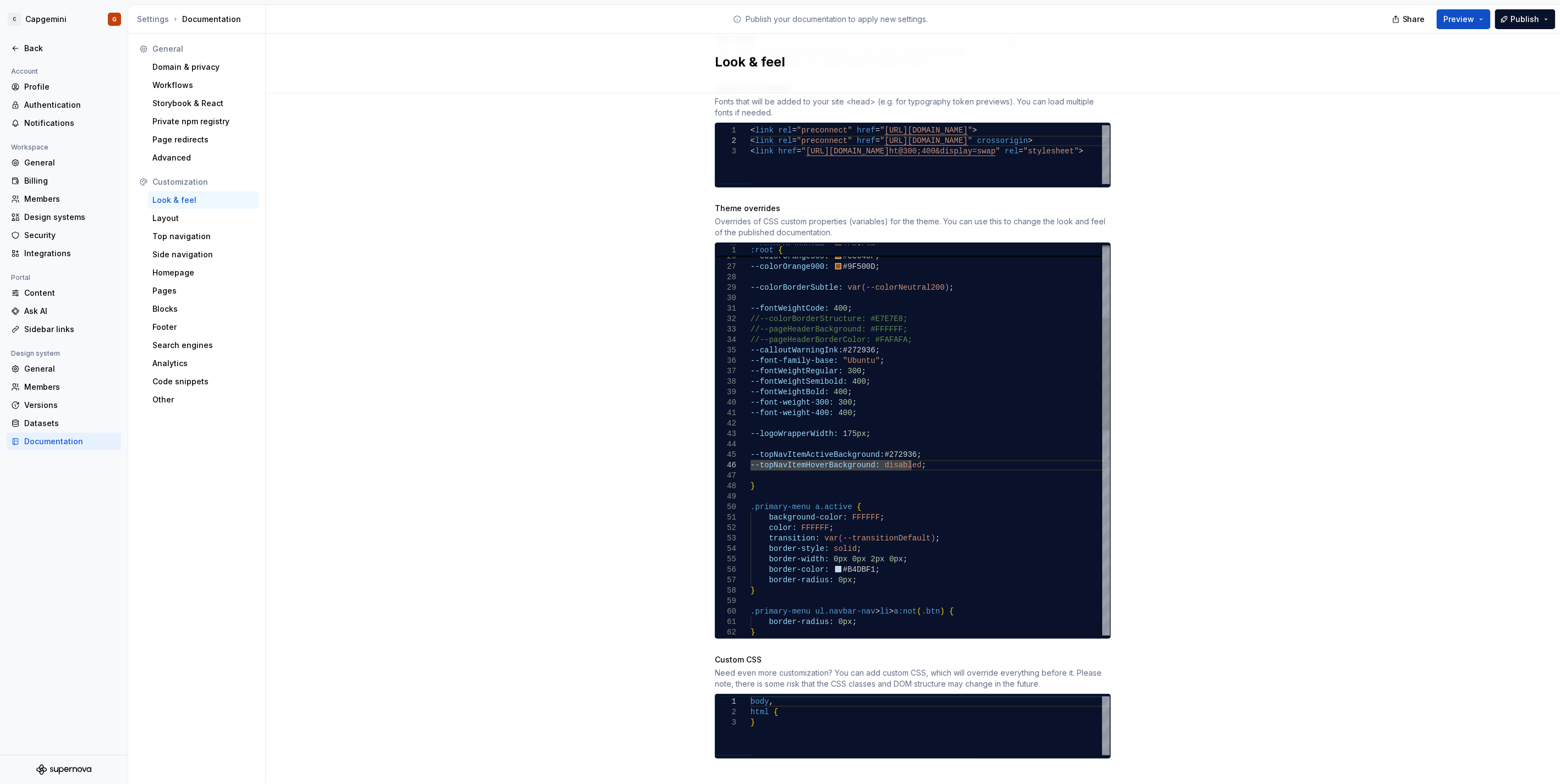
click at [932, 456] on div ".primary-menu ul.navbar-nav > li > a:not ( .btn ) { border-radius: 0px ; } bord…" at bounding box center [930, 669] width 359 height 1358
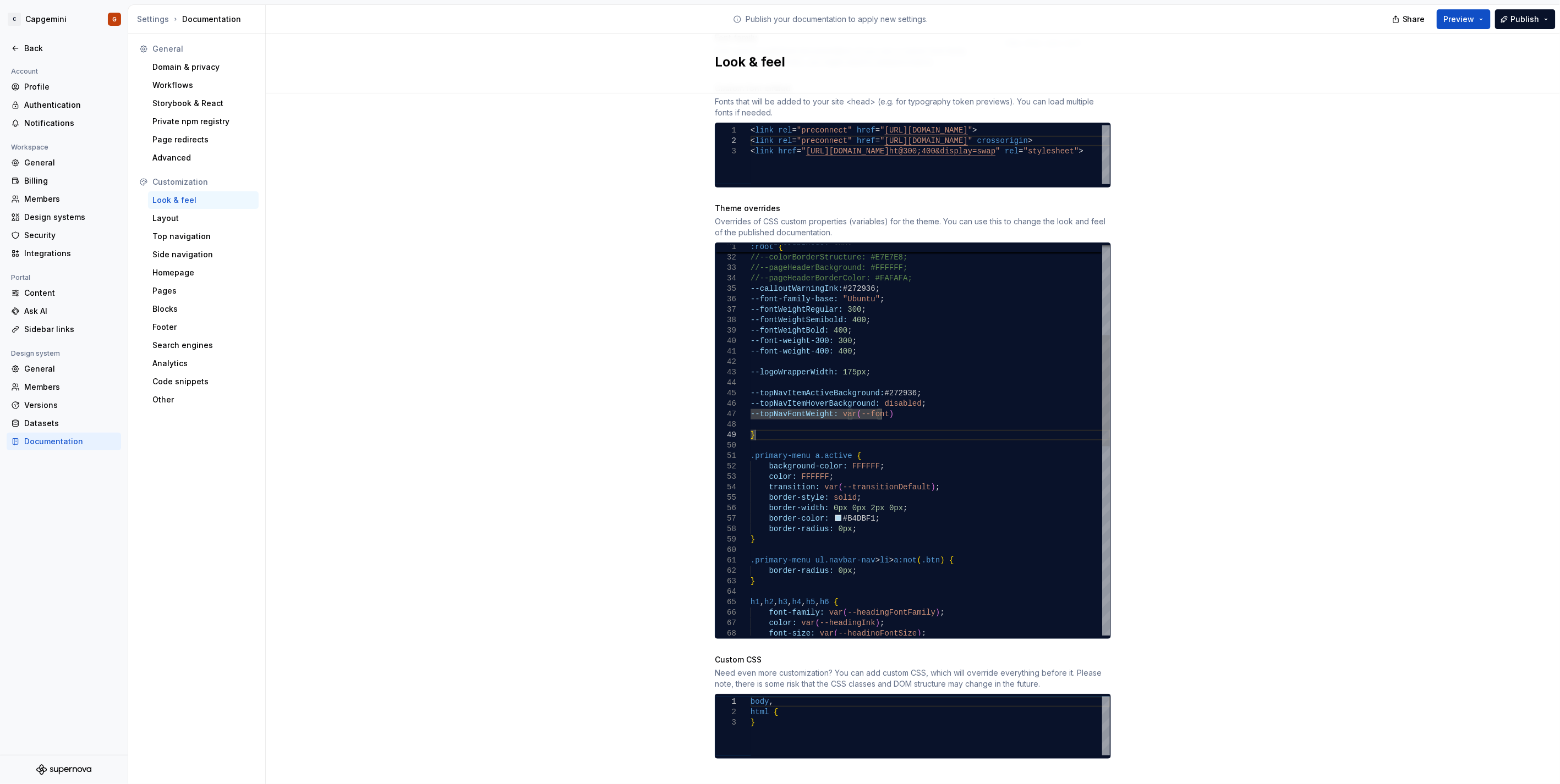
click at [775, 427] on div ".primary-menu ul.navbar-nav > li > a:not ( .btn ) { border-radius: 0px ; border…" at bounding box center [930, 612] width 359 height 1369
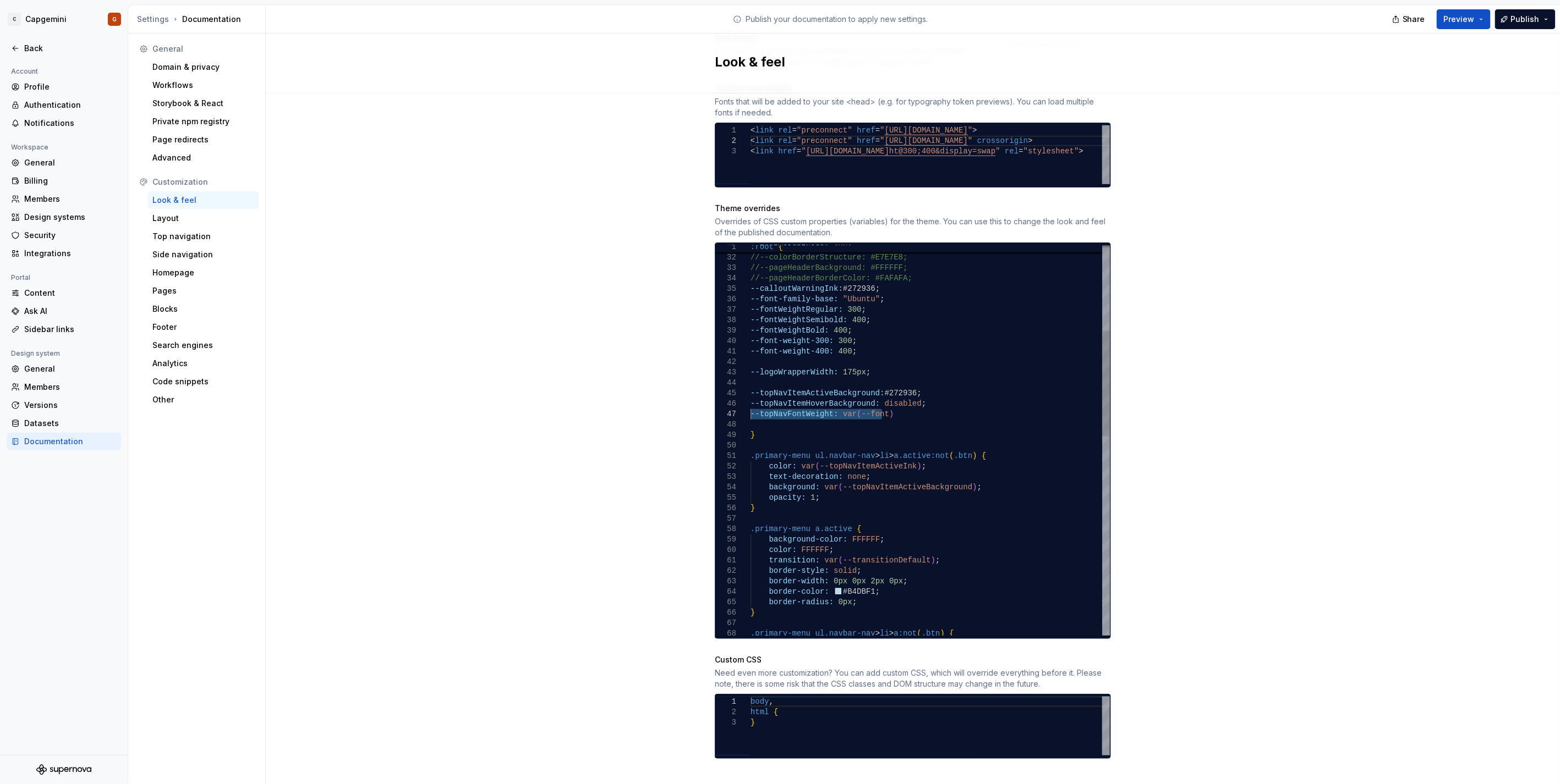
drag, startPoint x: 890, startPoint y: 402, endPoint x: 735, endPoint y: 402, distance: 155.0
click at [751, 402] on div ".primary-menu ul.navbar-nav > li > a:not ( .btn ) { border-radius: 0px ; } bord…" at bounding box center [930, 649] width 359 height 1442
click at [852, 326] on div ".primary-menu ul.navbar-nav > li > a:not ( .btn ) { border-radius: 0px ; } bord…" at bounding box center [930, 649] width 359 height 1442
drag, startPoint x: 819, startPoint y: 331, endPoint x: 743, endPoint y: 330, distance: 76.0
click at [751, 330] on div ".primary-menu ul.navbar-nav > li > a:not ( .btn ) { border-radius: 0px ; } bord…" at bounding box center [930, 649] width 359 height 1442
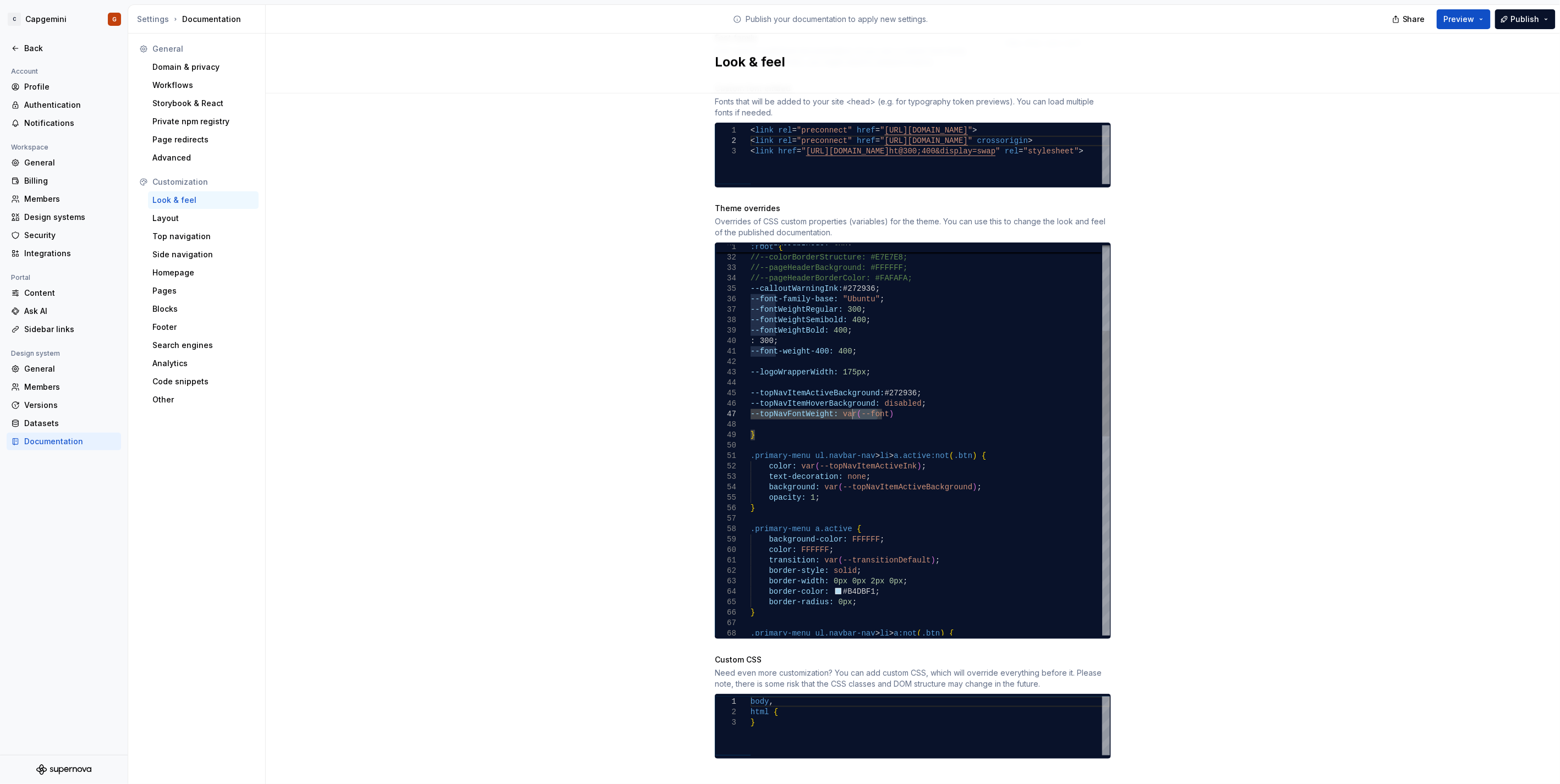
drag, startPoint x: 873, startPoint y: 404, endPoint x: 847, endPoint y: 404, distance: 26.0
click at [847, 404] on div ".primary-menu ul.navbar-nav > li > a:not ( .btn ) { border-radius: 0px ; } bord…" at bounding box center [930, 649] width 359 height 1442
click at [927, 402] on div ".primary-menu ul.navbar-nav > li > a:not ( .btn ) { border-radius: 0px ; } bord…" at bounding box center [930, 649] width 359 height 1442
click at [906, 430] on div ".primary-menu ul.navbar-nav > li > a:not ( .btn ) { border-radius: 0px ; } bord…" at bounding box center [930, 649] width 359 height 1442
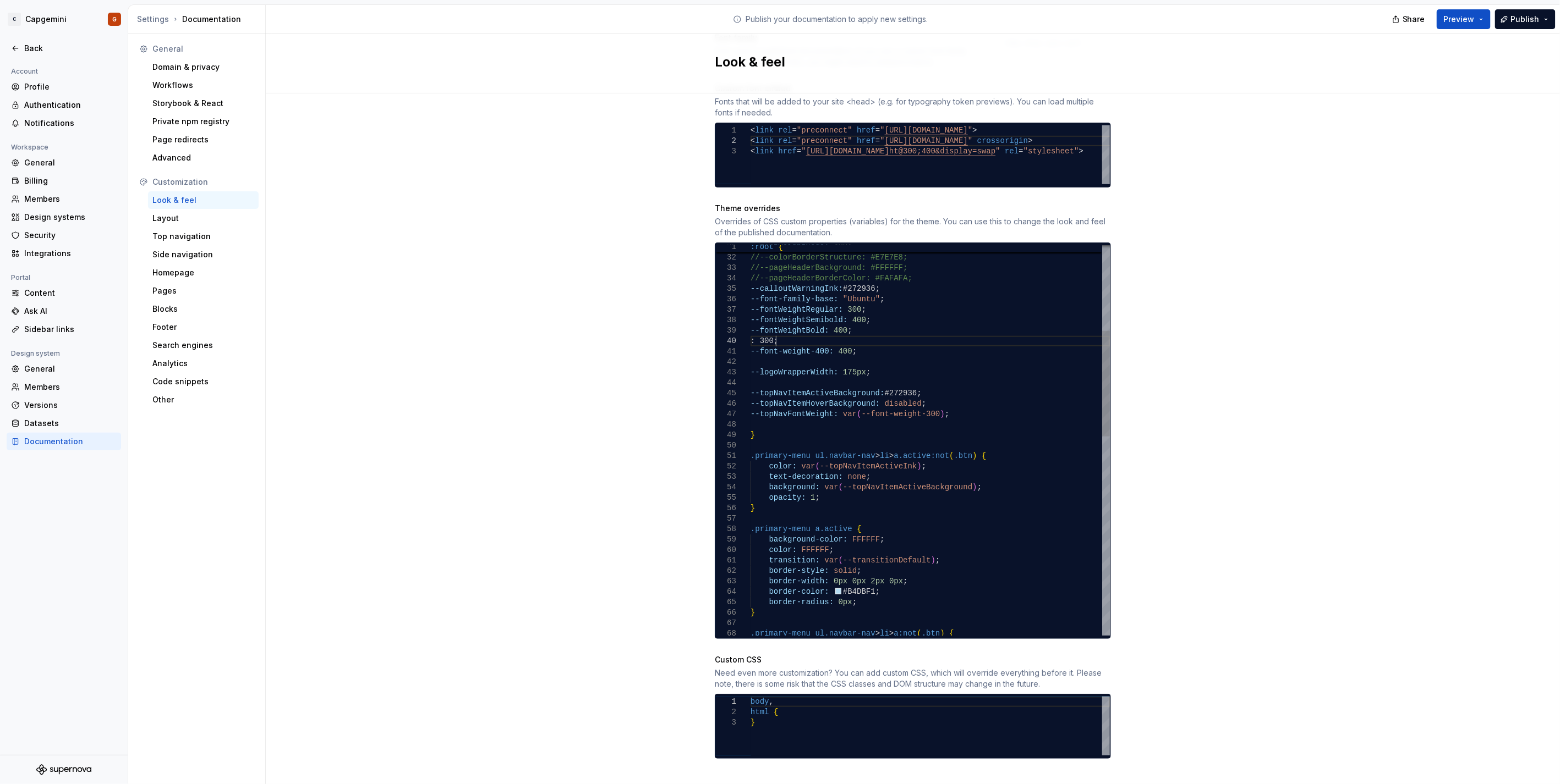
scroll to position [64, 147]
click at [806, 328] on div ".primary-menu ul.navbar-nav > li > a:not ( .btn ) { border-radius: 0px ; } bord…" at bounding box center [930, 649] width 359 height 1442
drag, startPoint x: 849, startPoint y: 404, endPoint x: 873, endPoint y: 402, distance: 24.1
click at [873, 402] on div ".primary-menu ul.navbar-nav > li > a:not ( .btn ) { border-radius: 0px ; } bord…" at bounding box center [930, 649] width 359 height 1442
click at [930, 407] on div ".primary-menu ul.navbar-nav > li > a:not ( .btn ) { border-radius: 0px ; } bord…" at bounding box center [930, 649] width 359 height 1442
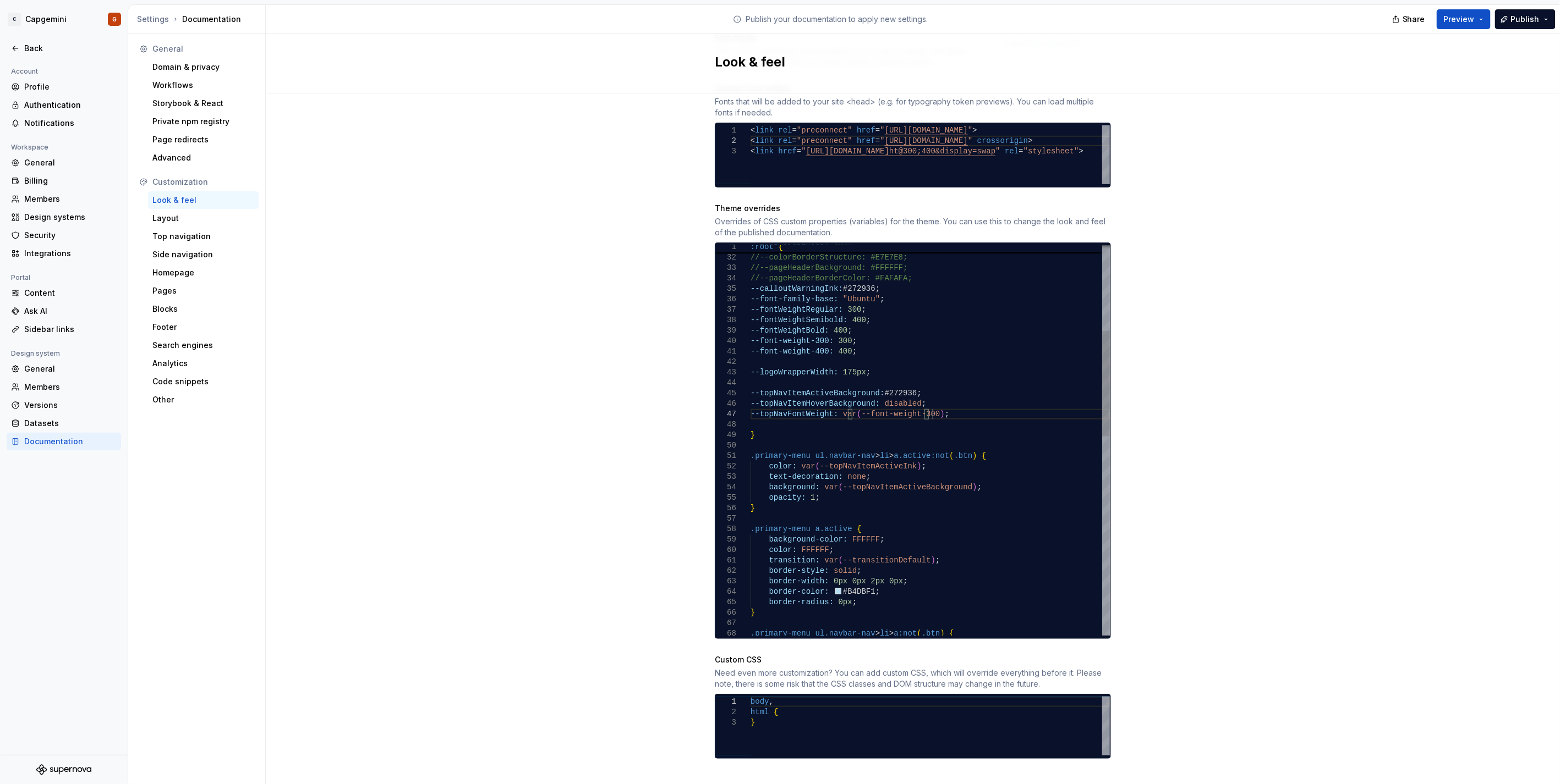
scroll to position [64, 180]
drag, startPoint x: 808, startPoint y: 496, endPoint x: 681, endPoint y: 447, distance: 136.1
click at [751, 447] on div ".primary-menu ul.navbar-nav > li > a:not ( .btn ) { border-radius: 0px ; } bord…" at bounding box center [930, 649] width 359 height 1442
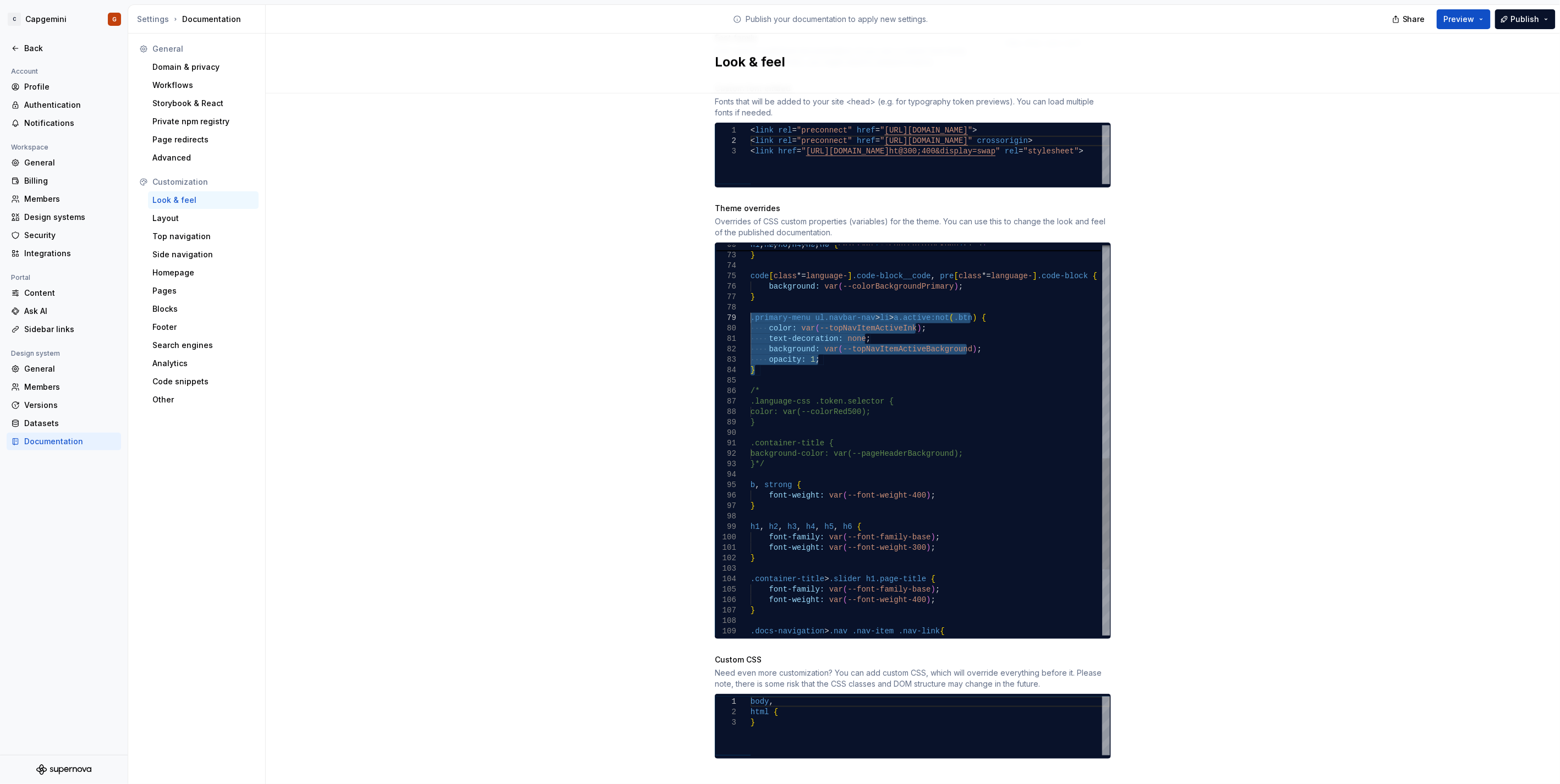
drag, startPoint x: 774, startPoint y: 360, endPoint x: 727, endPoint y: 303, distance: 73.9
click at [751, 303] on div "margin-bottom: calc ( var ( --contentBlockGap ) / 1.5 ) } code [ class *= langu…" at bounding box center [930, 182] width 359 height 1369
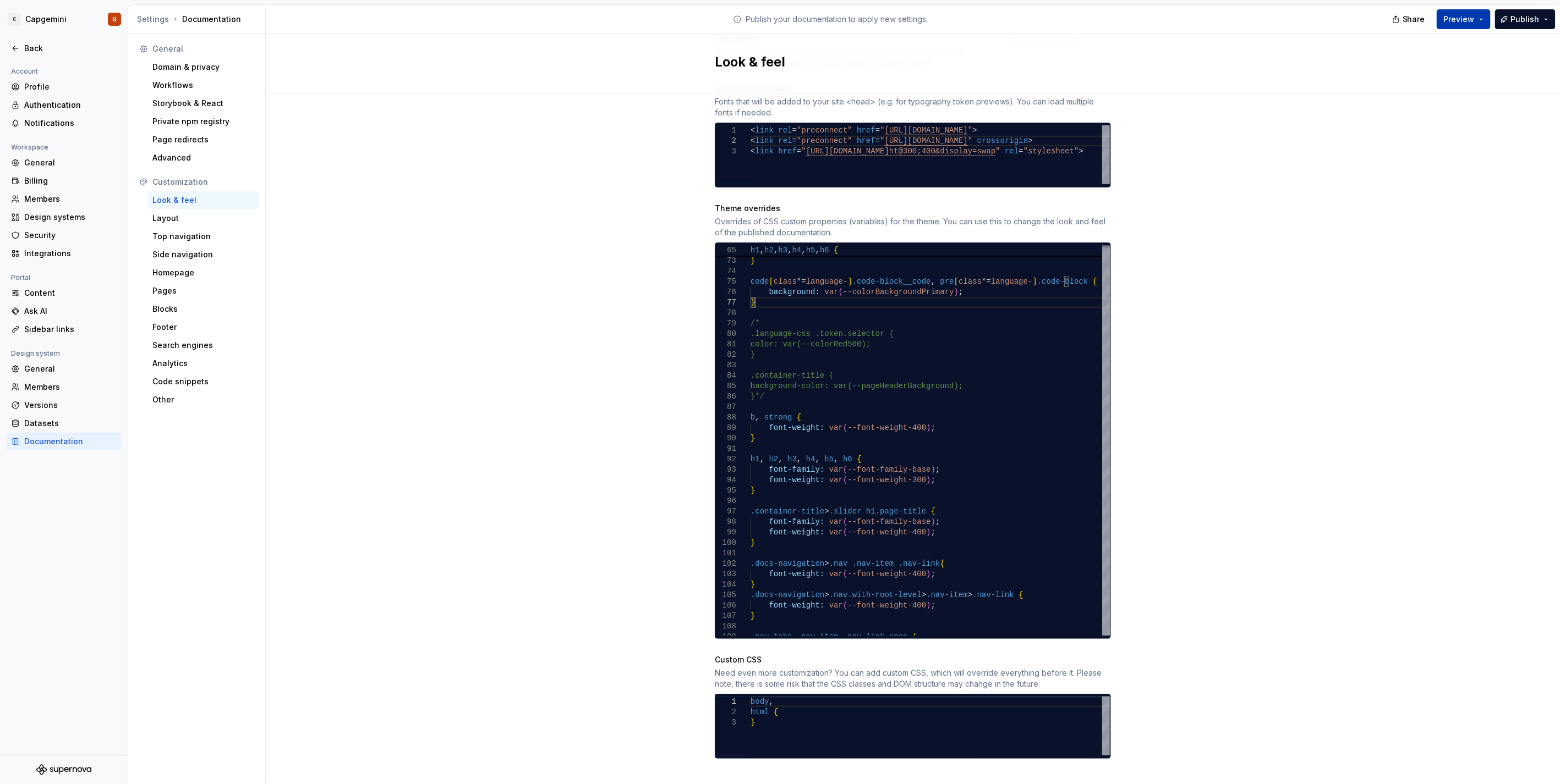
click at [1484, 22] on button "Preview" at bounding box center [1464, 19] width 54 height 20
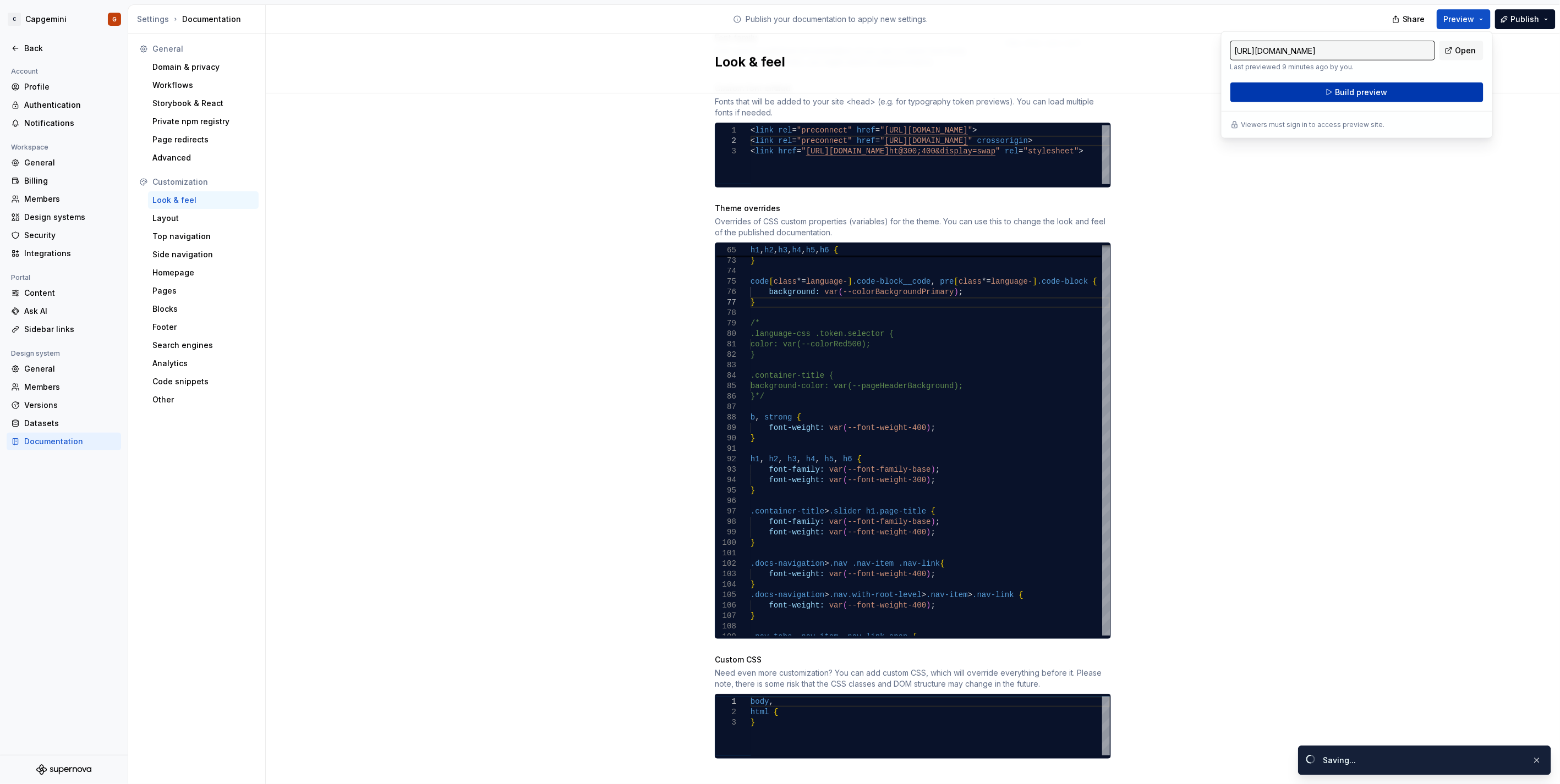
drag, startPoint x: 1482, startPoint y: 26, endPoint x: 1400, endPoint y: 93, distance: 105.9
click at [1400, 93] on button "Build preview" at bounding box center [1356, 92] width 253 height 20
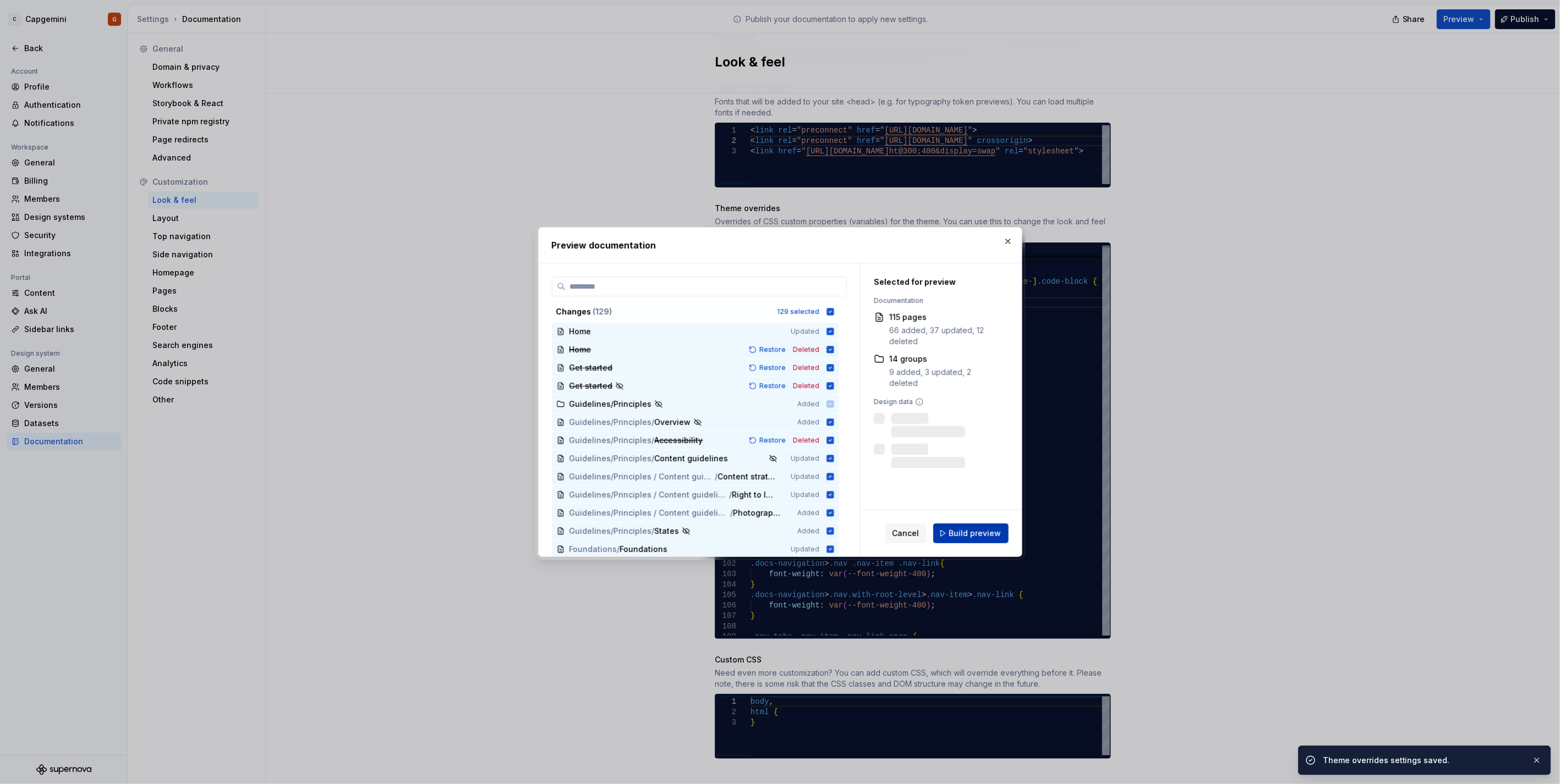
click at [963, 538] on span "Build preview" at bounding box center [975, 533] width 53 height 11
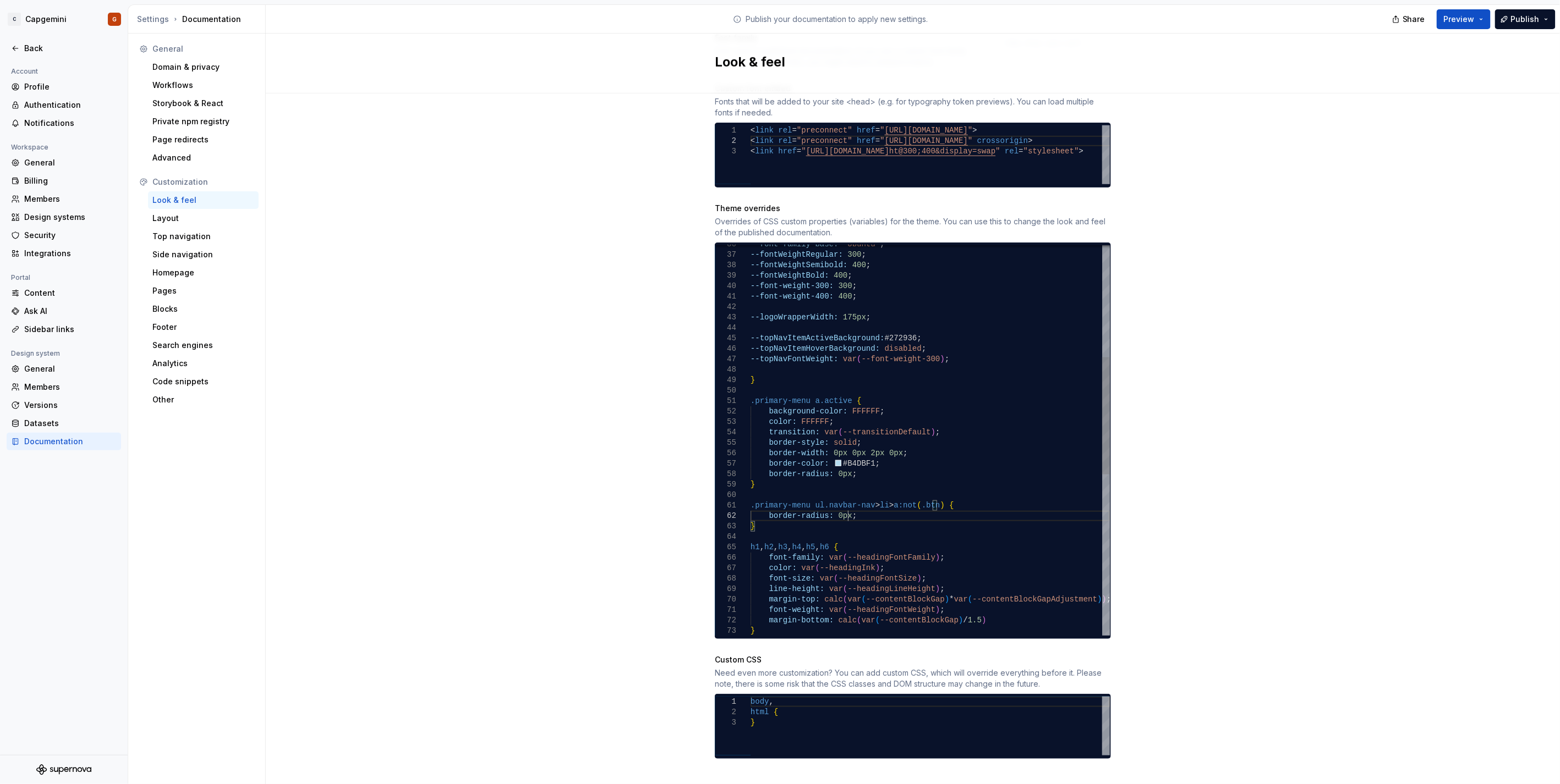
scroll to position [64, 3]
click at [847, 505] on div "--font-family-base: "Ubuntu" ; --fontWeightRegular: 300 ; --fontWeightSemibold:…" at bounding box center [930, 521] width 359 height 1296
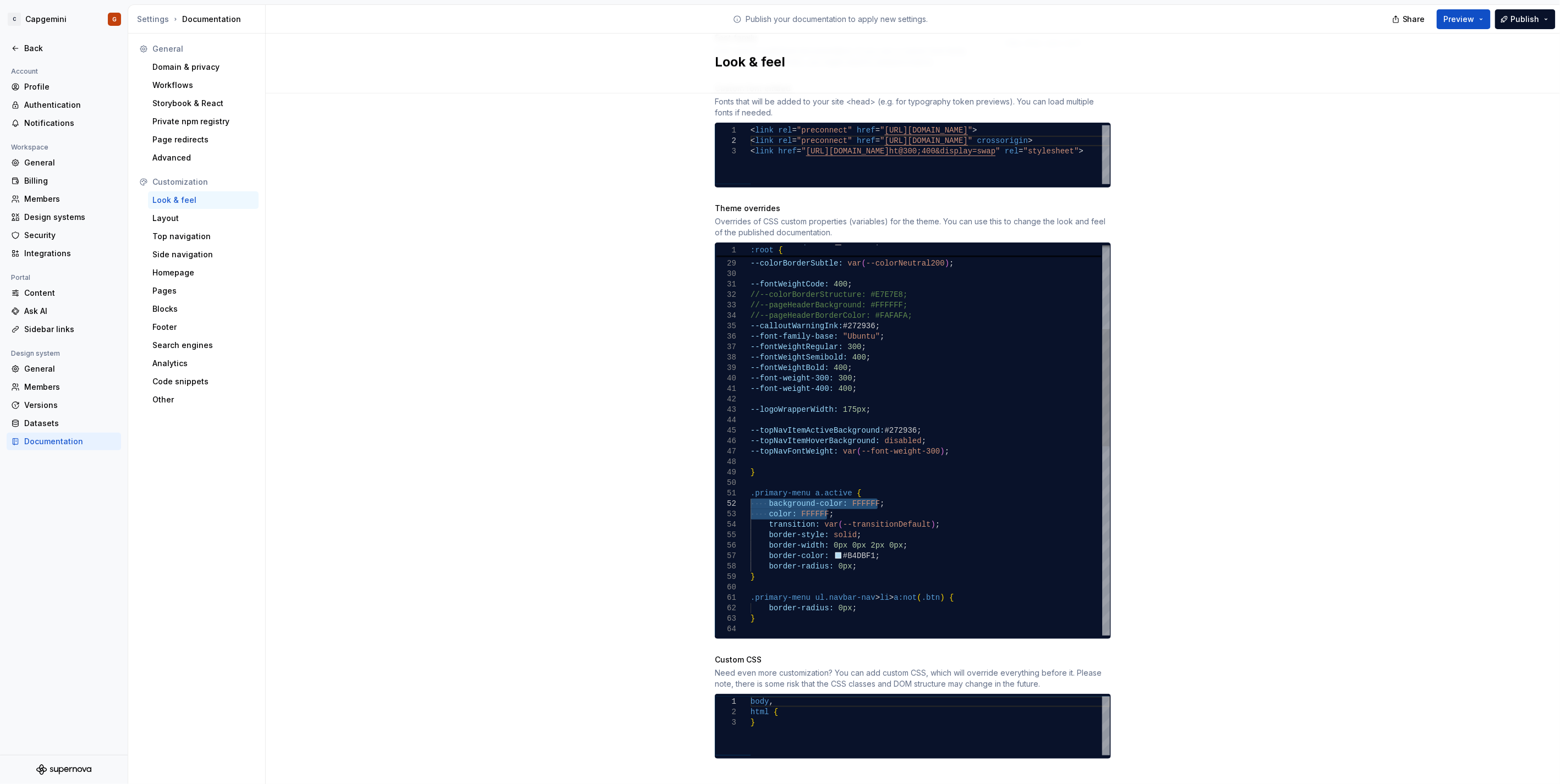
drag, startPoint x: 901, startPoint y: 503, endPoint x: 735, endPoint y: 489, distance: 166.6
click at [751, 489] on div "--fontWeightBold: 400 ; --font-weight-300: 300 ; --font-weight-400: 400 ; --log…" at bounding box center [930, 613] width 359 height 1296
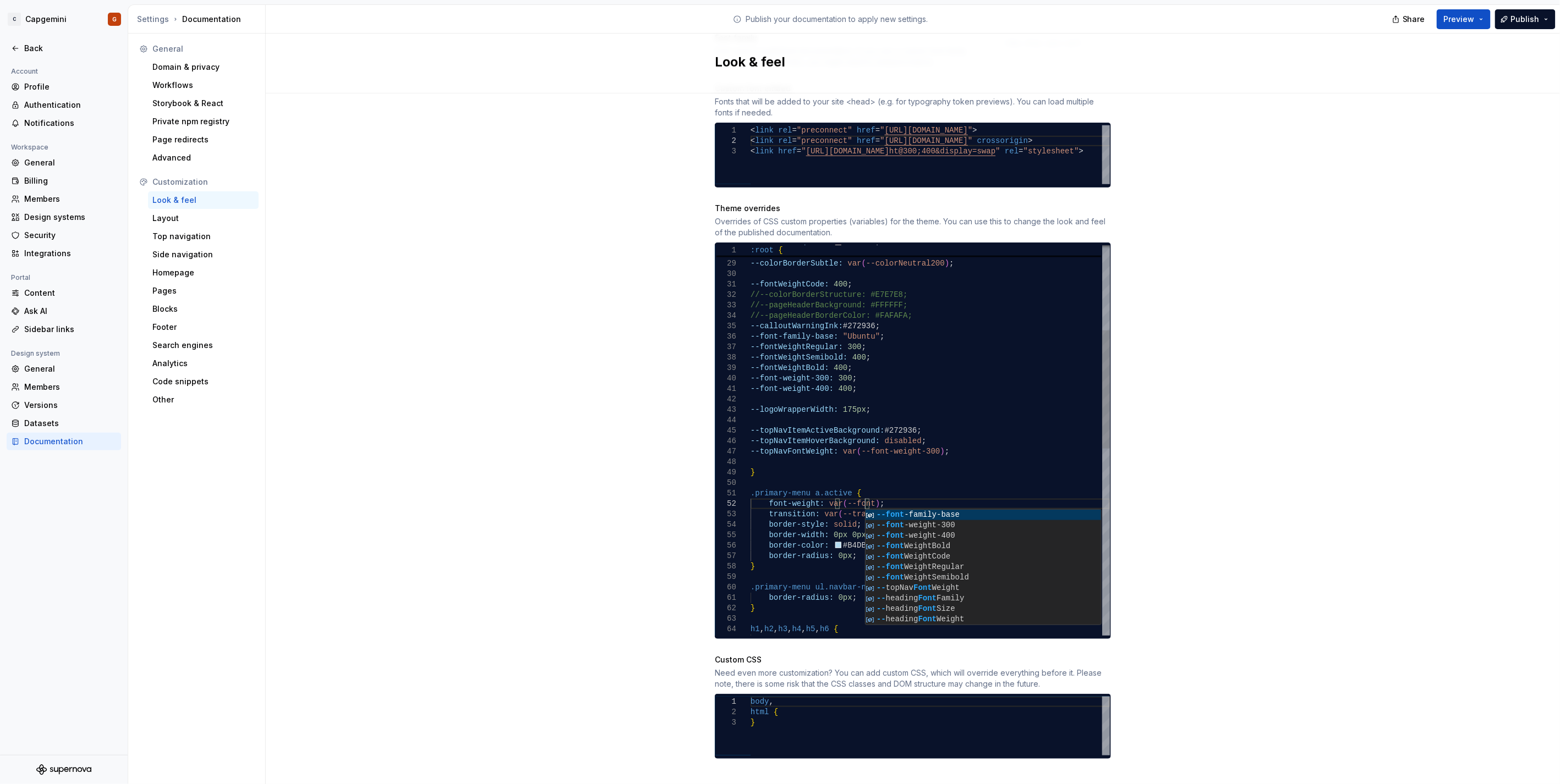
scroll to position [20, 114]
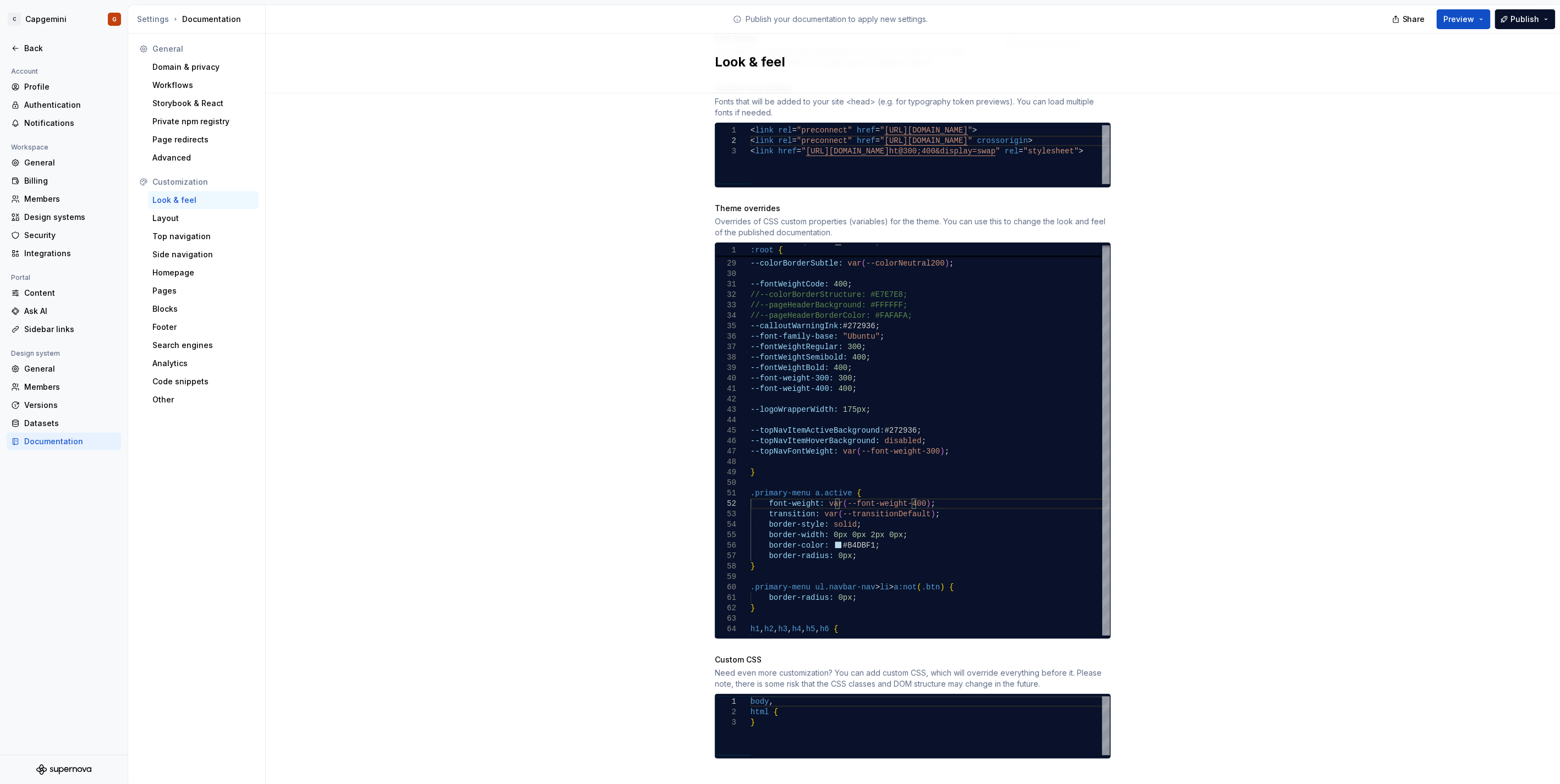
click at [1431, 148] on div "Site logo A company logo that will be displayed on all pages on your documentat…" at bounding box center [913, 210] width 1294 height 1182
click at [1472, 23] on span "Preview" at bounding box center [1459, 19] width 31 height 11
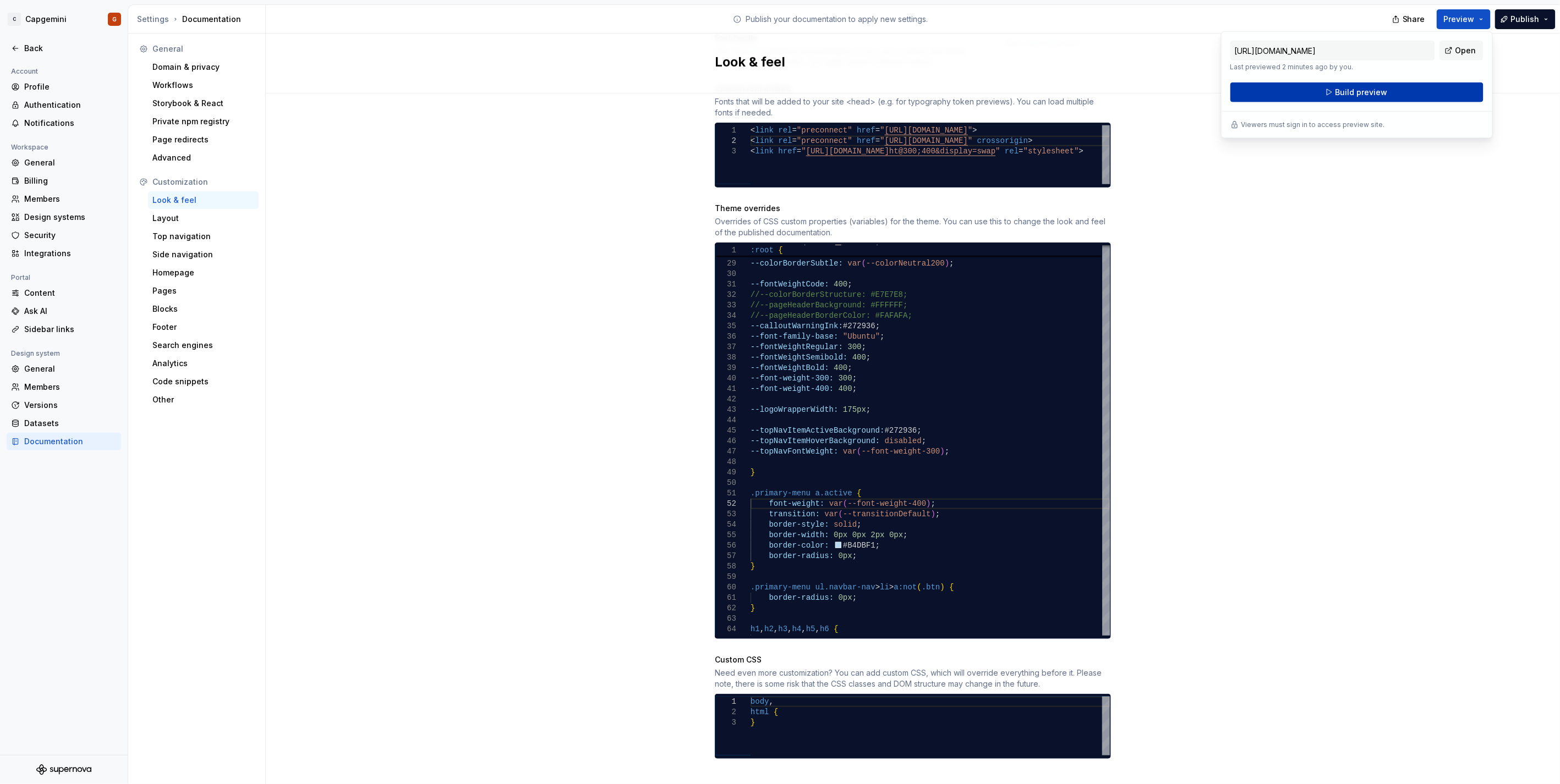
drag, startPoint x: 1472, startPoint y: 23, endPoint x: 1411, endPoint y: 99, distance: 97.5
click at [1411, 99] on button "Build preview" at bounding box center [1356, 92] width 253 height 20
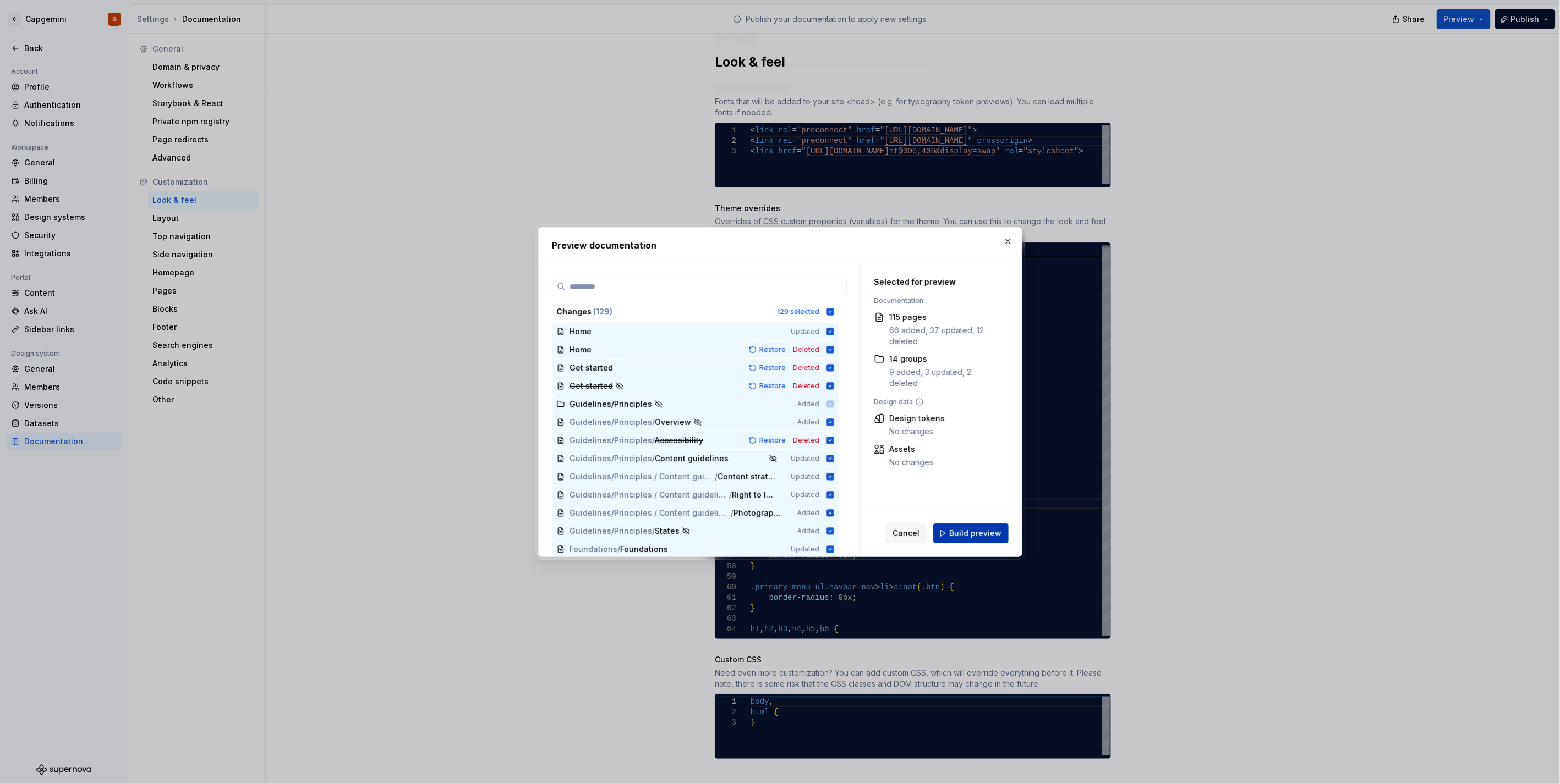
click at [997, 529] on span "Build preview" at bounding box center [975, 533] width 53 height 11
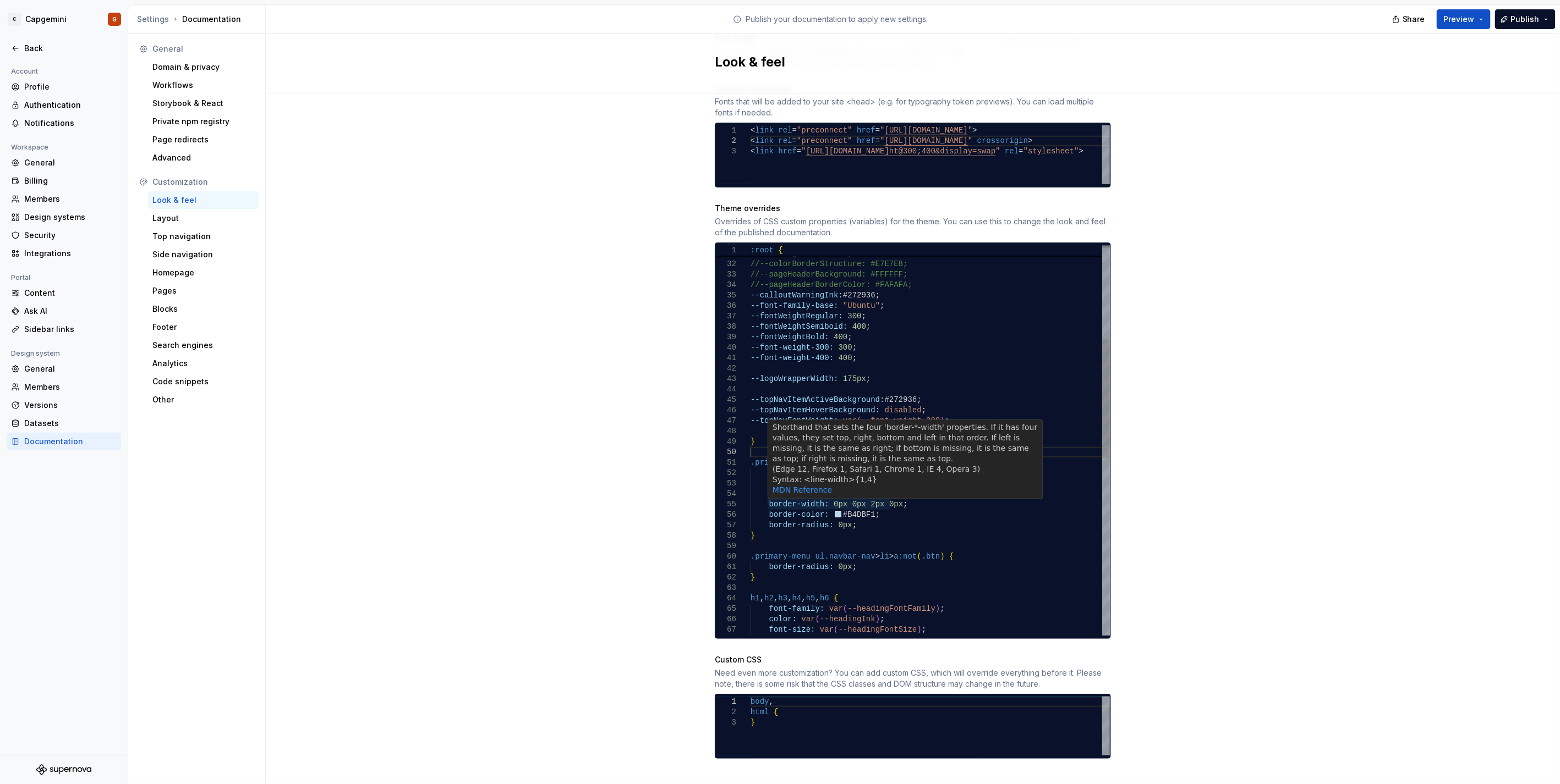
scroll to position [20, 161]
click at [752, 437] on div "--fontWeightBold: 400 ; --font-weight-300: 300 ; --font-weight-400: 400 ; --log…" at bounding box center [930, 577] width 359 height 1285
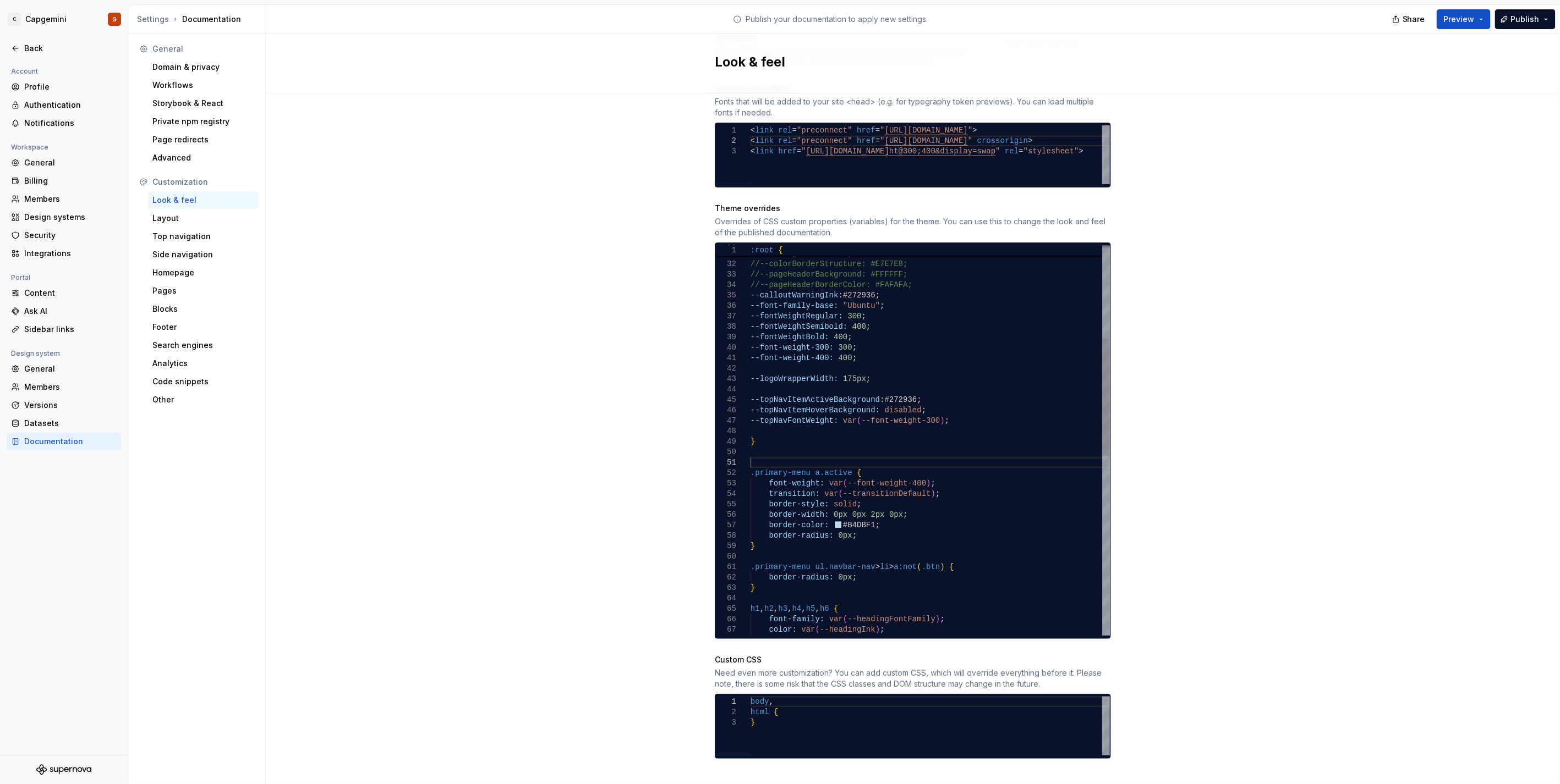
scroll to position [10, 0]
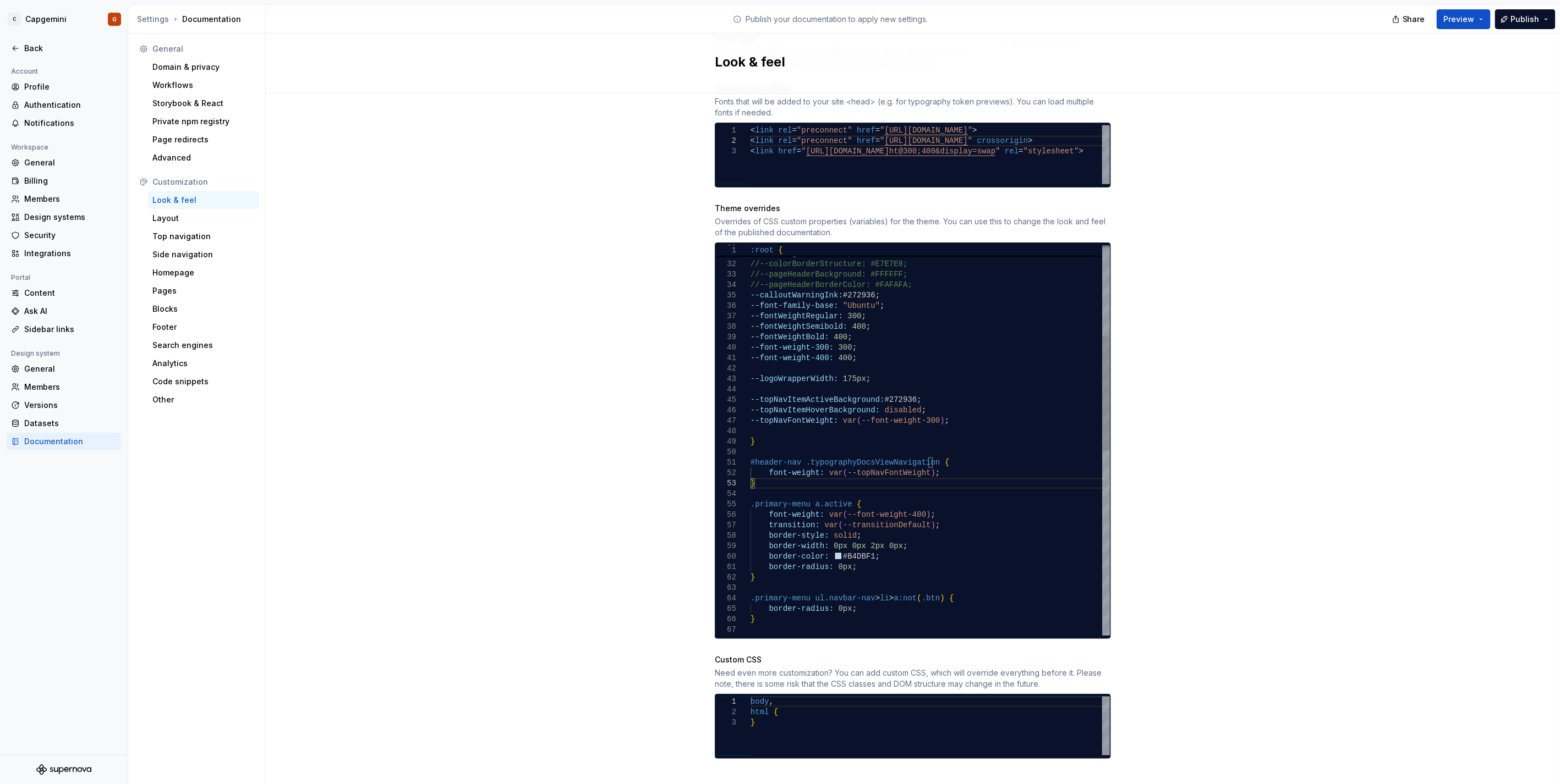
click at [917, 450] on div "--fontWeightBold: 400 ; --font-weight-300: 300 ; --font-weight-400: 400 ; --log…" at bounding box center [930, 599] width 359 height 1327
click at [974, 474] on div "--fontWeightBold: 400 ; --font-weight-300: 300 ; --font-weight-400: 400 ; --log…" at bounding box center [930, 599] width 359 height 1327
click at [941, 469] on div "--fontWeightBold: 400 ; --font-weight-300: 300 ; --font-weight-400: 400 ; --log…" at bounding box center [930, 599] width 359 height 1327
click at [853, 504] on div "--fontWeightBold: 400 ; --font-weight-300: 300 ; --font-weight-400: 400 ; --log…" at bounding box center [930, 599] width 359 height 1327
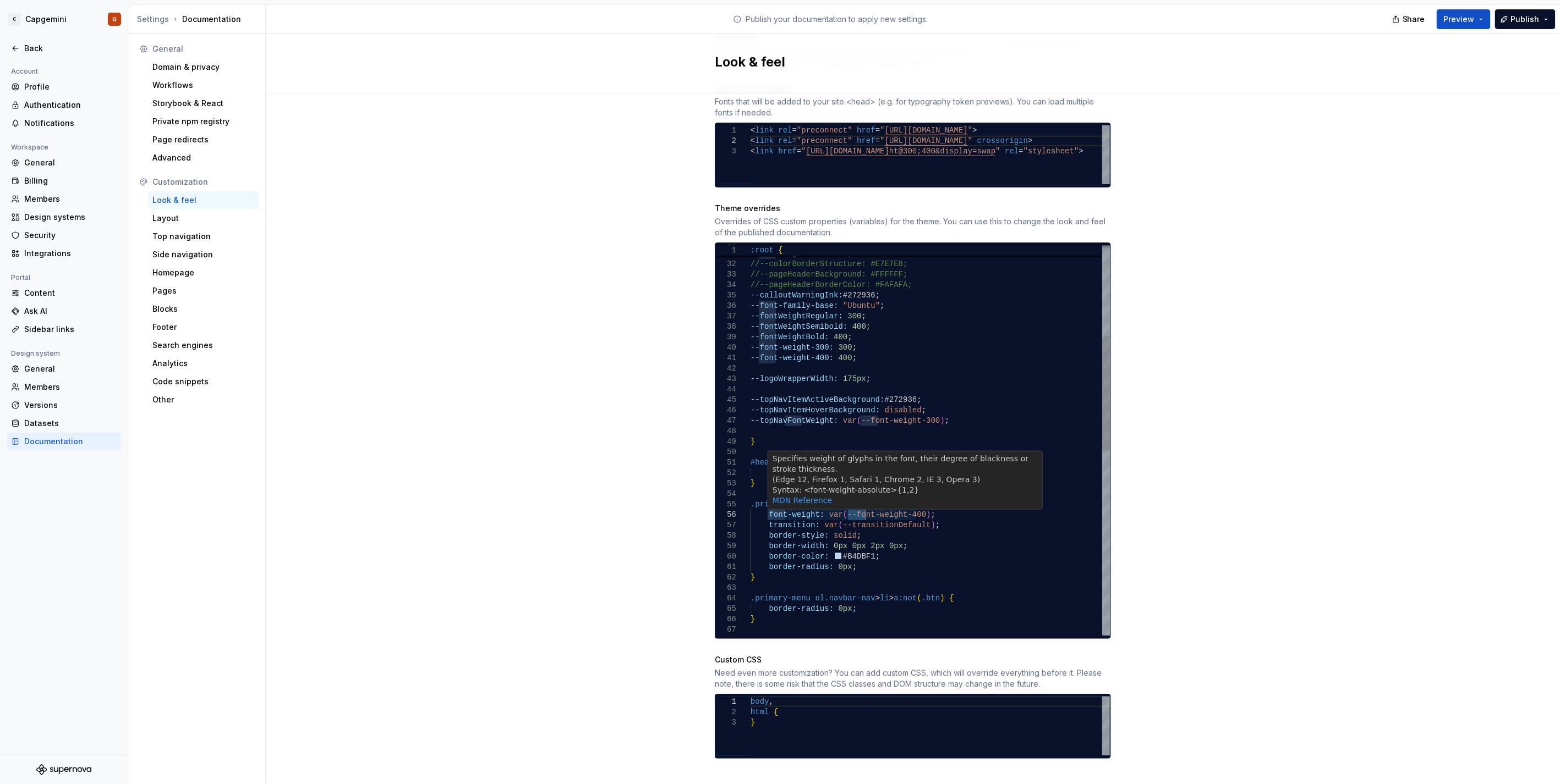
click at [853, 504] on div "--fontWeightBold: 400 ; --font-weight-300: 300 ; --font-weight-400: 400 ; --log…" at bounding box center [930, 599] width 359 height 1327
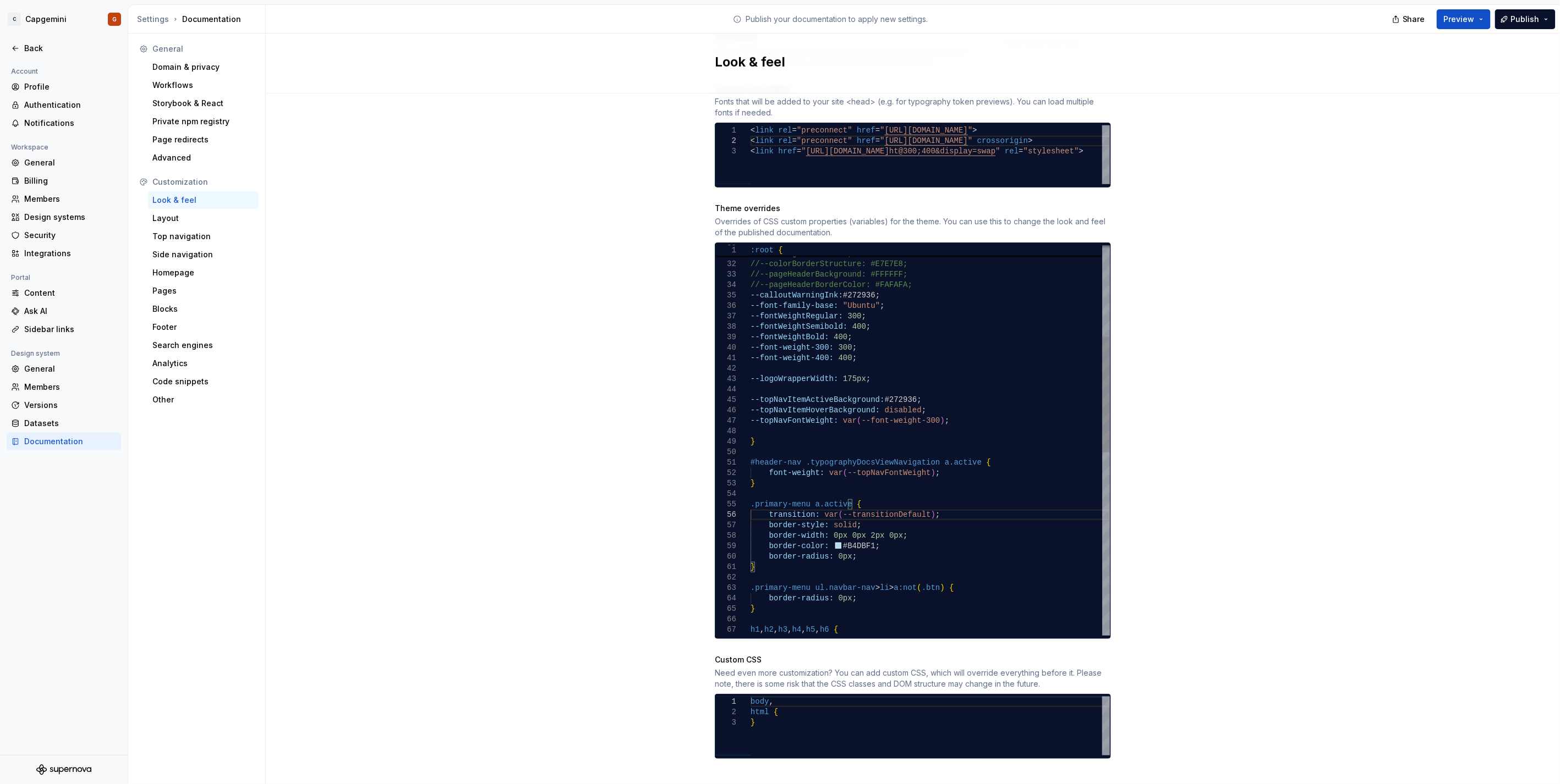
click at [854, 466] on div "--fontWeightBold: 400 ; --font-weight-300: 300 ; --font-weight-400: 400 ; --log…" at bounding box center [930, 593] width 359 height 1316
drag, startPoint x: 754, startPoint y: 470, endPoint x: 741, endPoint y: 453, distance: 21.4
click at [751, 453] on div "--fontWeightBold: 400 ; --font-weight-300: 300 ; --font-weight-400: 400 ; --log…" at bounding box center [930, 593] width 359 height 1316
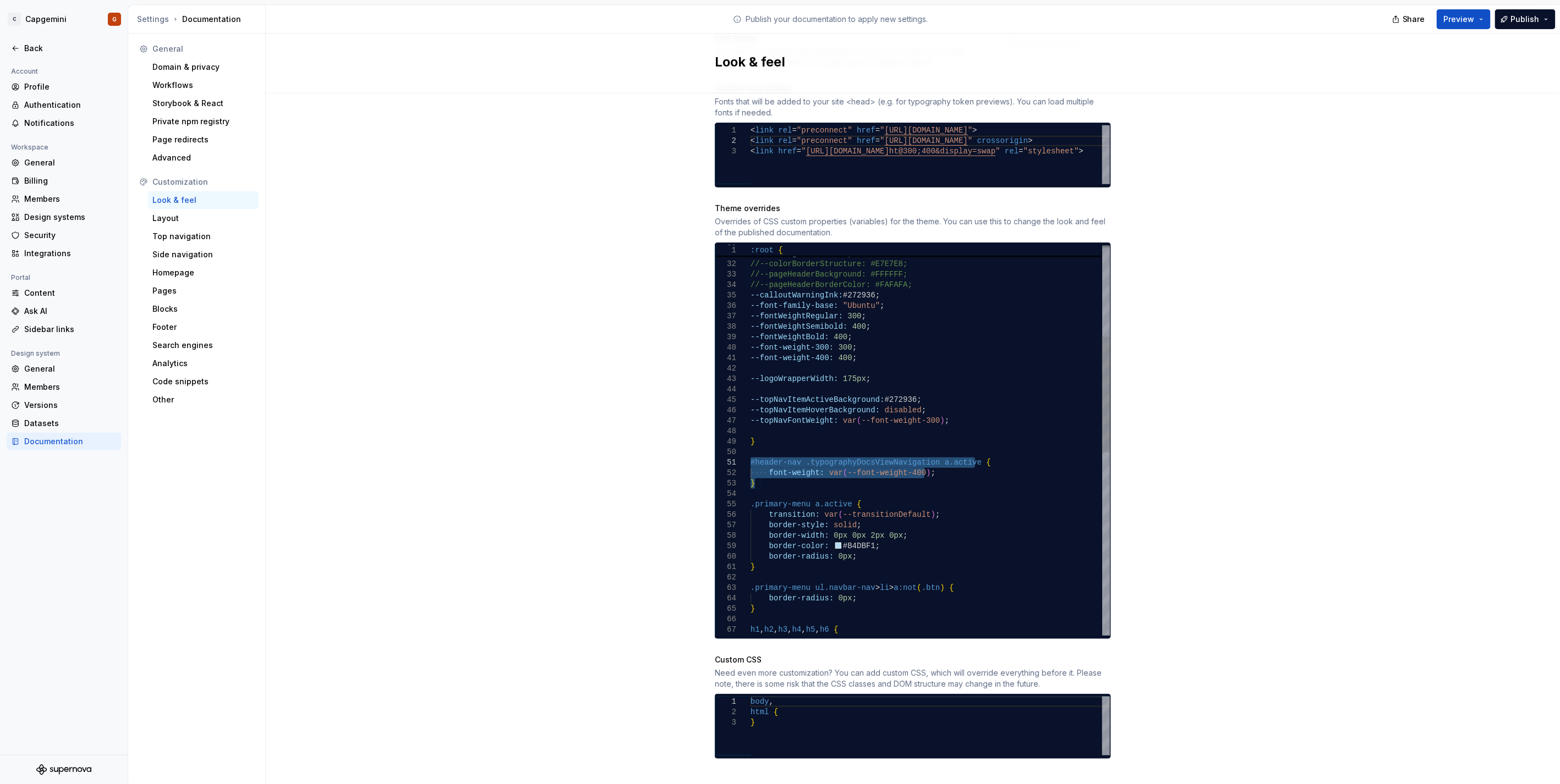
click at [857, 389] on div "--fontWeightBold: 400 ; --font-weight-300: 300 ; --font-weight-400: 400 ; --log…" at bounding box center [930, 593] width 359 height 1316
click at [920, 391] on div "--fontWeightBold: 400 ; --font-weight-300: 300 ; --font-weight-400: 400 ; --log…" at bounding box center [930, 593] width 359 height 1316
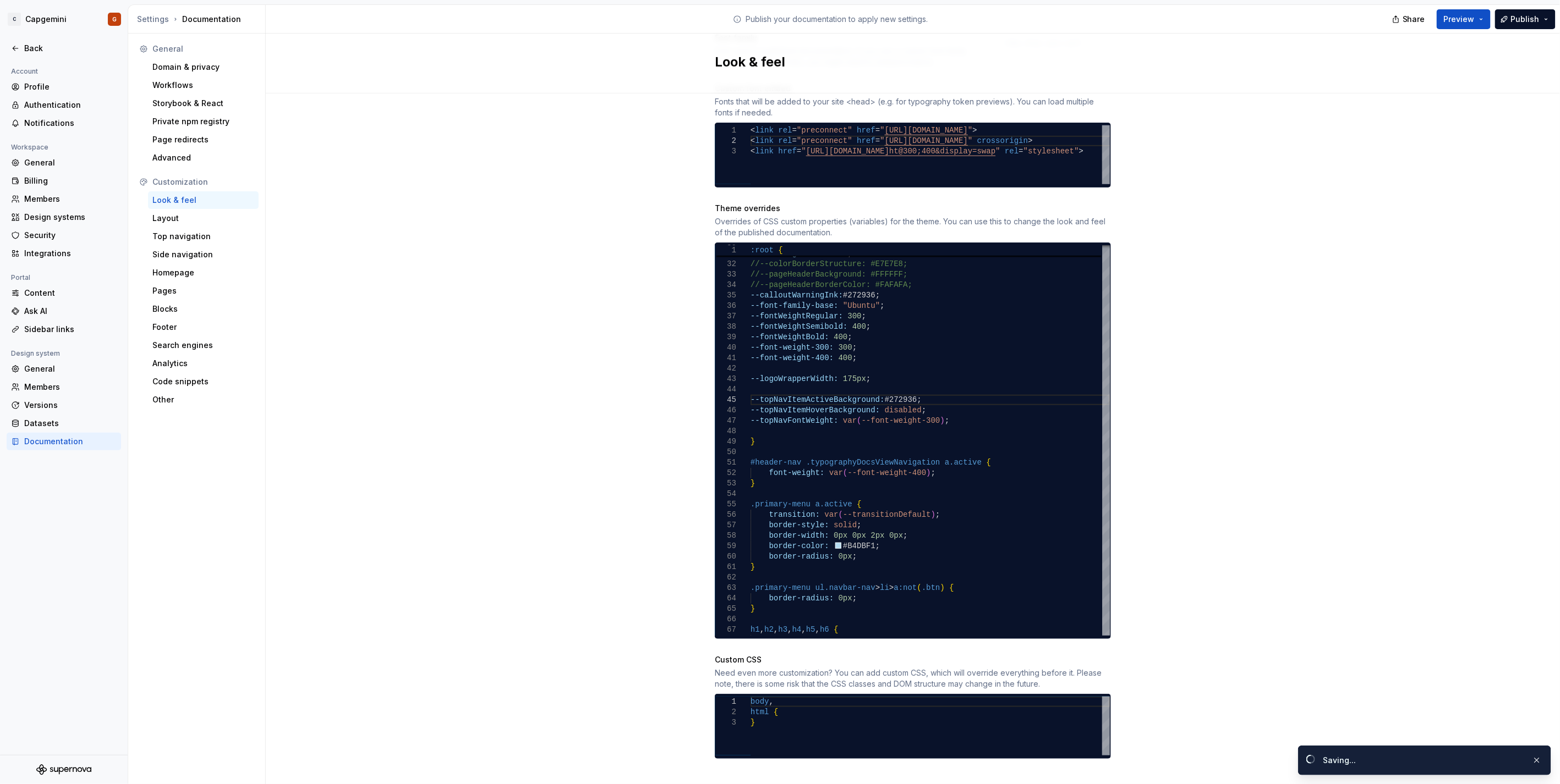
drag, startPoint x: 1152, startPoint y: 177, endPoint x: 1146, endPoint y: 201, distance: 24.7
drag, startPoint x: 1146, startPoint y: 201, endPoint x: 1318, endPoint y: 150, distance: 179.4
click at [1323, 140] on div "Site logo A company logo that will be displayed on all pages on your documentat…" at bounding box center [913, 210] width 1294 height 1182
click at [1469, 17] on span "Preview" at bounding box center [1459, 19] width 31 height 11
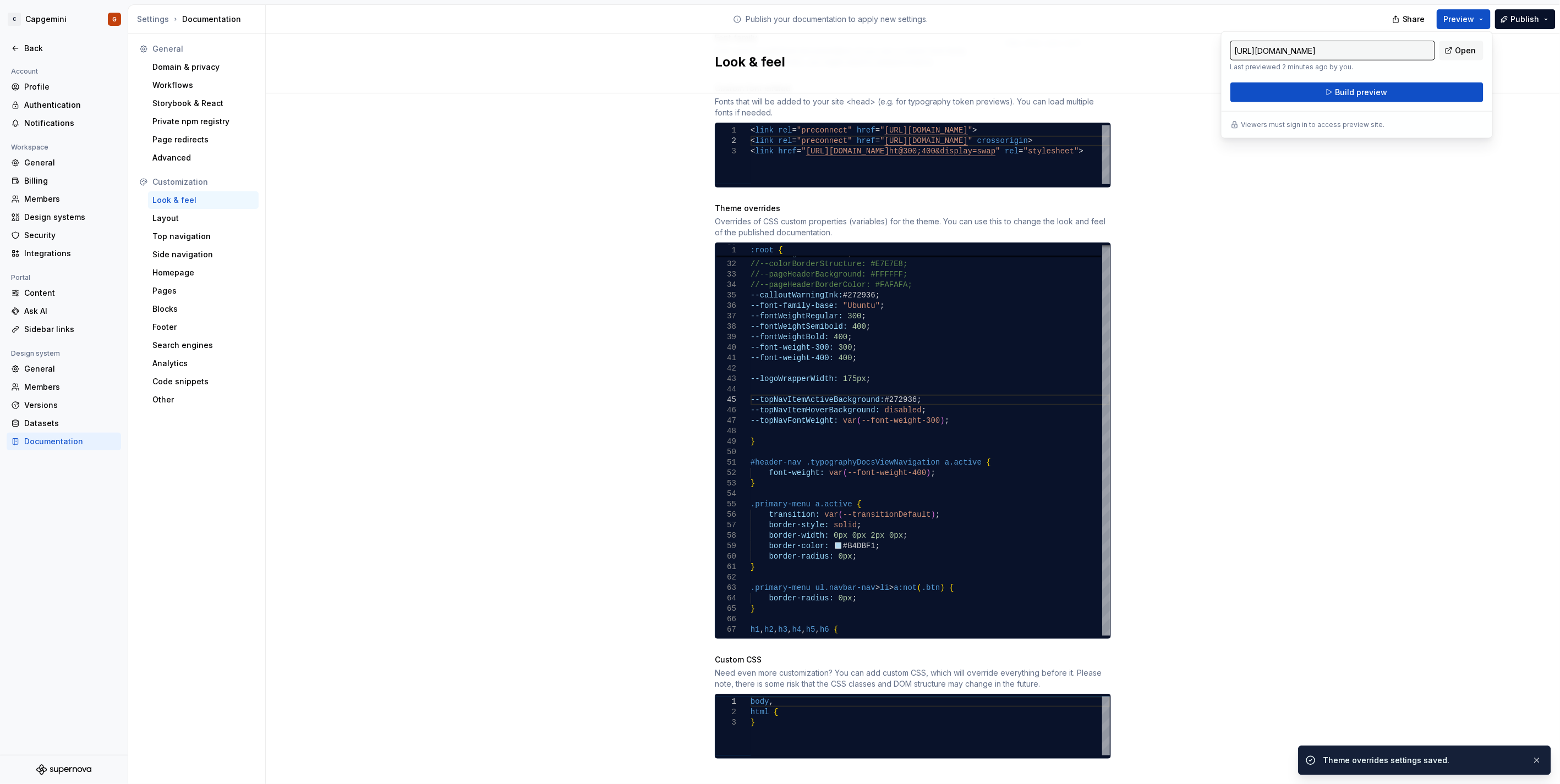
click at [1349, 80] on div "[URL][DOMAIN_NAME] Last previewed 2 minutes ago by you. Open Build preview" at bounding box center [1356, 72] width 253 height 61
click at [1349, 89] on span "Build preview" at bounding box center [1361, 92] width 53 height 11
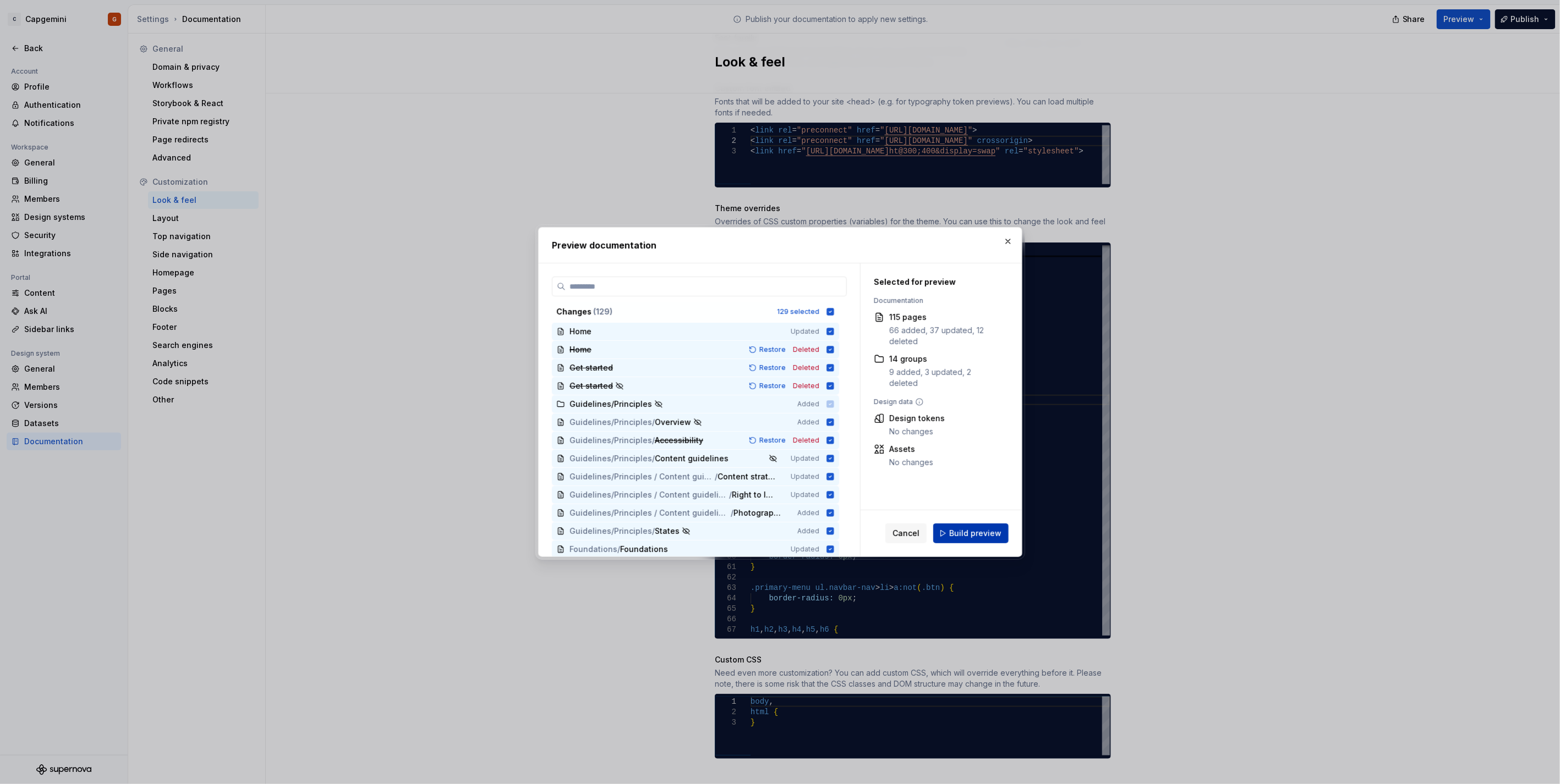
click at [998, 534] on span "Build preview" at bounding box center [975, 533] width 53 height 11
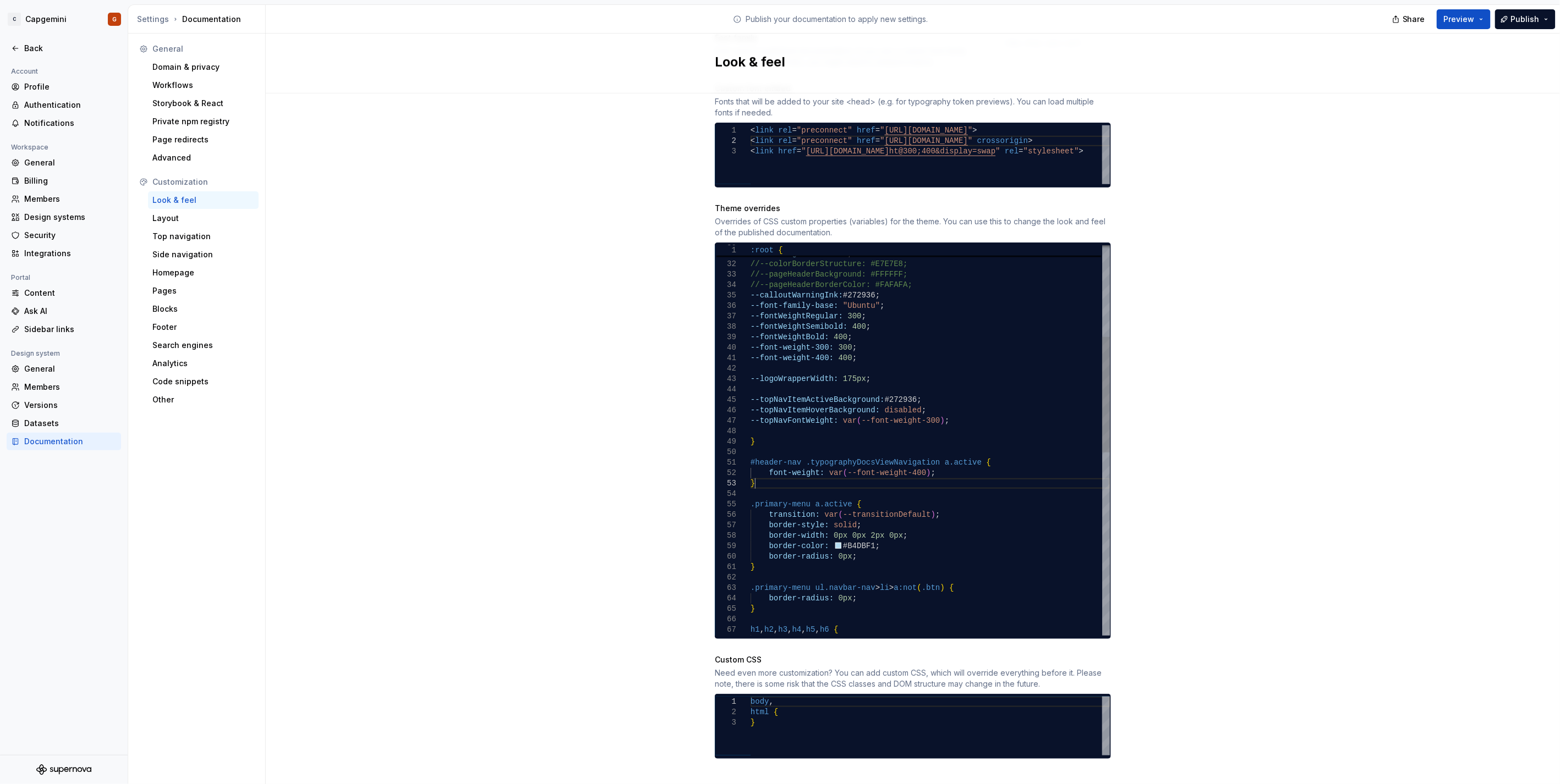
scroll to position [53, 160]
drag, startPoint x: 793, startPoint y: 472, endPoint x: 719, endPoint y: 451, distance: 76.9
click at [751, 451] on div "--fontWeightBold: 400 ; --font-weight-300: 300 ; --font-weight-400: 400 ; --log…" at bounding box center [930, 593] width 359 height 1316
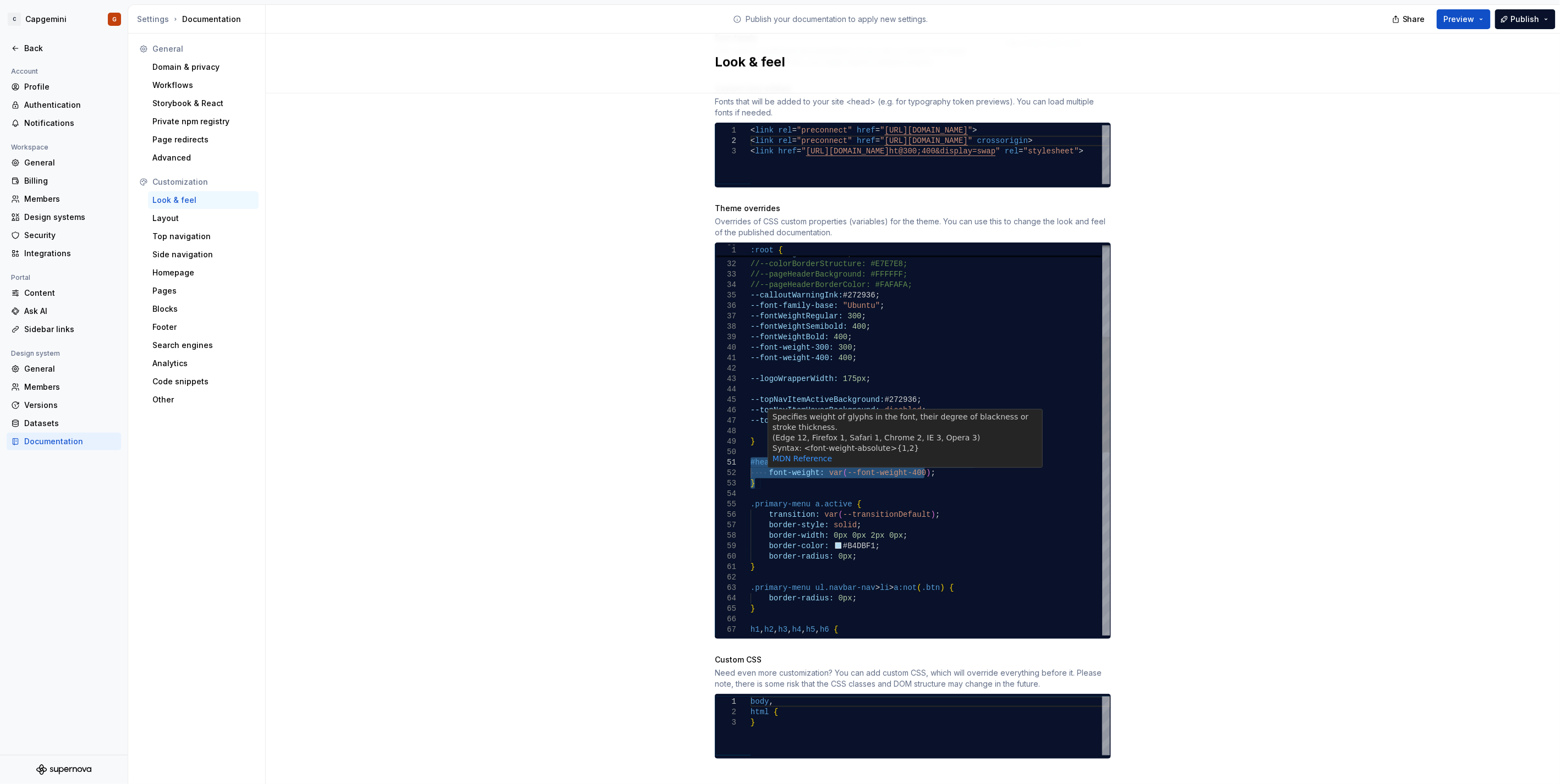
click at [820, 460] on div "--fontWeightBold: 400 ; --font-weight-300: 300 ; --font-weight-400: 400 ; --log…" at bounding box center [930, 593] width 359 height 1316
click at [819, 480] on div "--fontWeightBold: 400 ; --font-weight-300: 300 ; --font-weight-400: 400 ; --log…" at bounding box center [930, 593] width 359 height 1316
click at [784, 471] on div "--fontWeightBold: 400 ; --font-weight-300: 300 ; --font-weight-400: 400 ; --log…" at bounding box center [930, 593] width 359 height 1316
drag, startPoint x: 766, startPoint y: 476, endPoint x: 746, endPoint y: 447, distance: 35.2
click at [751, 447] on div "--fontWeightBold: 400 ; --font-weight-300: 300 ; --font-weight-400: 400 ; --log…" at bounding box center [930, 593] width 359 height 1316
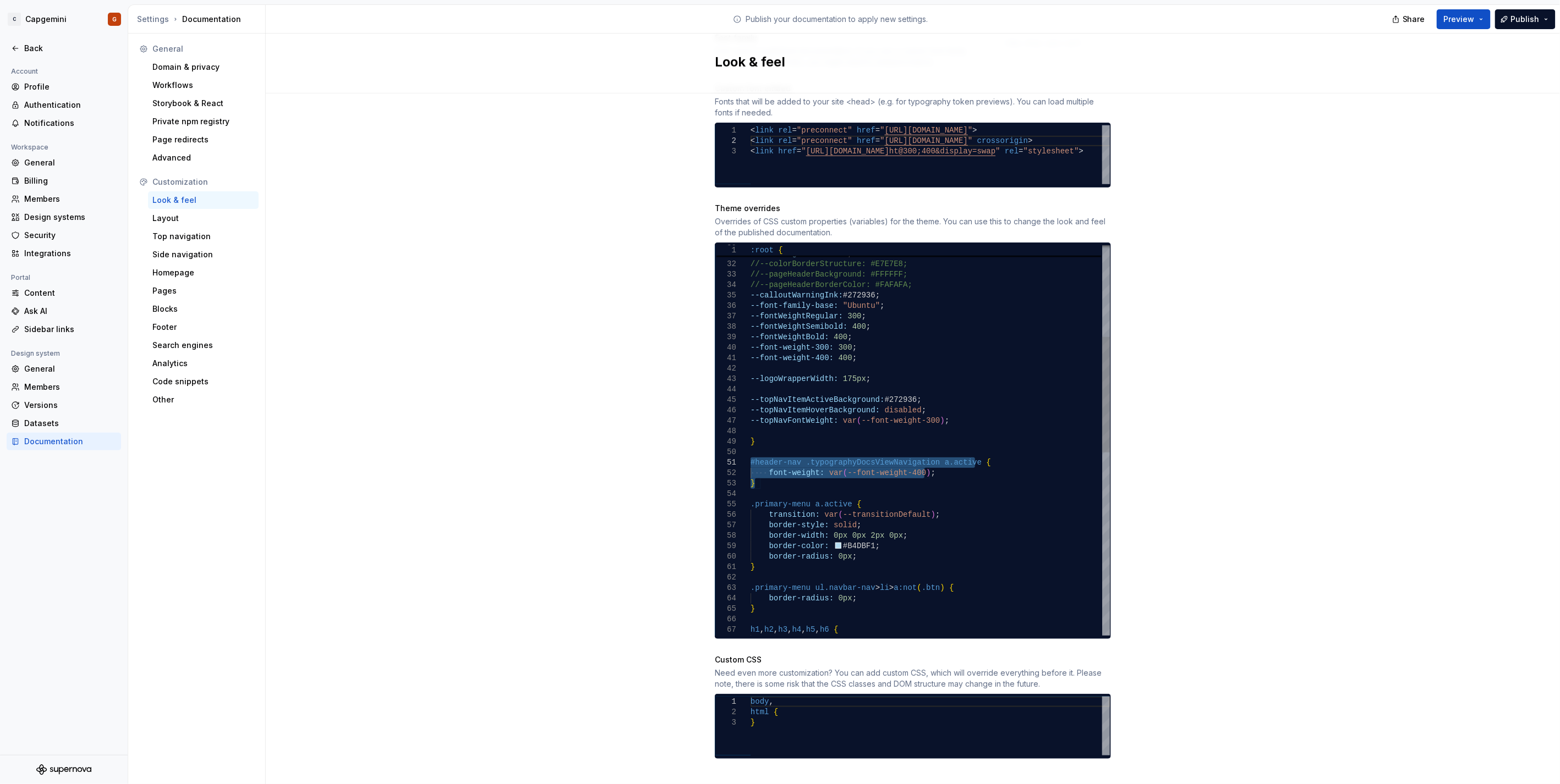
click at [753, 447] on div "--fontWeightBold: 400 ; --font-weight-300: 300 ; --font-weight-400: 400 ; --log…" at bounding box center [930, 593] width 359 height 1316
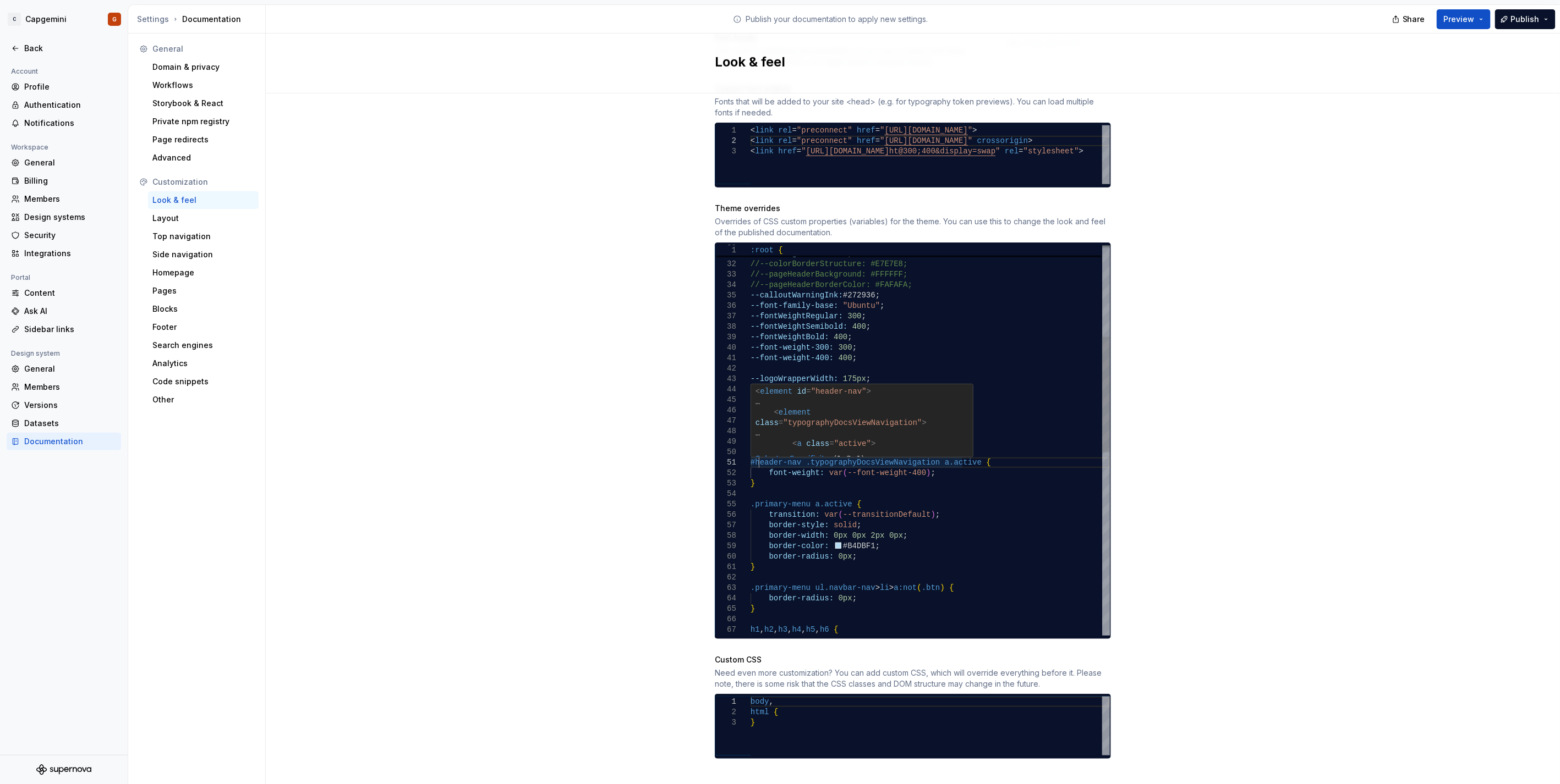
click at [751, 458] on span "#header-nav" at bounding box center [776, 463] width 50 height 9
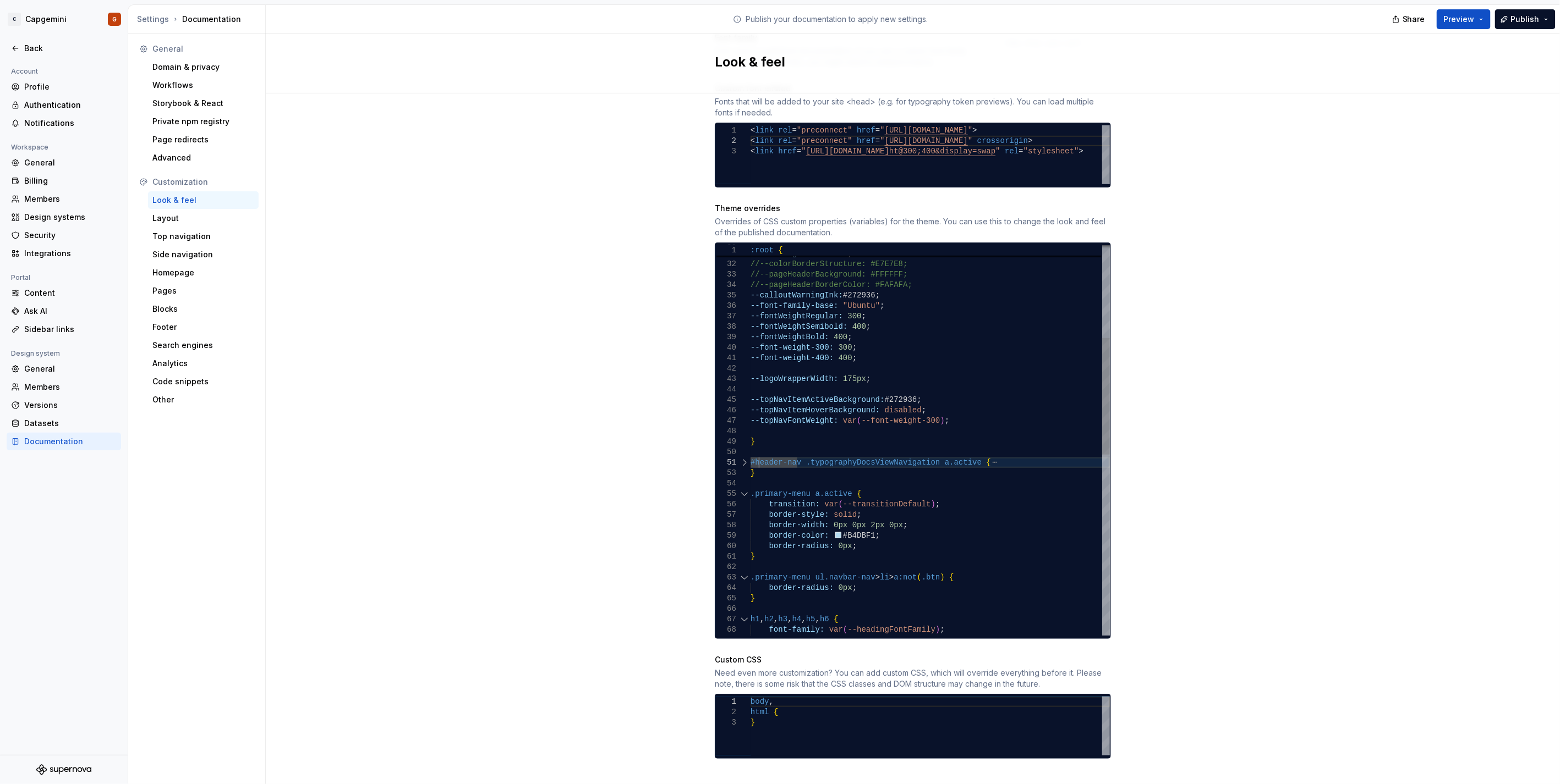
click at [737, 458] on div at bounding box center [744, 463] width 15 height 10
click at [744, 458] on div at bounding box center [744, 463] width 15 height 10
click at [741, 458] on div at bounding box center [744, 463] width 15 height 10
click at [757, 443] on div "--fontWeightCode: 400 ; //--colorBorderStructure: #E7E7E8; //--pageHeaderBackgr…" at bounding box center [930, 593] width 359 height 1316
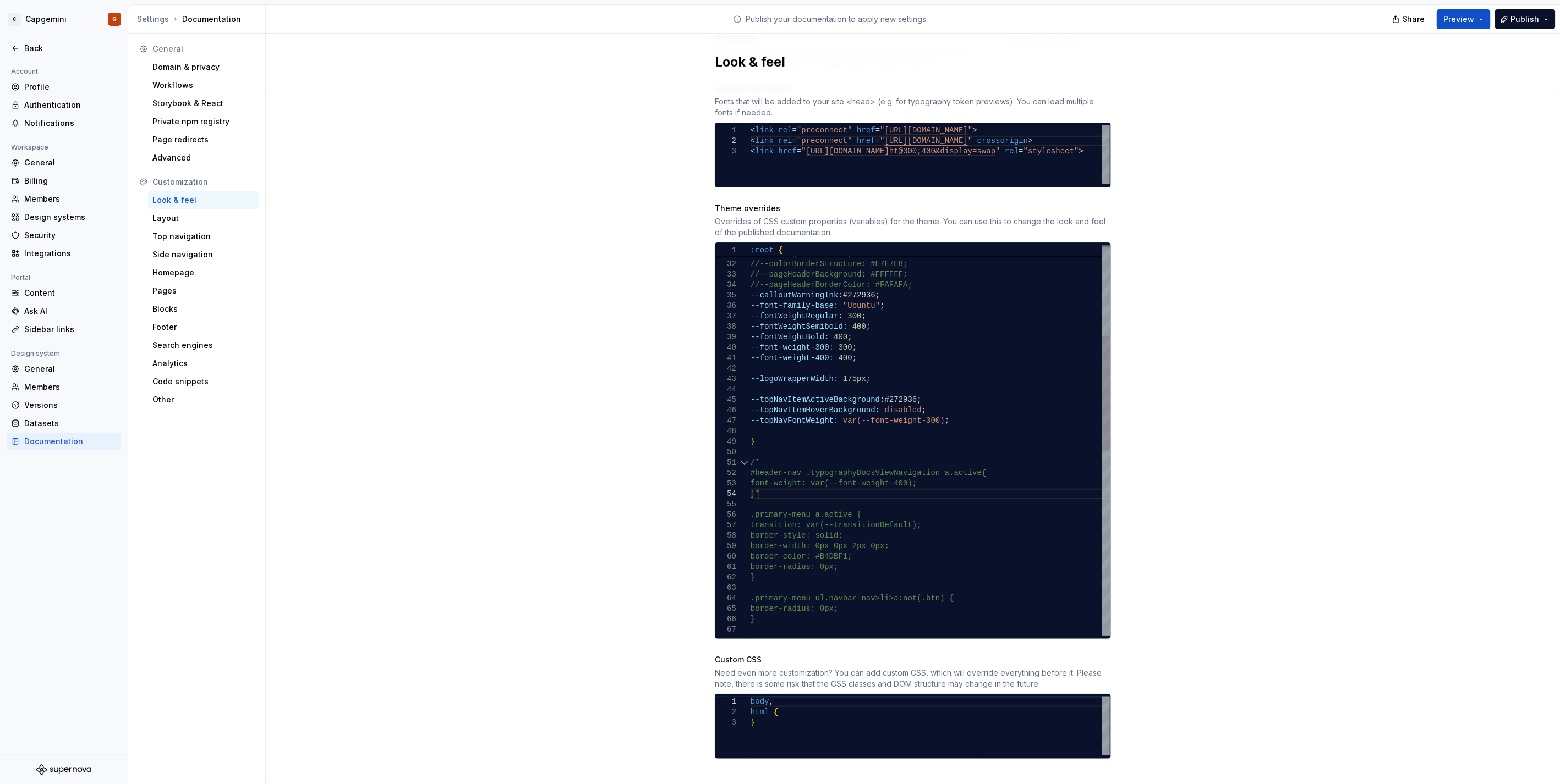
scroll to position [31, 11]
type textarea "**********"
click at [578, 193] on div "Site logo A company logo that will be displayed on all pages on your documentat…" at bounding box center [913, 210] width 1294 height 1182
click at [37, 55] on div "Back" at bounding box center [64, 48] width 115 height 18
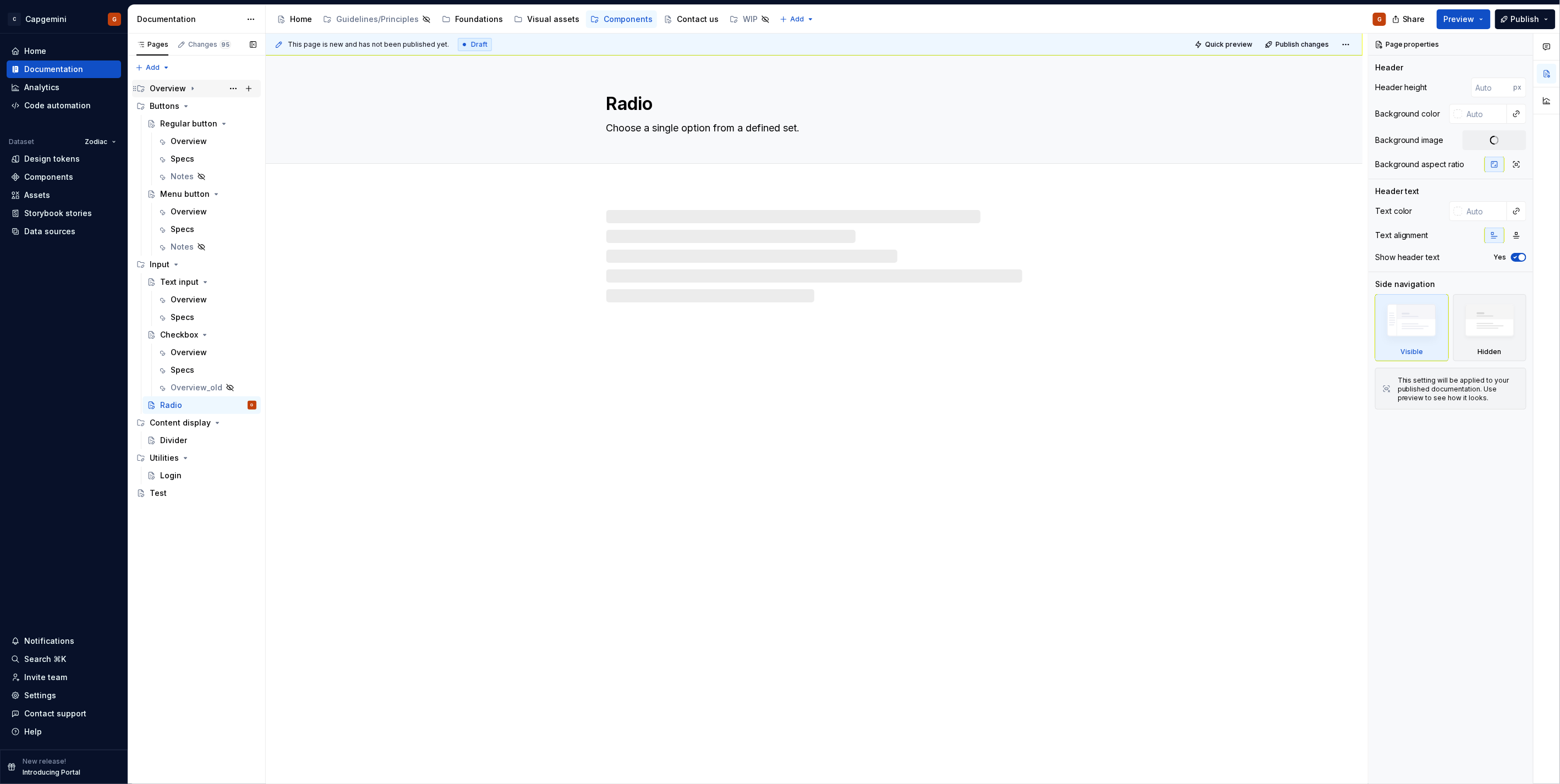
click at [201, 87] on div "Overview" at bounding box center [203, 88] width 107 height 15
click at [290, 19] on div "Home" at bounding box center [301, 19] width 22 height 11
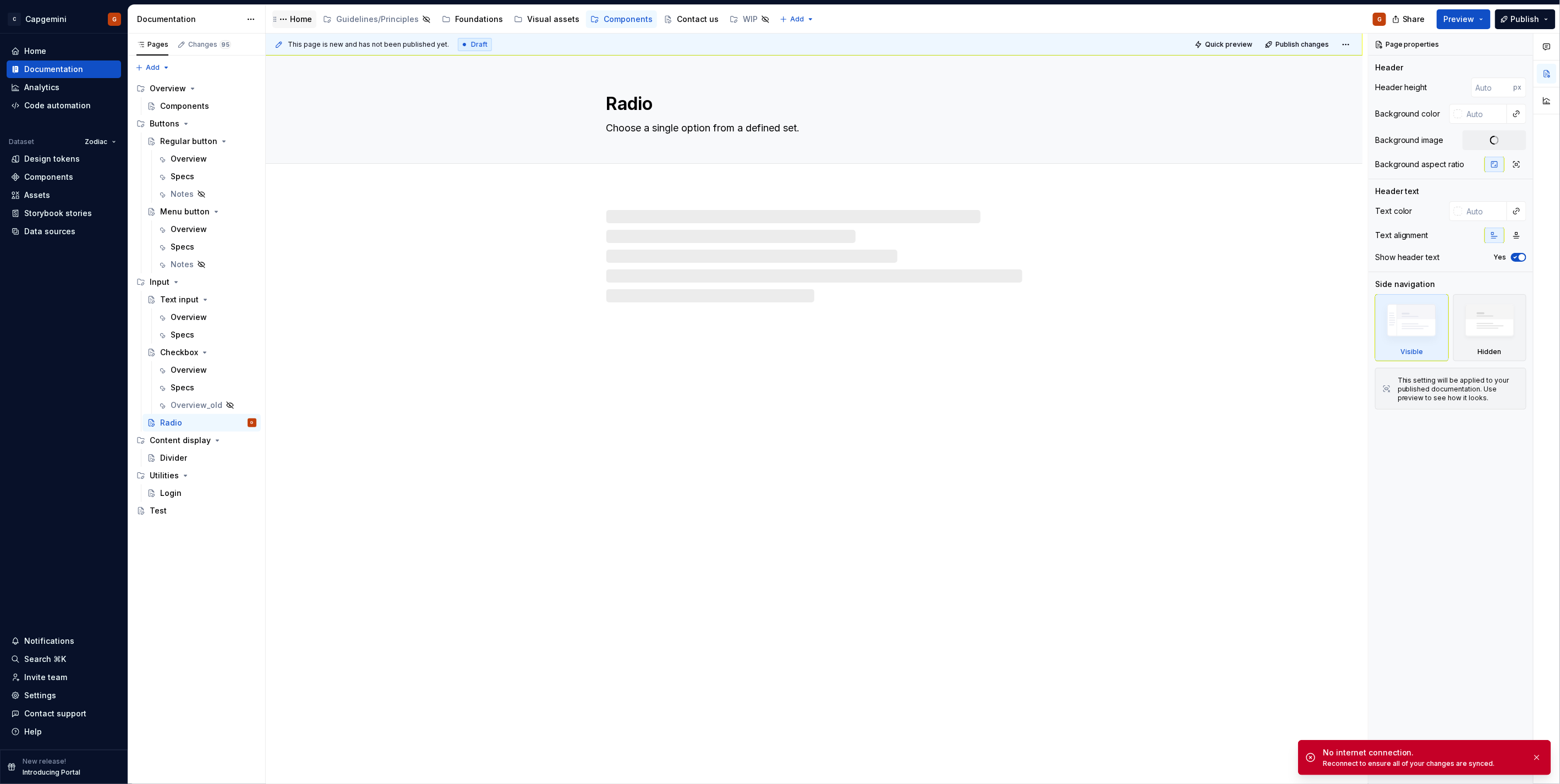
click at [278, 20] on icon "Page tree" at bounding box center [275, 19] width 9 height 9
click at [284, 20] on button "Page tree" at bounding box center [283, 19] width 13 height 13
click at [294, 18] on html "C Capgemini G Home Documentation Analytics Code automation Dataset Zodiac Desig…" at bounding box center [780, 392] width 1560 height 784
click at [299, 17] on div "Home" at bounding box center [301, 19] width 22 height 11
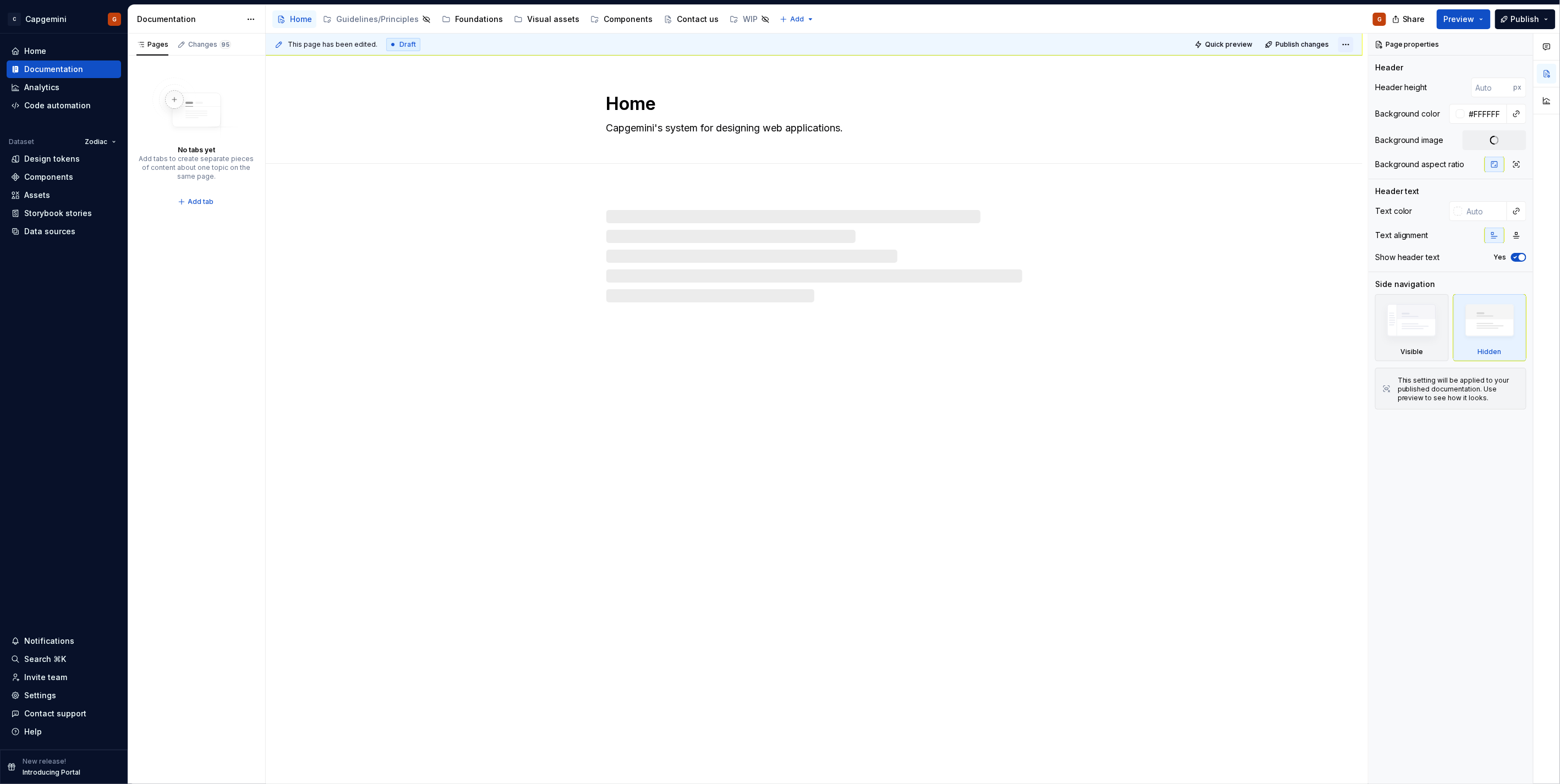
click at [1348, 43] on html "C Capgemini G Home Documentation Analytics Code automation Dataset Zodiac Desig…" at bounding box center [780, 392] width 1560 height 784
click at [1428, 453] on div "Comments Open comments Page properties Header Header height px Background color…" at bounding box center [1464, 409] width 191 height 751
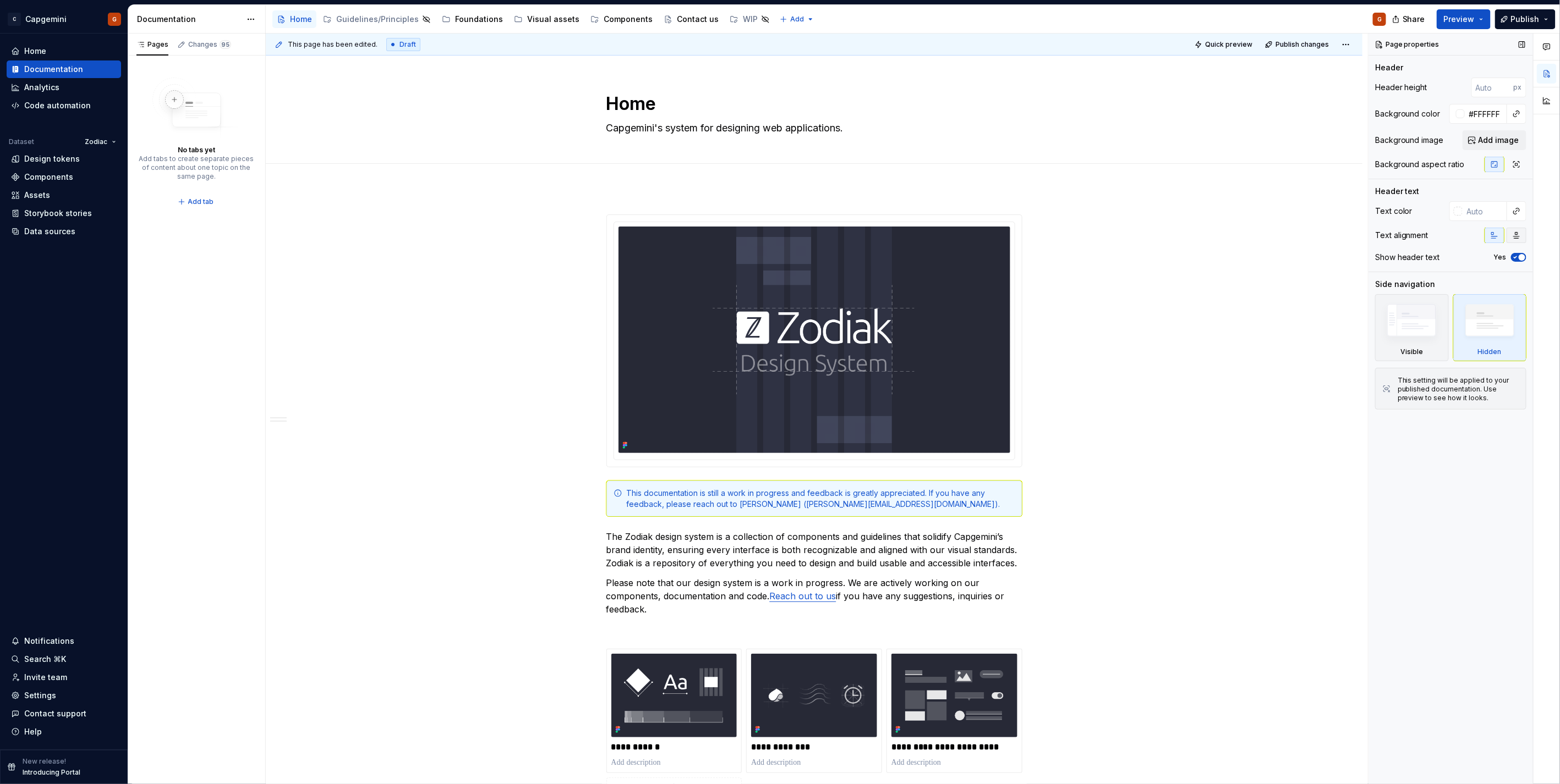
click at [1524, 242] on button "button" at bounding box center [1516, 235] width 20 height 15
click at [837, 90] on div "Home Capgemini's system for designing web applications." at bounding box center [814, 109] width 416 height 108
click at [829, 101] on textarea "Home" at bounding box center [812, 104] width 416 height 26
type textarea "*"
type textarea "o"
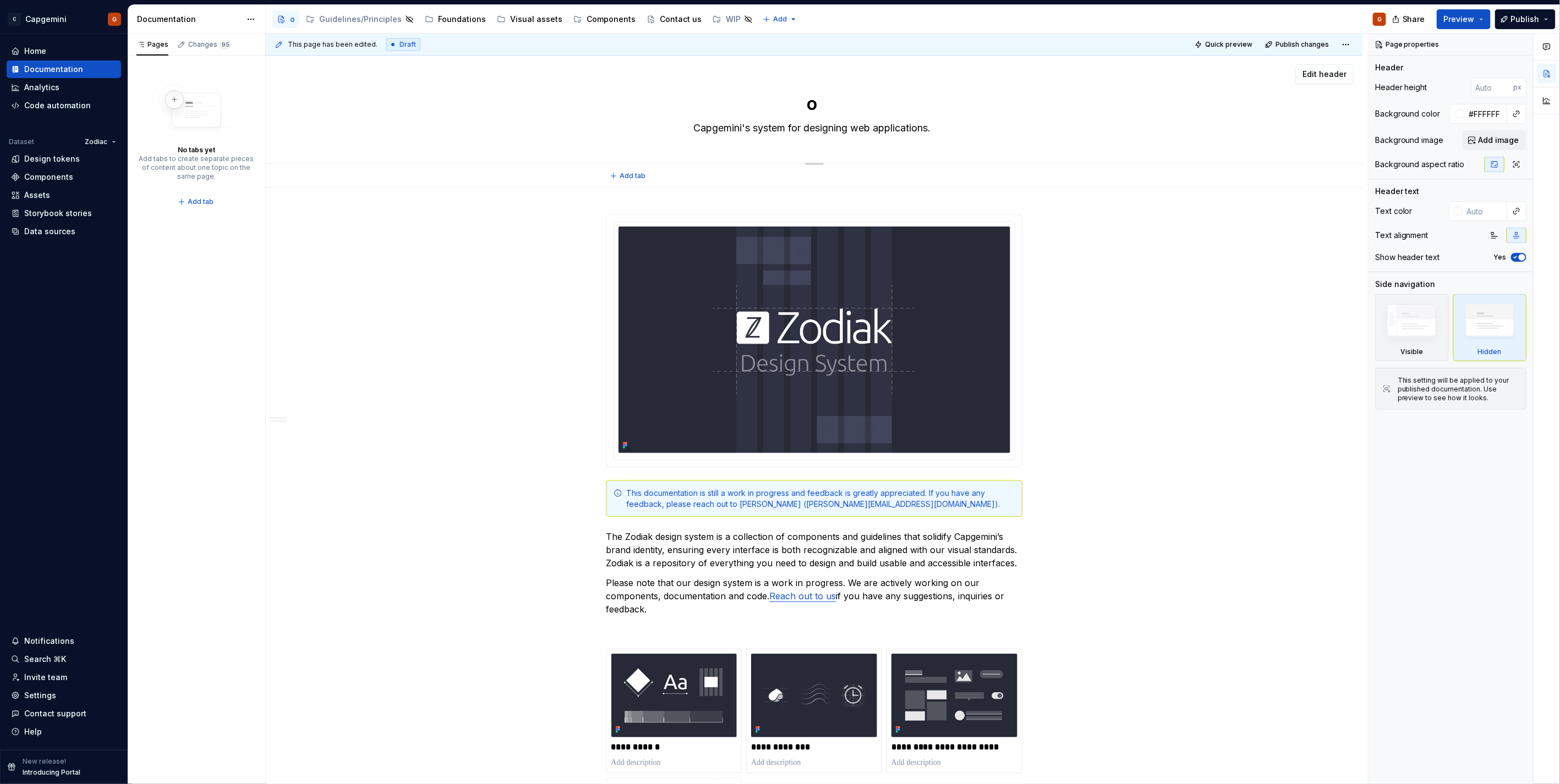
type textarea "*"
type textarea "Untitled page"
type textarea "*"
type textarea "Untitled pageZ"
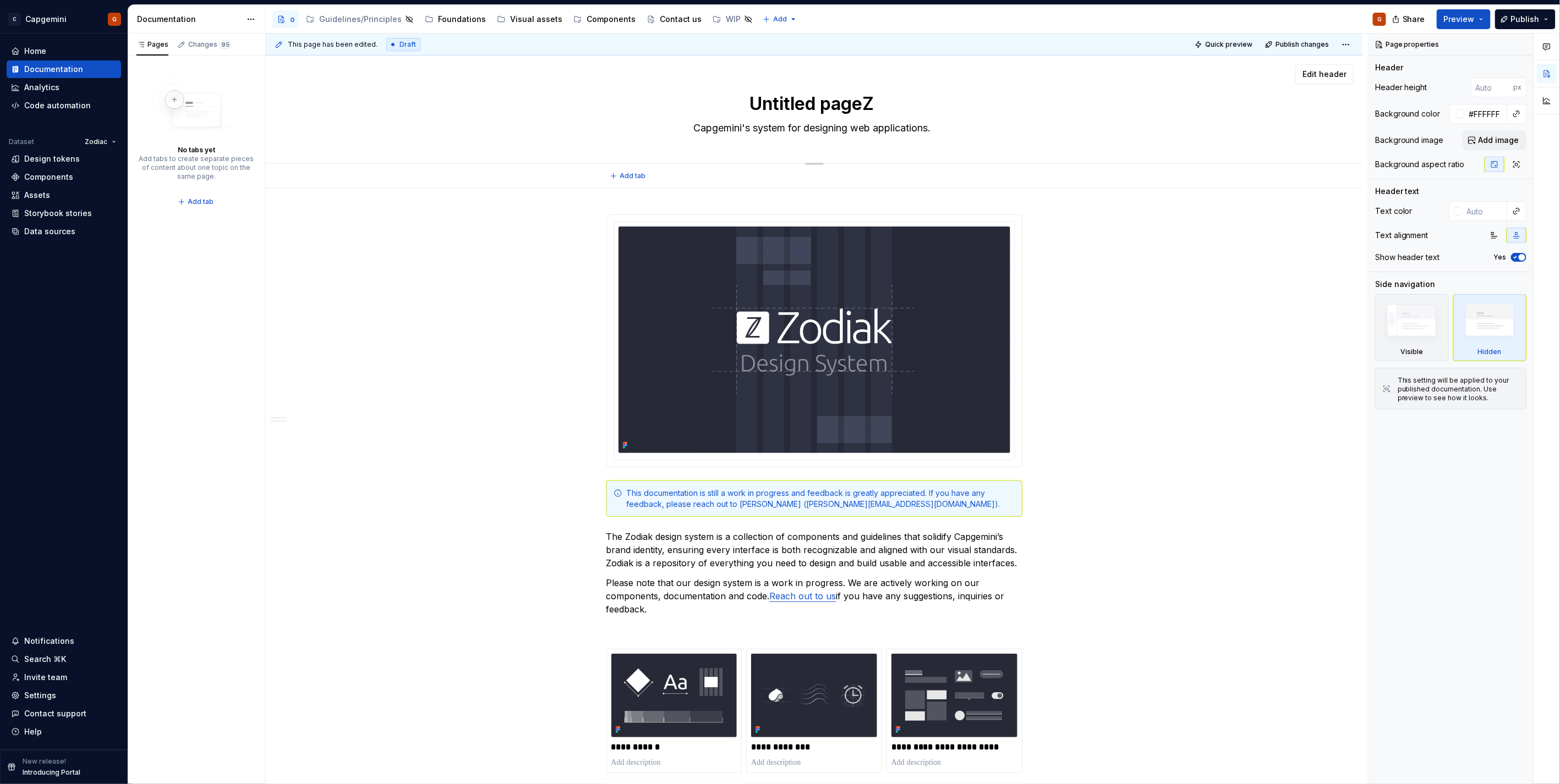
type textarea "*"
type textarea "Untitled pageZo"
type textarea "*"
type textarea "W"
type textarea "*"
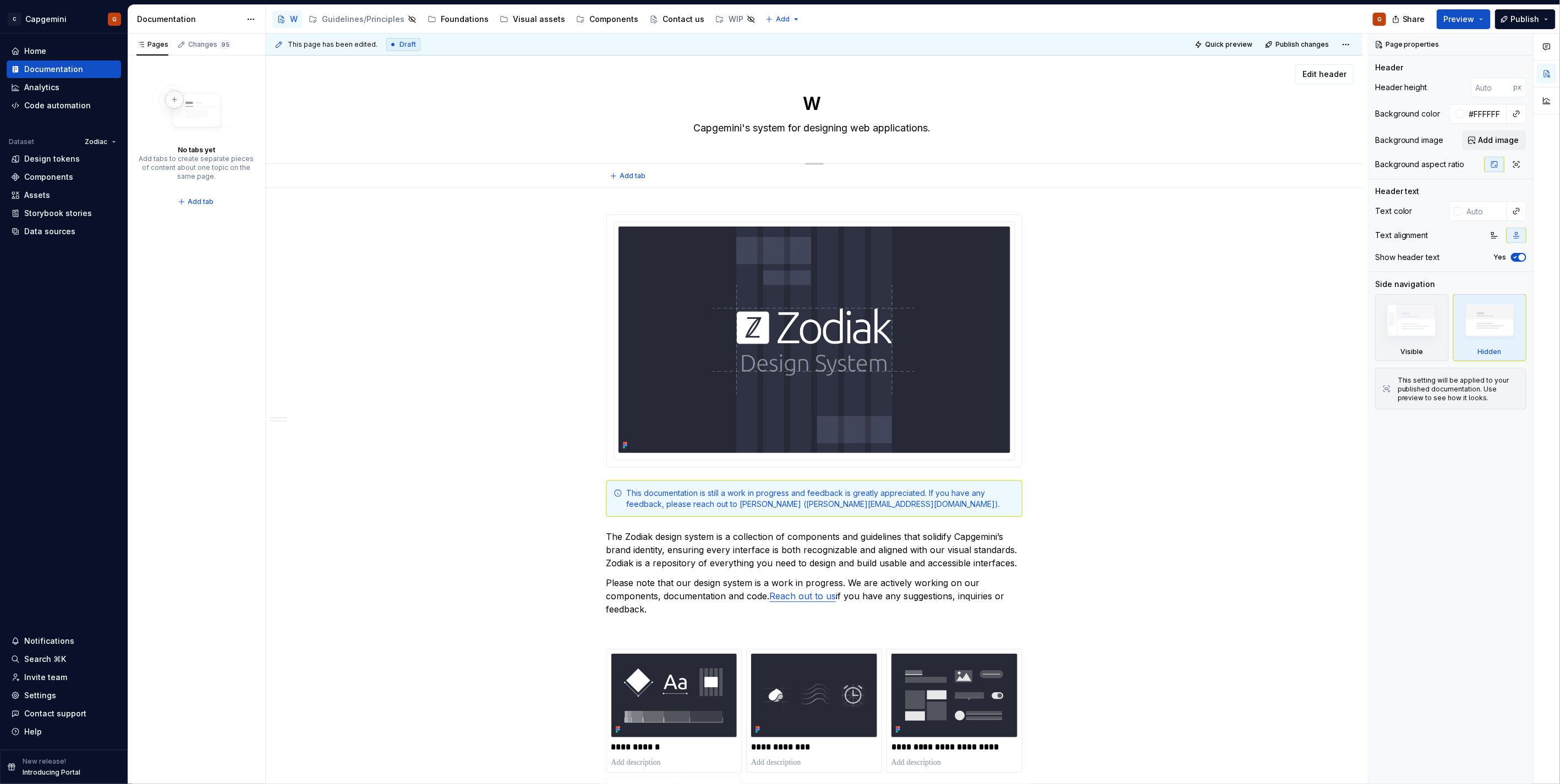
type textarea "We"
type textarea "*"
type textarea "Wel"
type textarea "*"
type textarea "We"
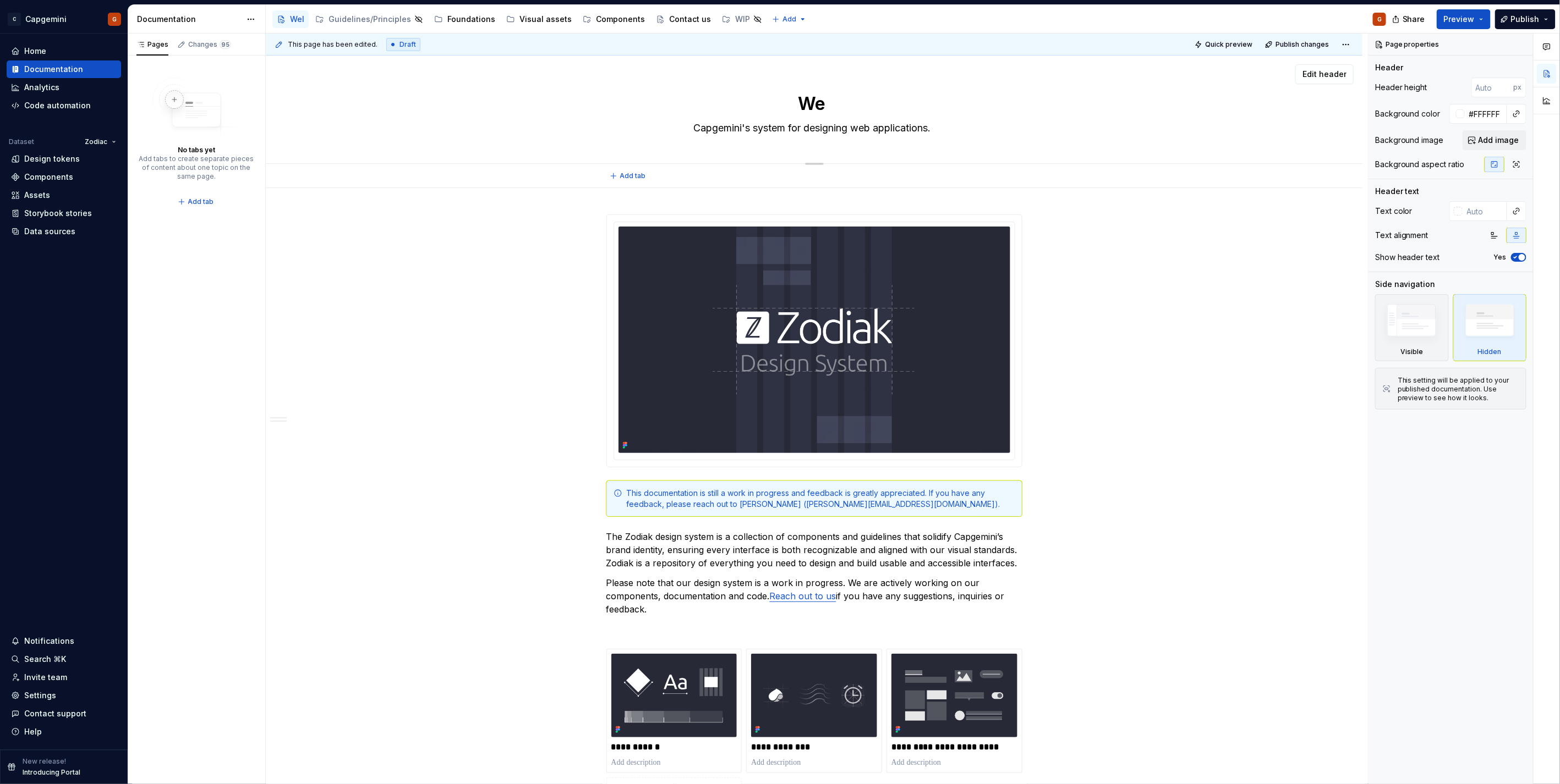
type textarea "*"
type textarea "W"
type textarea "*"
type textarea "Untitled page"
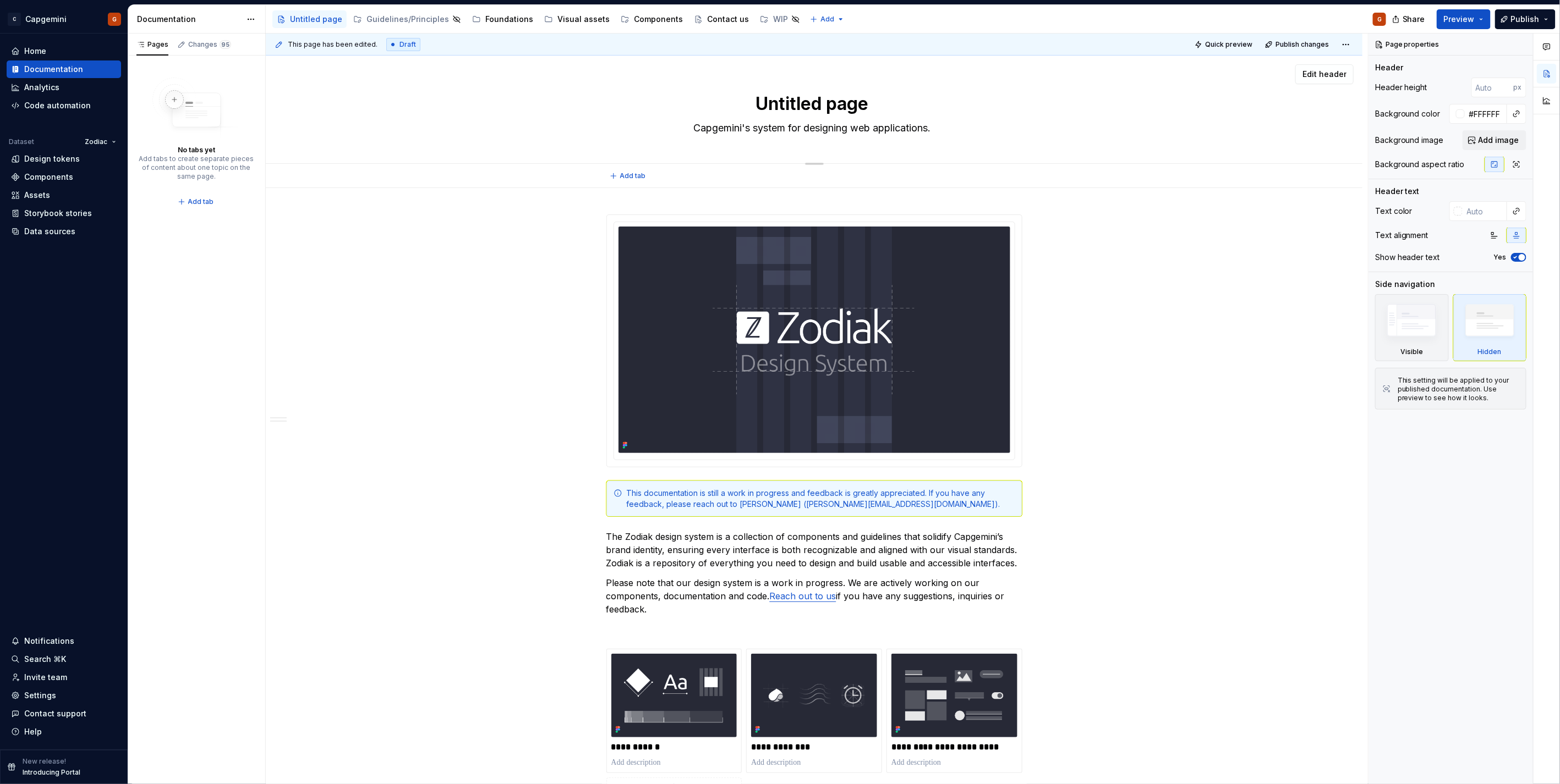
type textarea "*"
type textarea "Untitled pageZ"
click at [829, 101] on textarea "Untitled pageZ" at bounding box center [812, 104] width 416 height 26
click at [831, 102] on textarea "Untitled pageZ" at bounding box center [812, 104] width 416 height 26
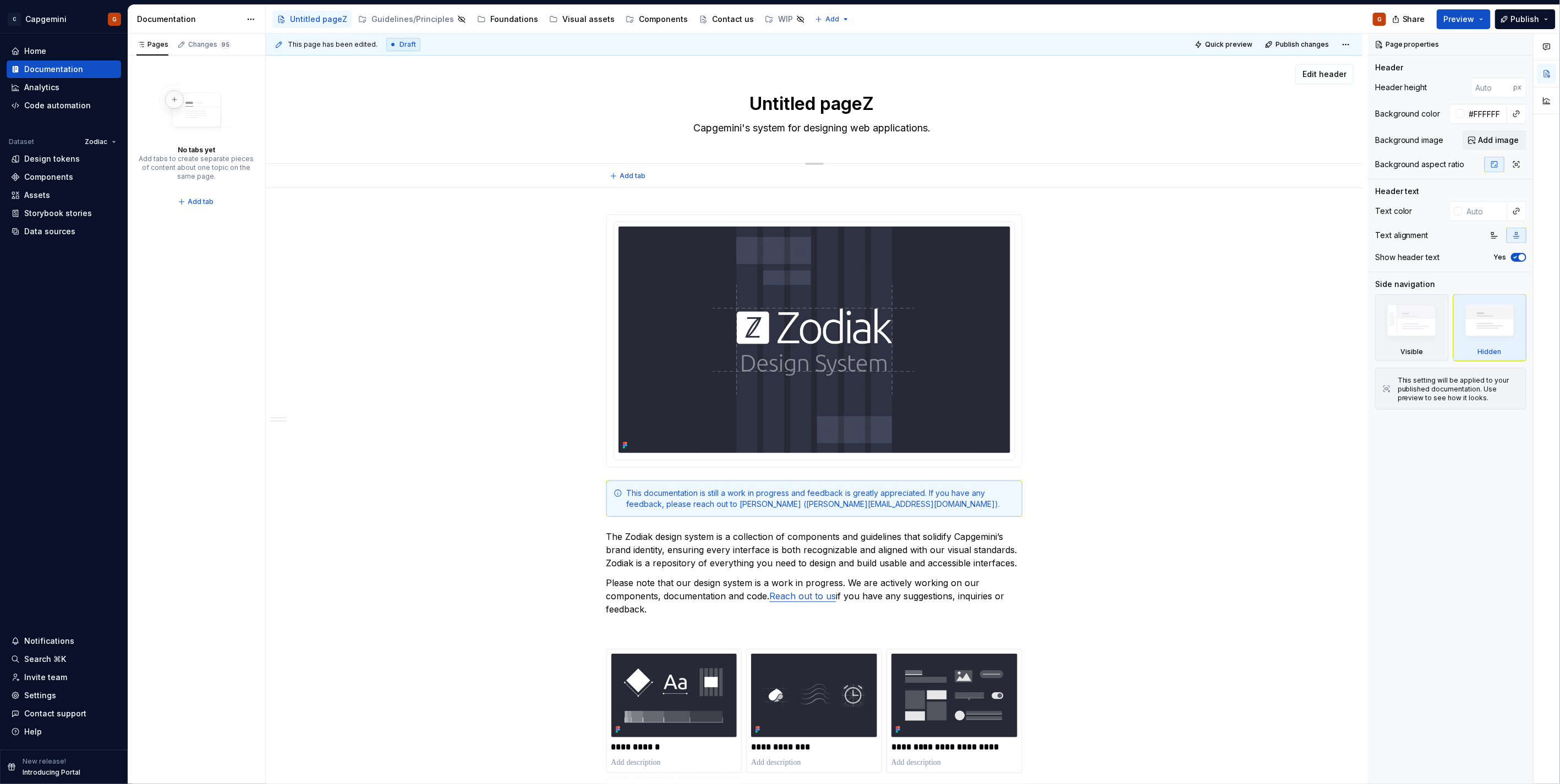
type textarea "*"
type textarea "H"
type textarea "*"
type textarea "Ho"
type textarea "*"
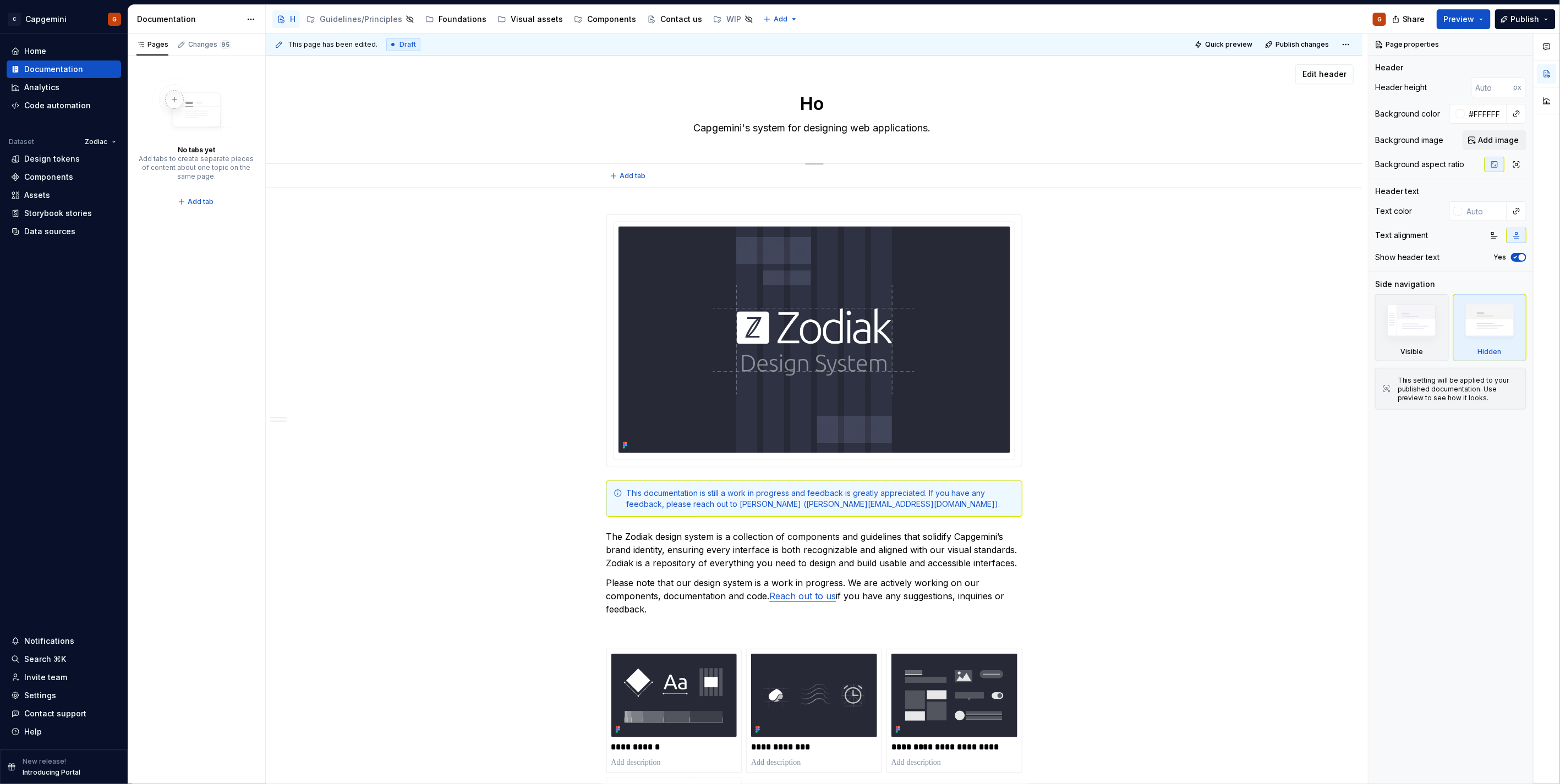
type textarea "Hom"
type textarea "*"
type textarea "Home"
click at [1301, 80] on button "Edit header" at bounding box center [1324, 74] width 58 height 20
click at [1319, 79] on span "Edit header" at bounding box center [1324, 74] width 44 height 11
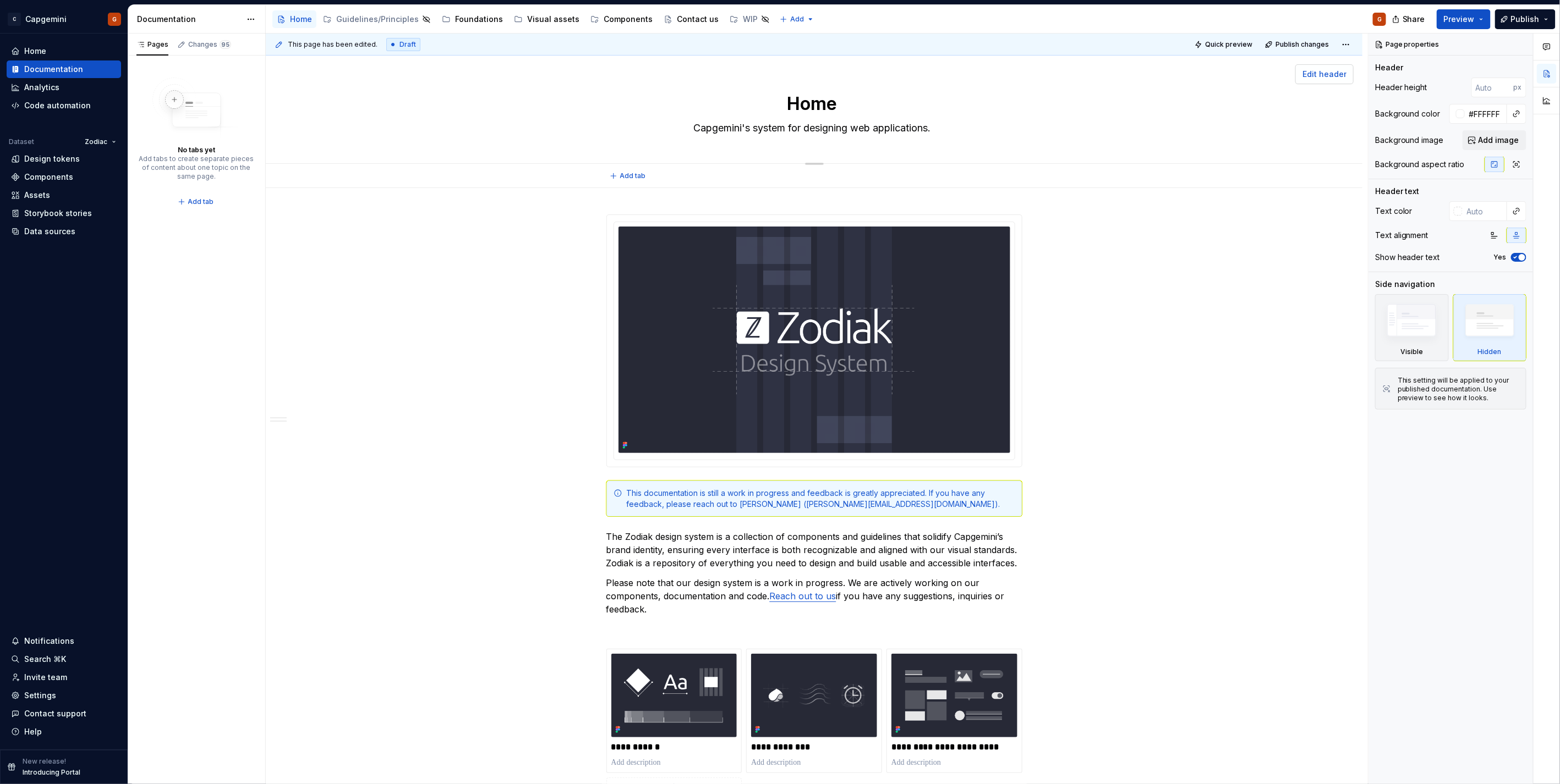
click at [1319, 79] on span "Edit header" at bounding box center [1324, 74] width 44 height 11
click at [1517, 262] on div "Show header text Yes" at bounding box center [1450, 257] width 151 height 15
click at [1518, 258] on icon "button" at bounding box center [1515, 257] width 9 height 7
click at [718, 193] on div "**********" at bounding box center [814, 795] width 1096 height 1214
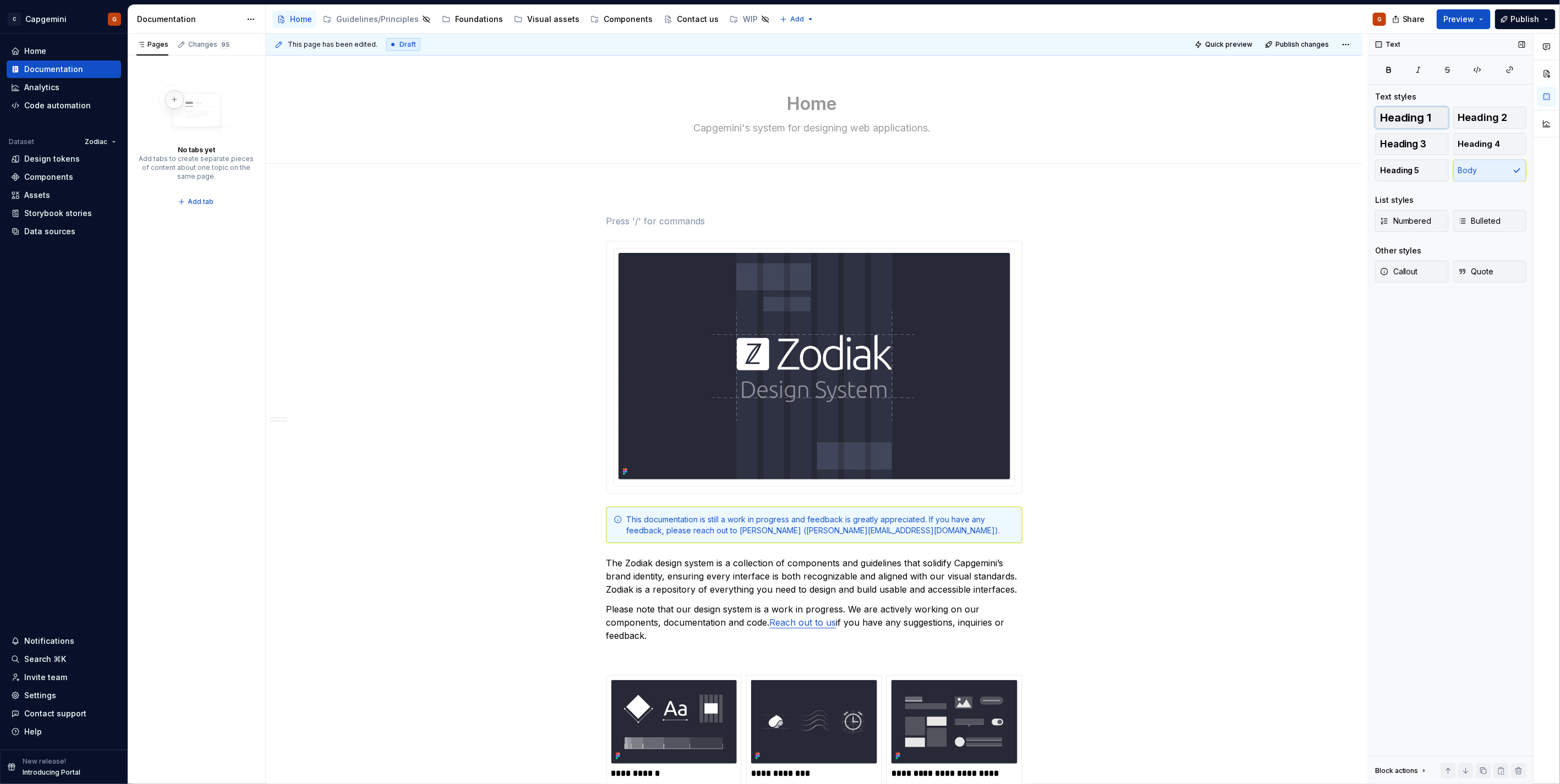
click at [1390, 117] on span "Heading 1" at bounding box center [1405, 118] width 52 height 11
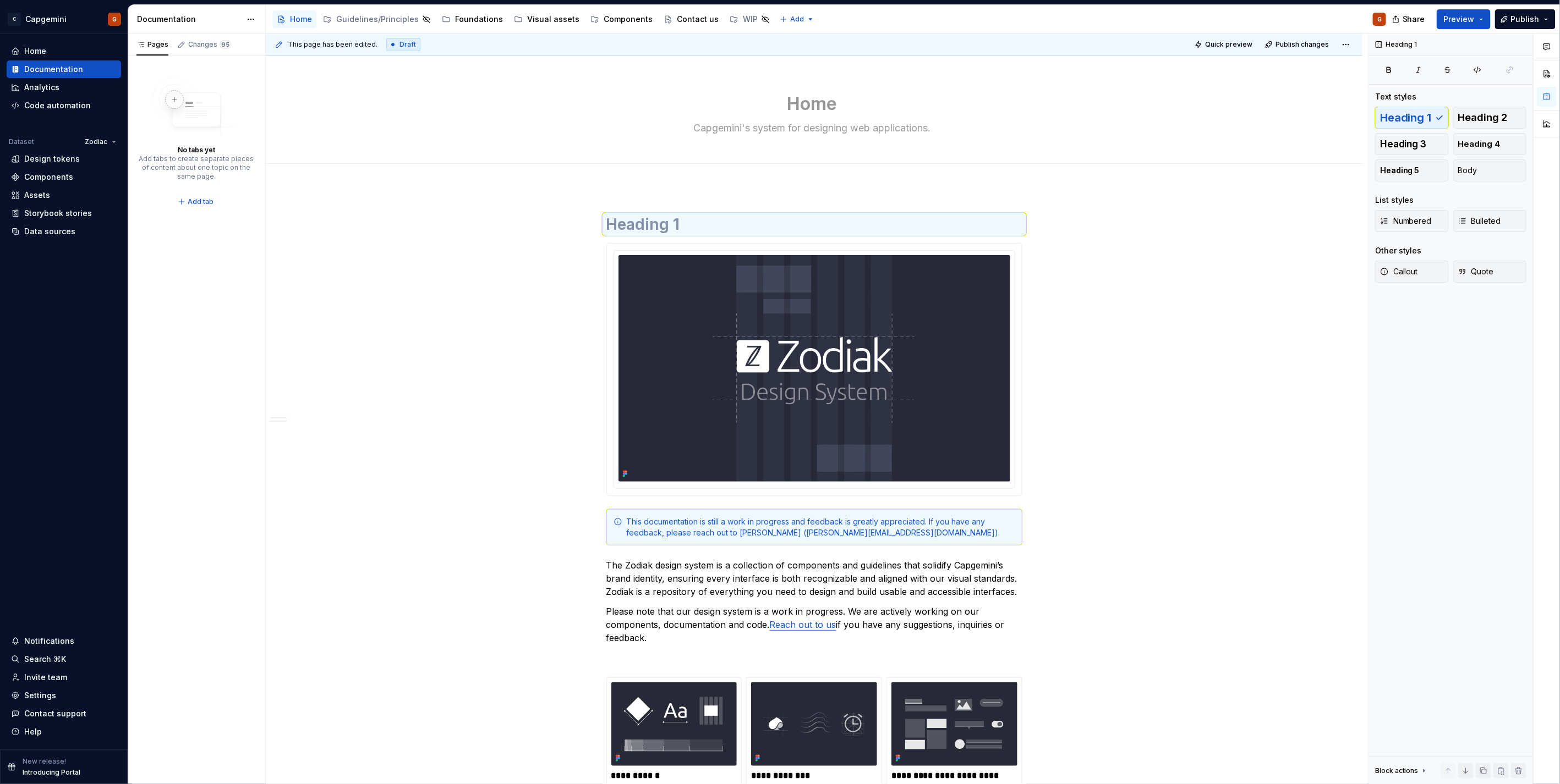
type textarea "*"
click at [716, 229] on h1 at bounding box center [814, 224] width 416 height 20
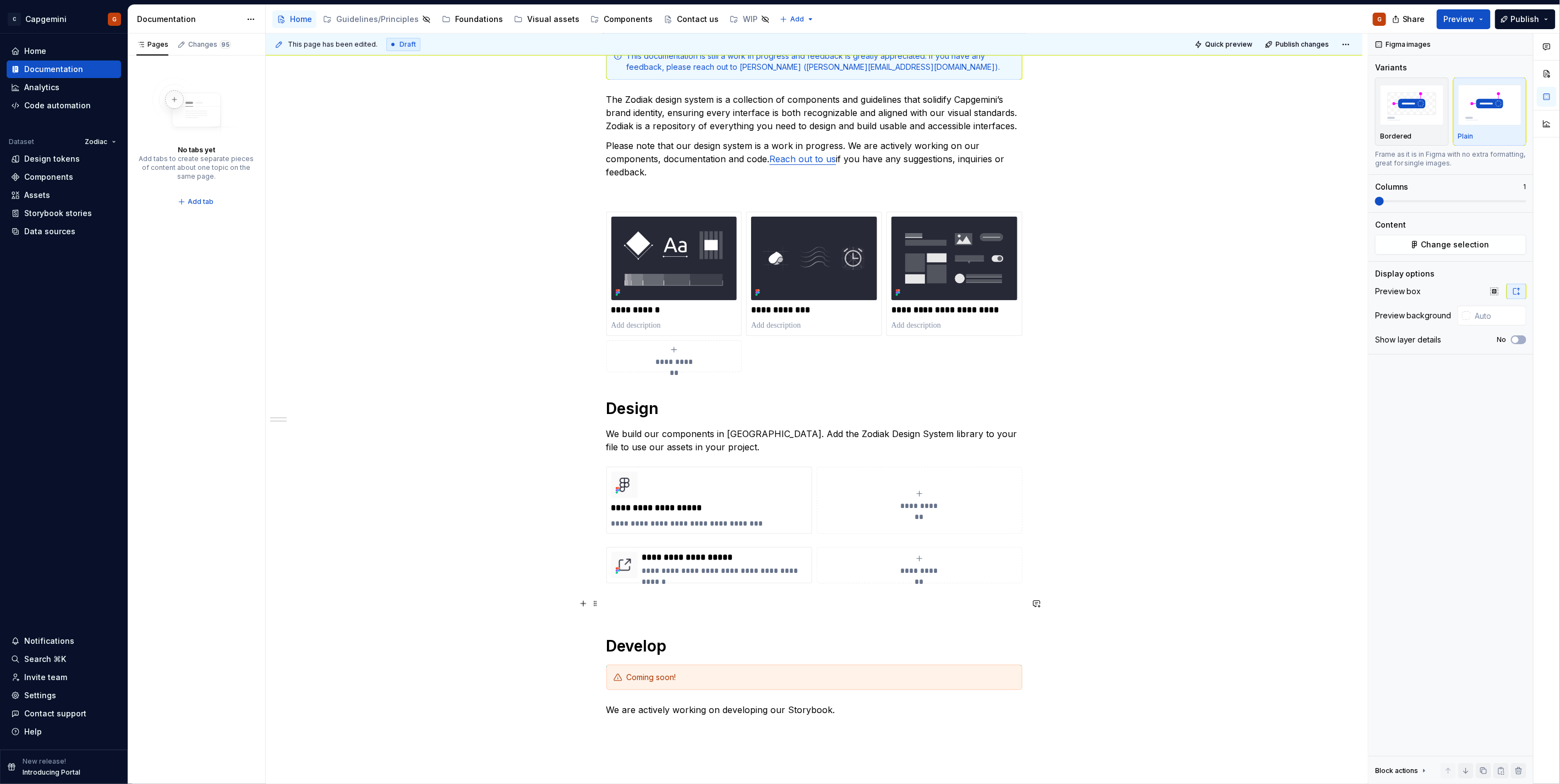
scroll to position [488, 0]
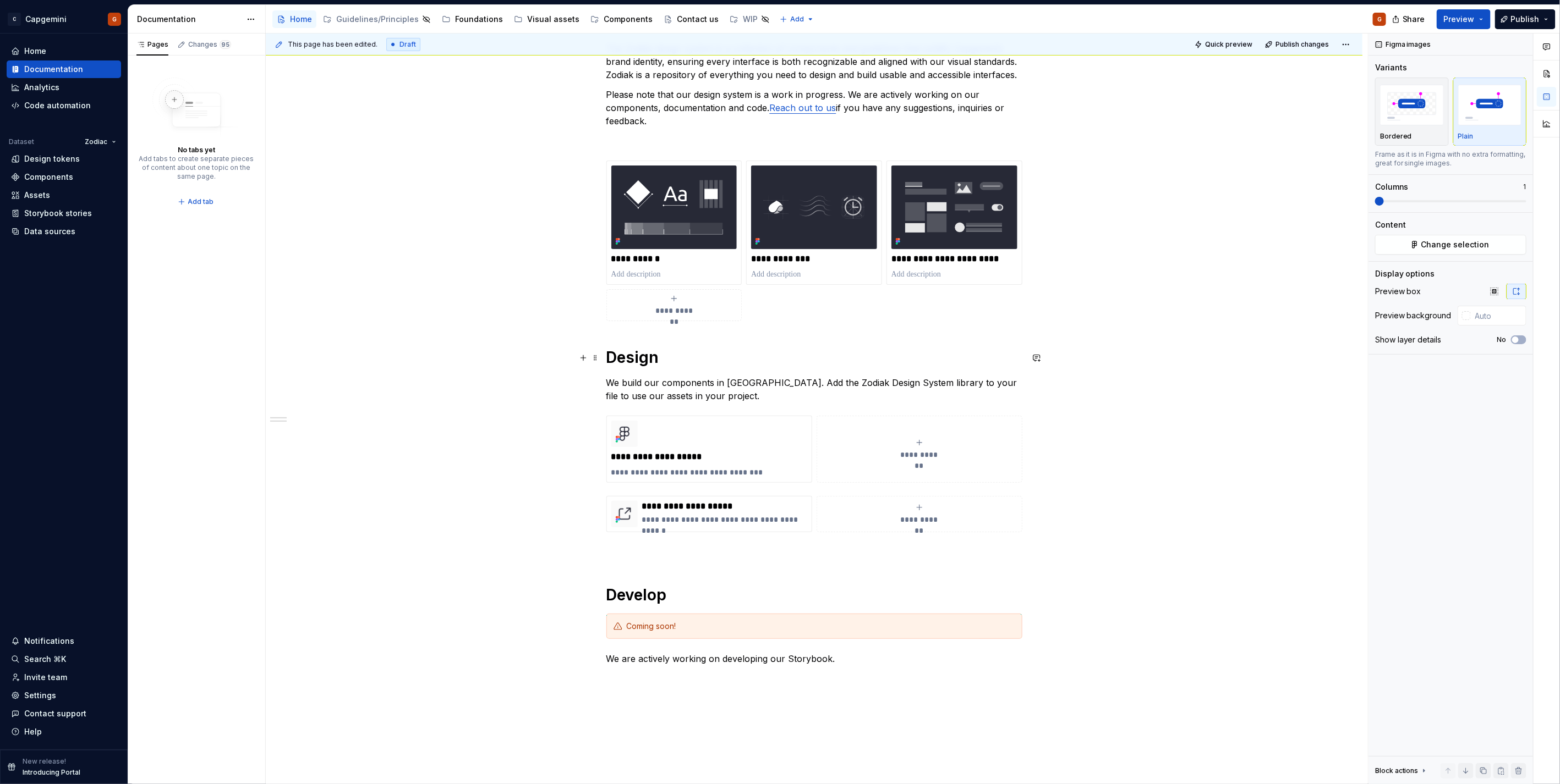
click at [646, 353] on h1 "Design" at bounding box center [814, 357] width 416 height 20
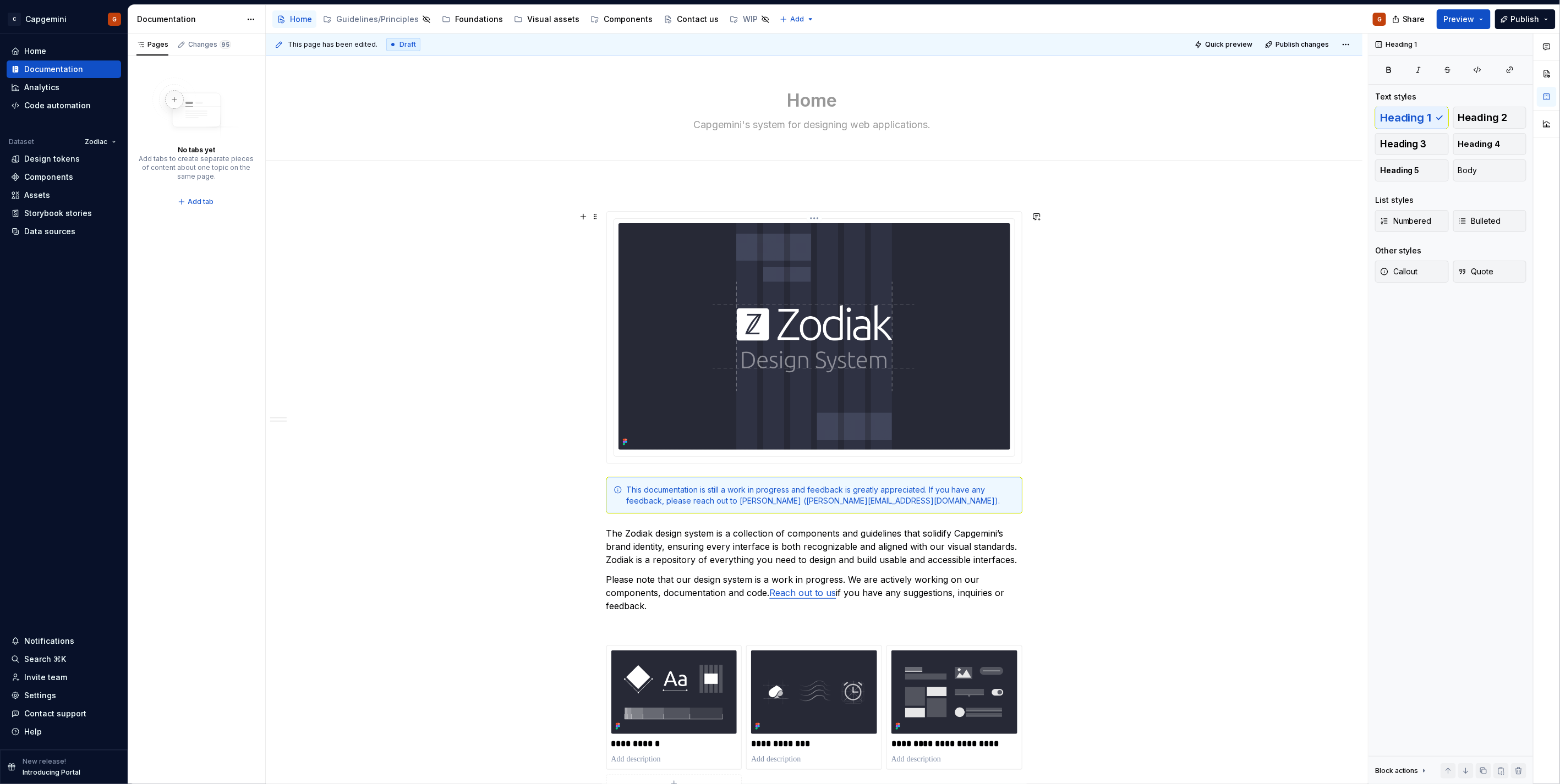
scroll to position [0, 0]
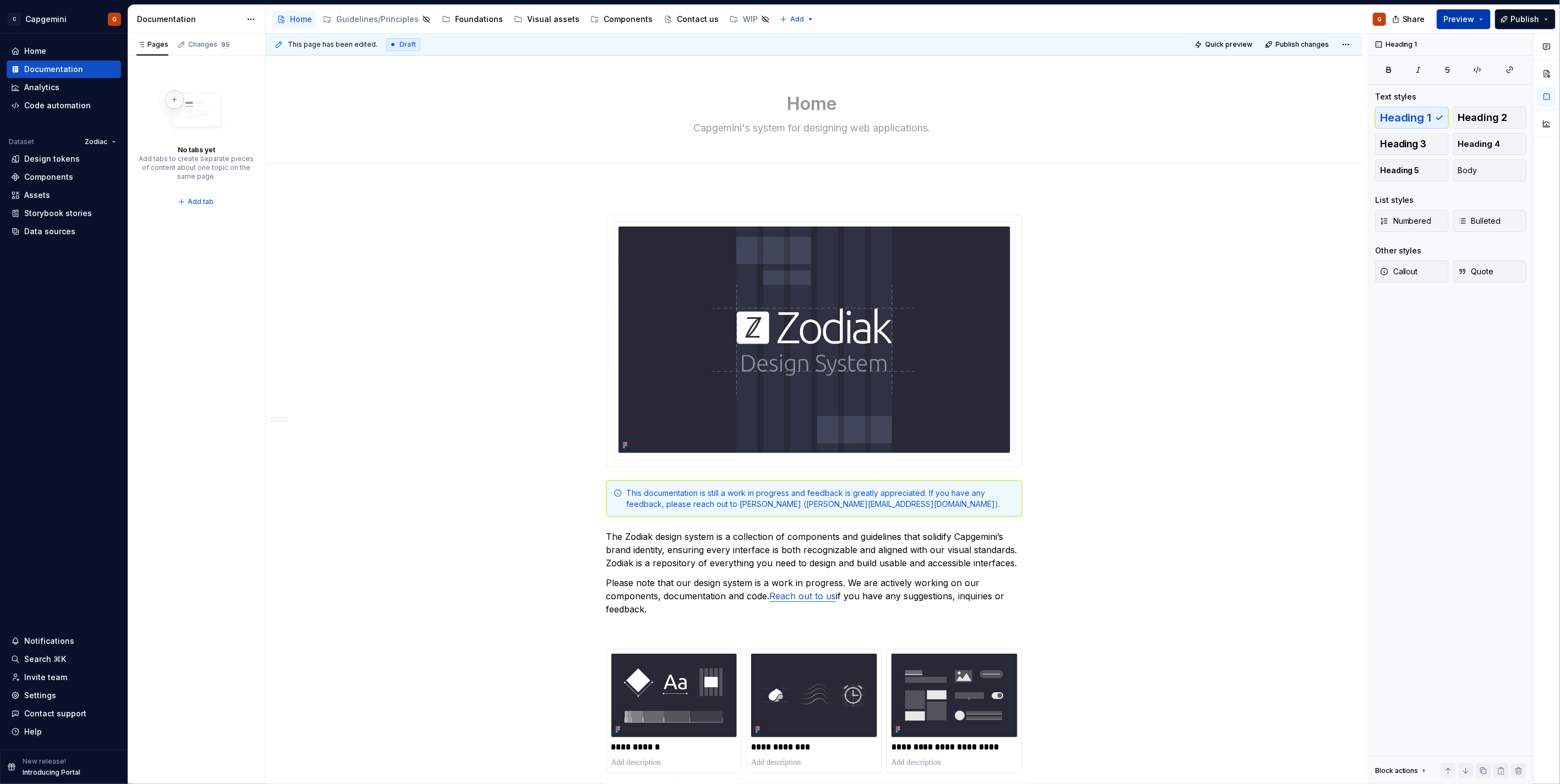
click at [1475, 19] on span "Preview" at bounding box center [1459, 19] width 31 height 11
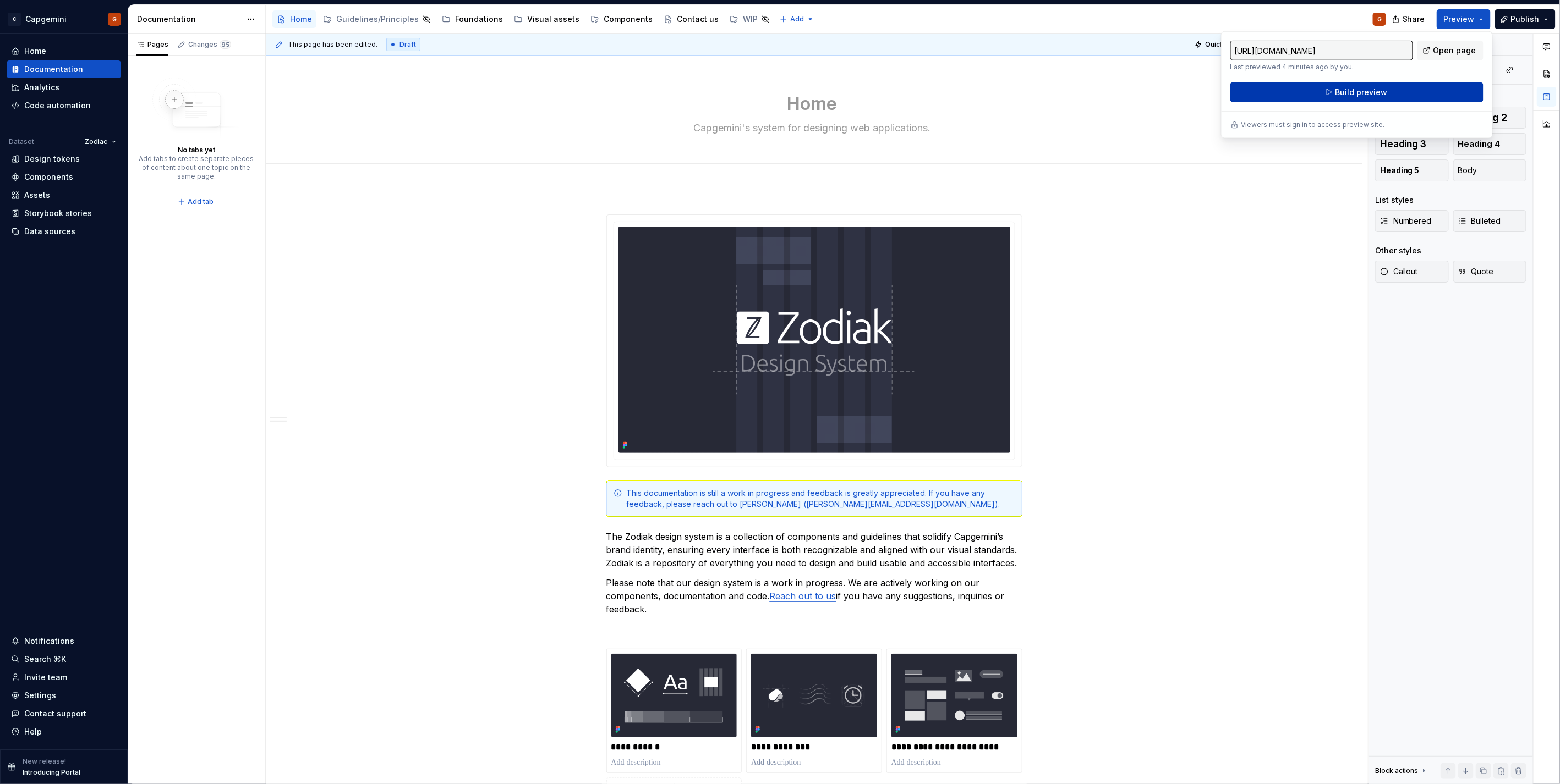
drag, startPoint x: 1475, startPoint y: 19, endPoint x: 1395, endPoint y: 91, distance: 107.6
click at [1395, 91] on button "Build preview" at bounding box center [1356, 92] width 253 height 20
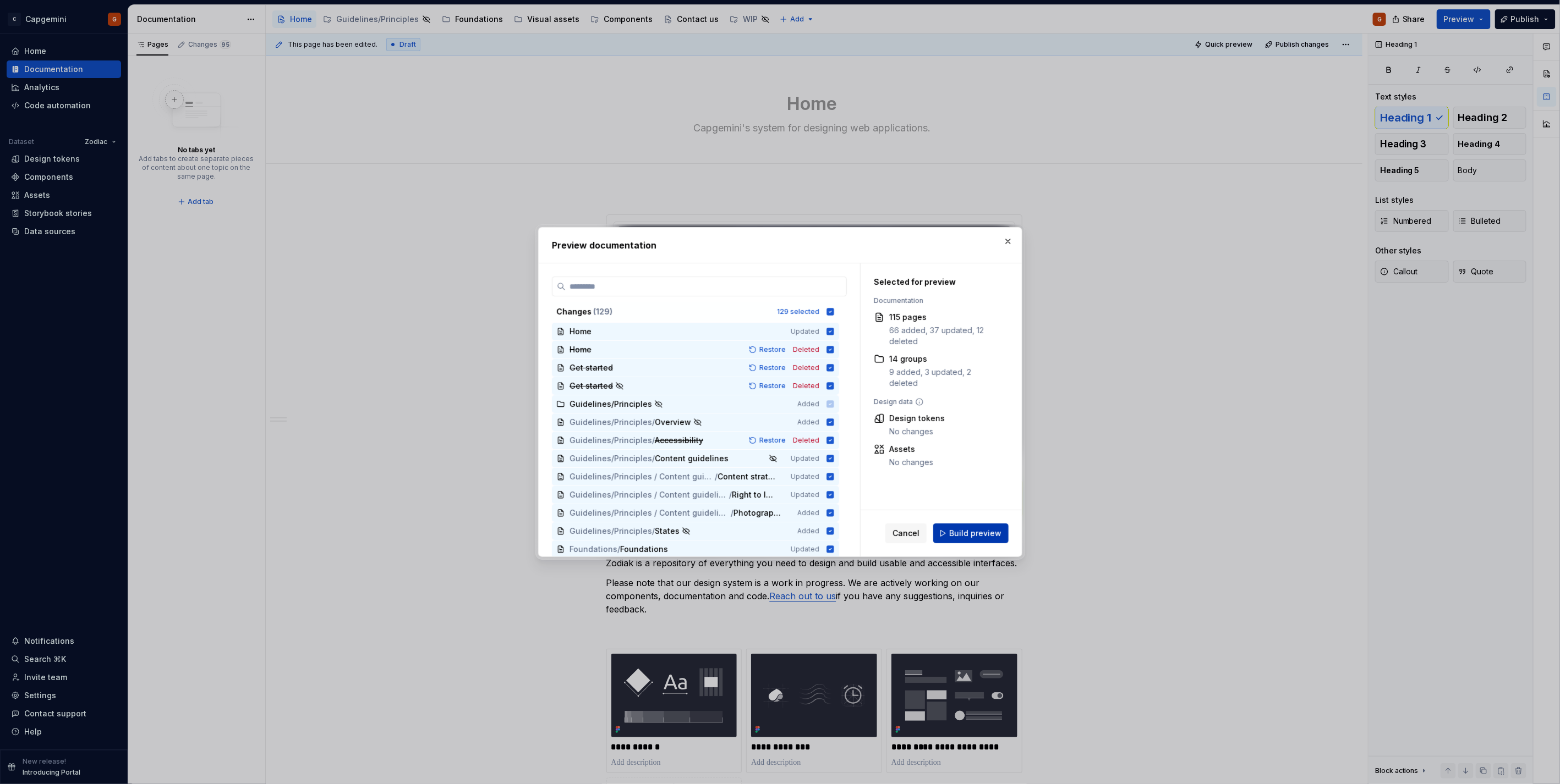
click at [973, 531] on span "Build preview" at bounding box center [975, 533] width 53 height 11
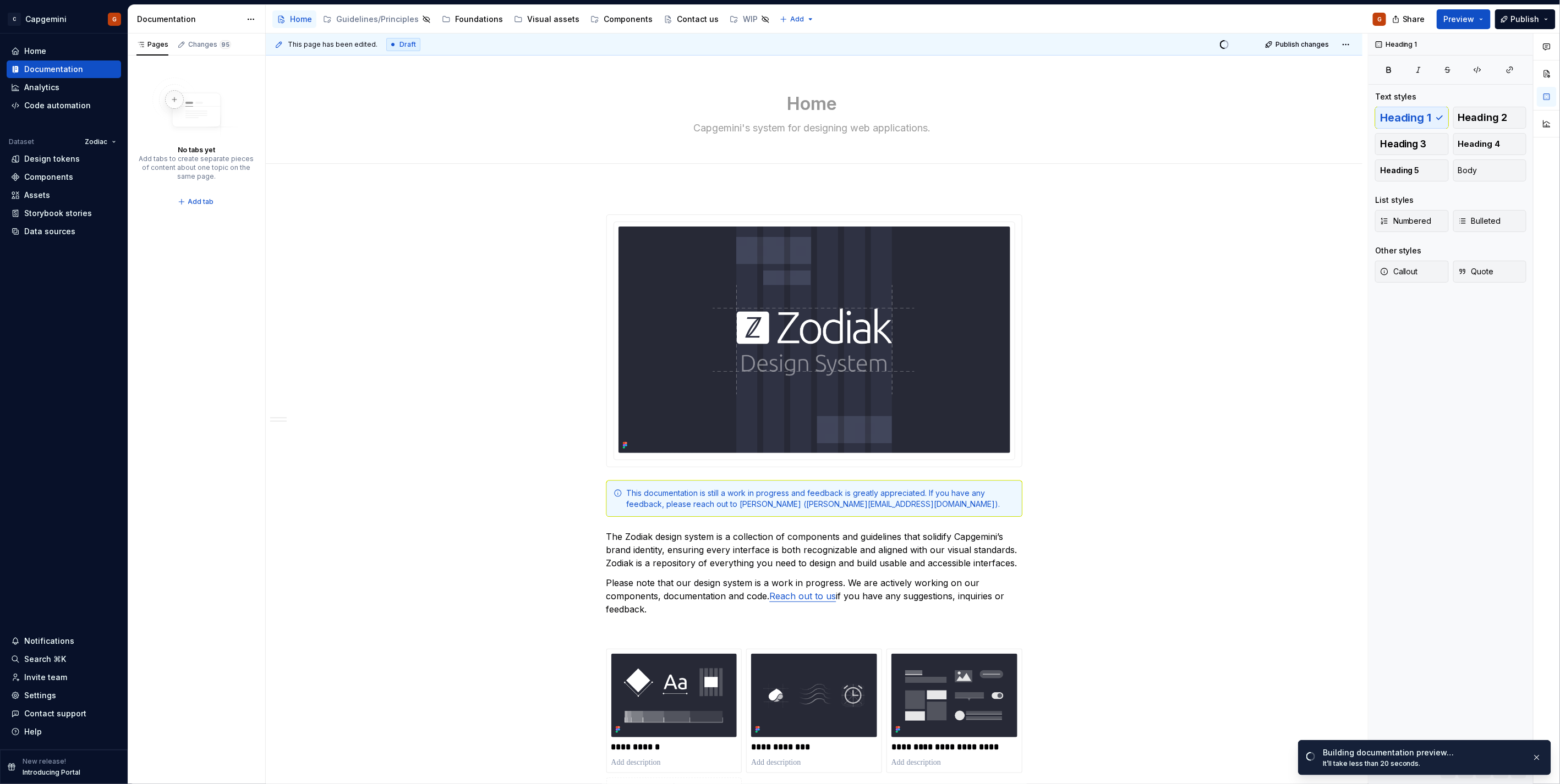
type textarea "*"
